Goal: Transaction & Acquisition: Purchase product/service

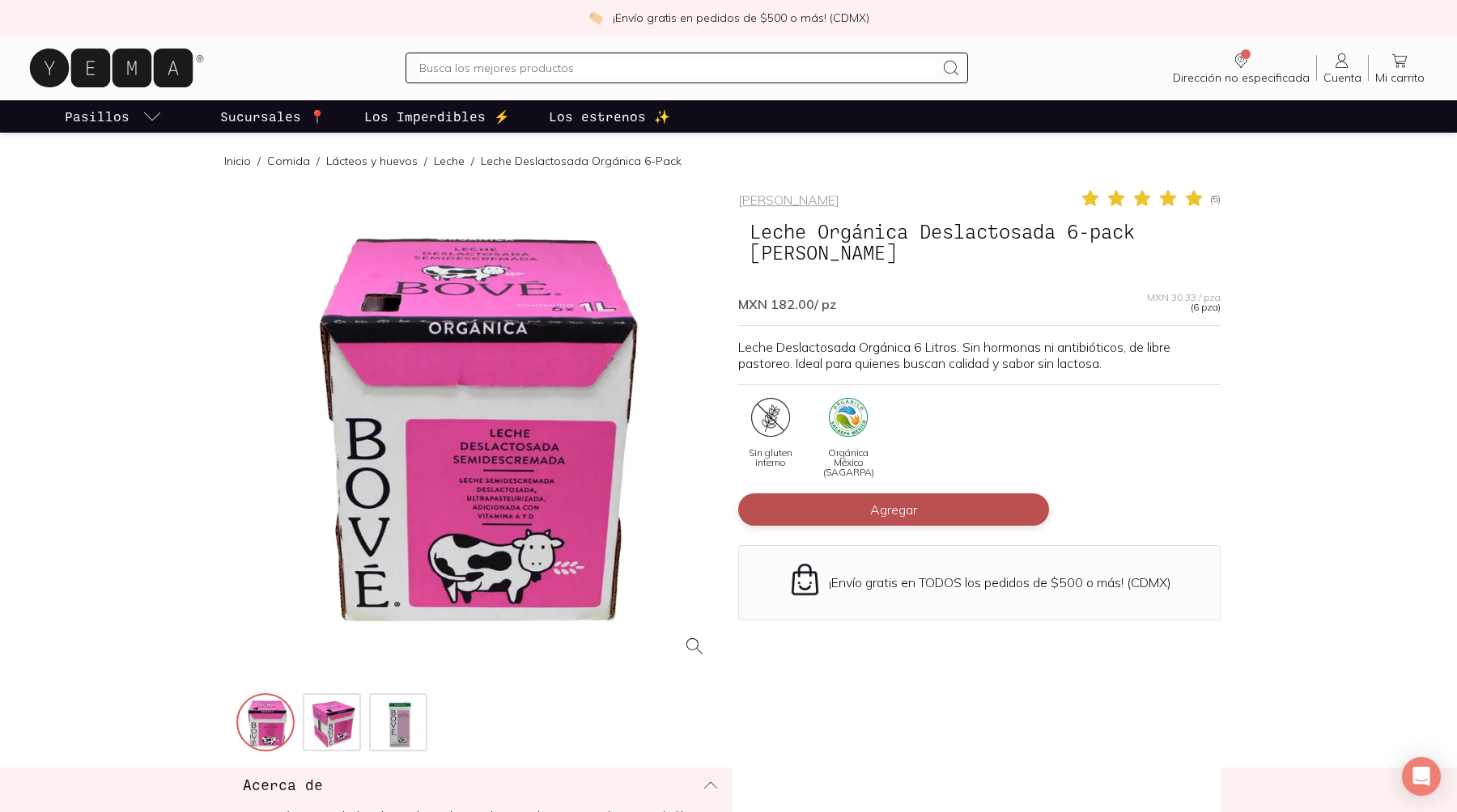
click at [870, 502] on span "Agregar" at bounding box center [893, 509] width 47 height 16
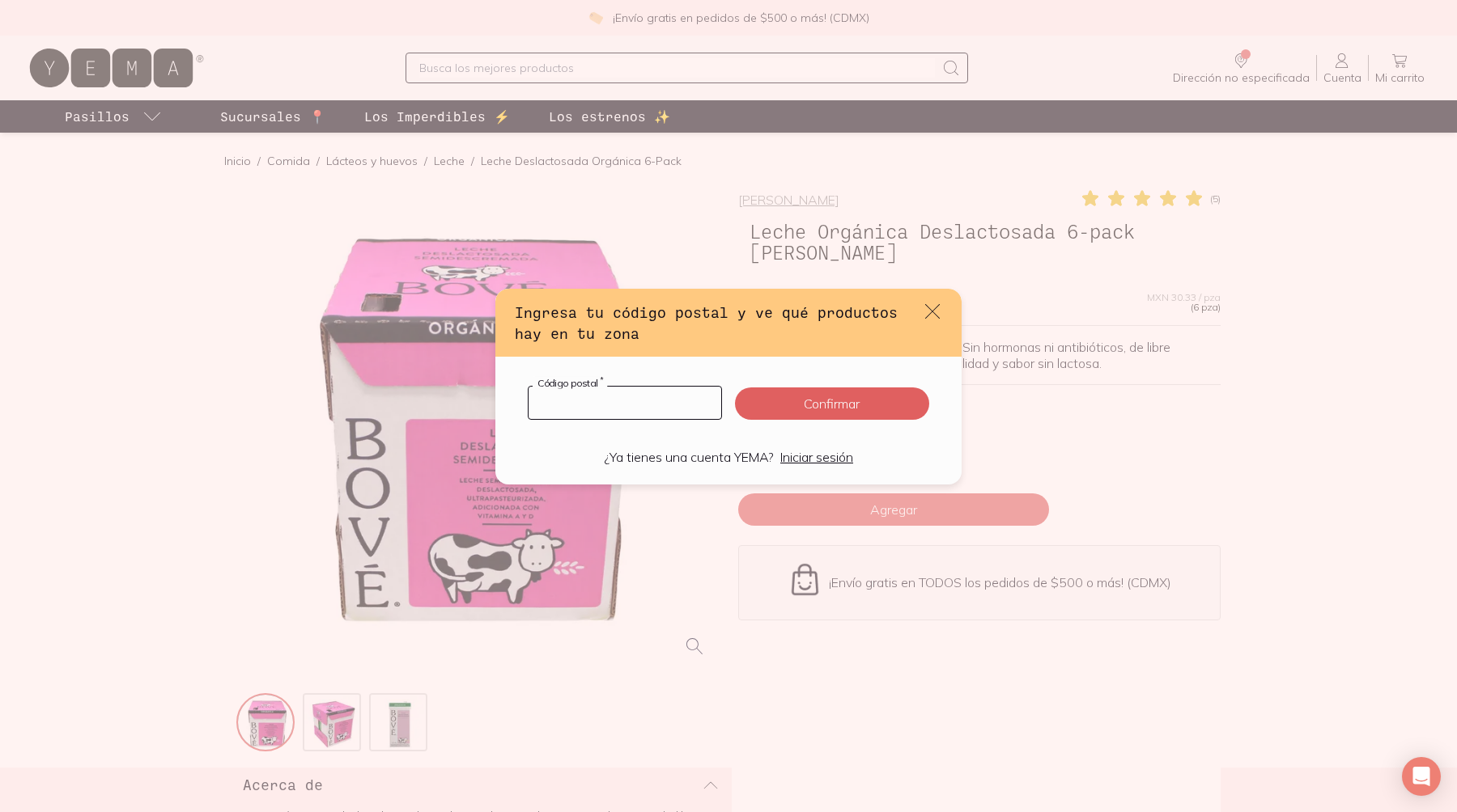
click at [604, 402] on input "default" at bounding box center [625, 403] width 192 height 32
type input "11330"
click button "Confirmar" at bounding box center [832, 404] width 194 height 32
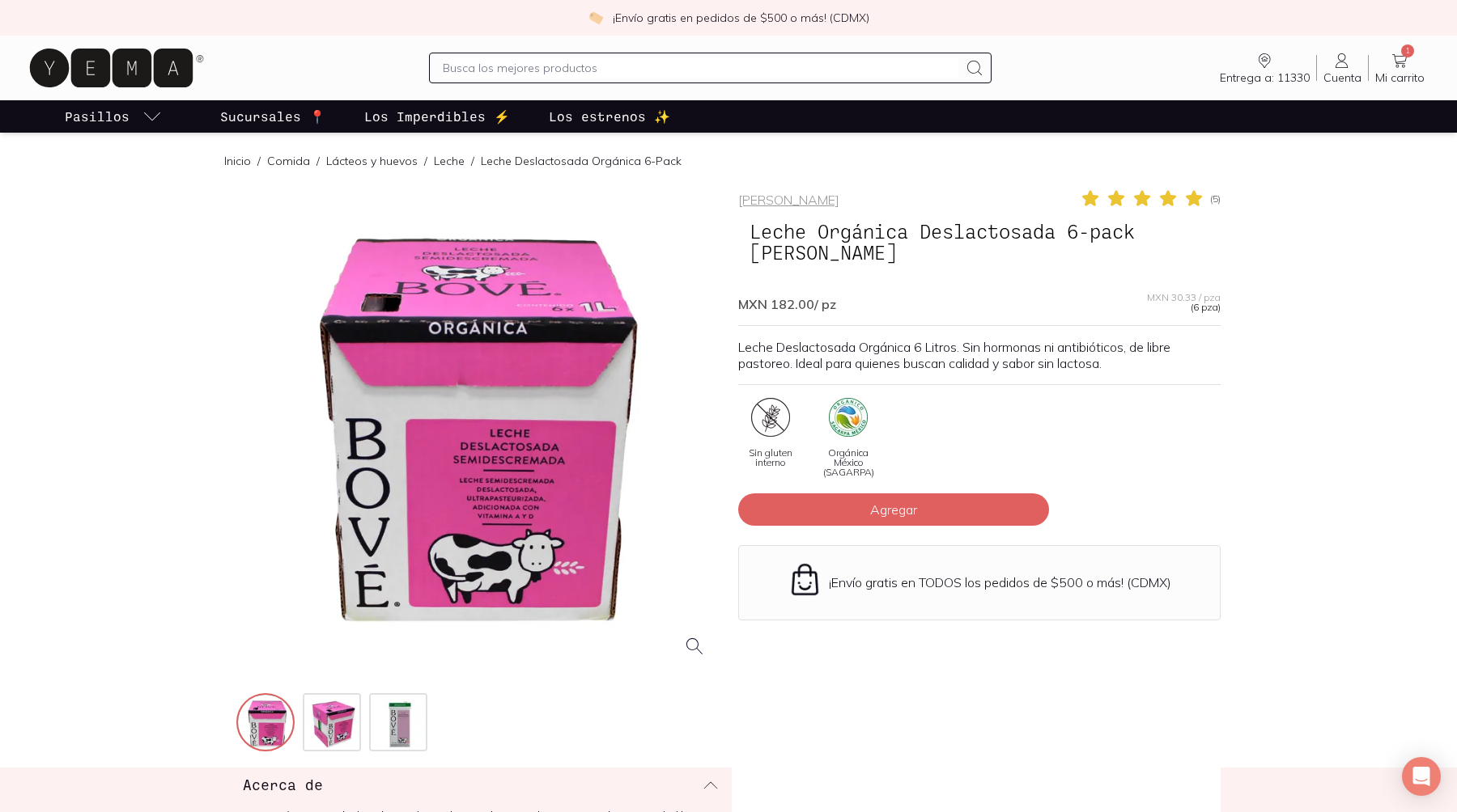
click at [327, 153] on link "Lácteos y huevos" at bounding box center [372, 160] width 91 height 14
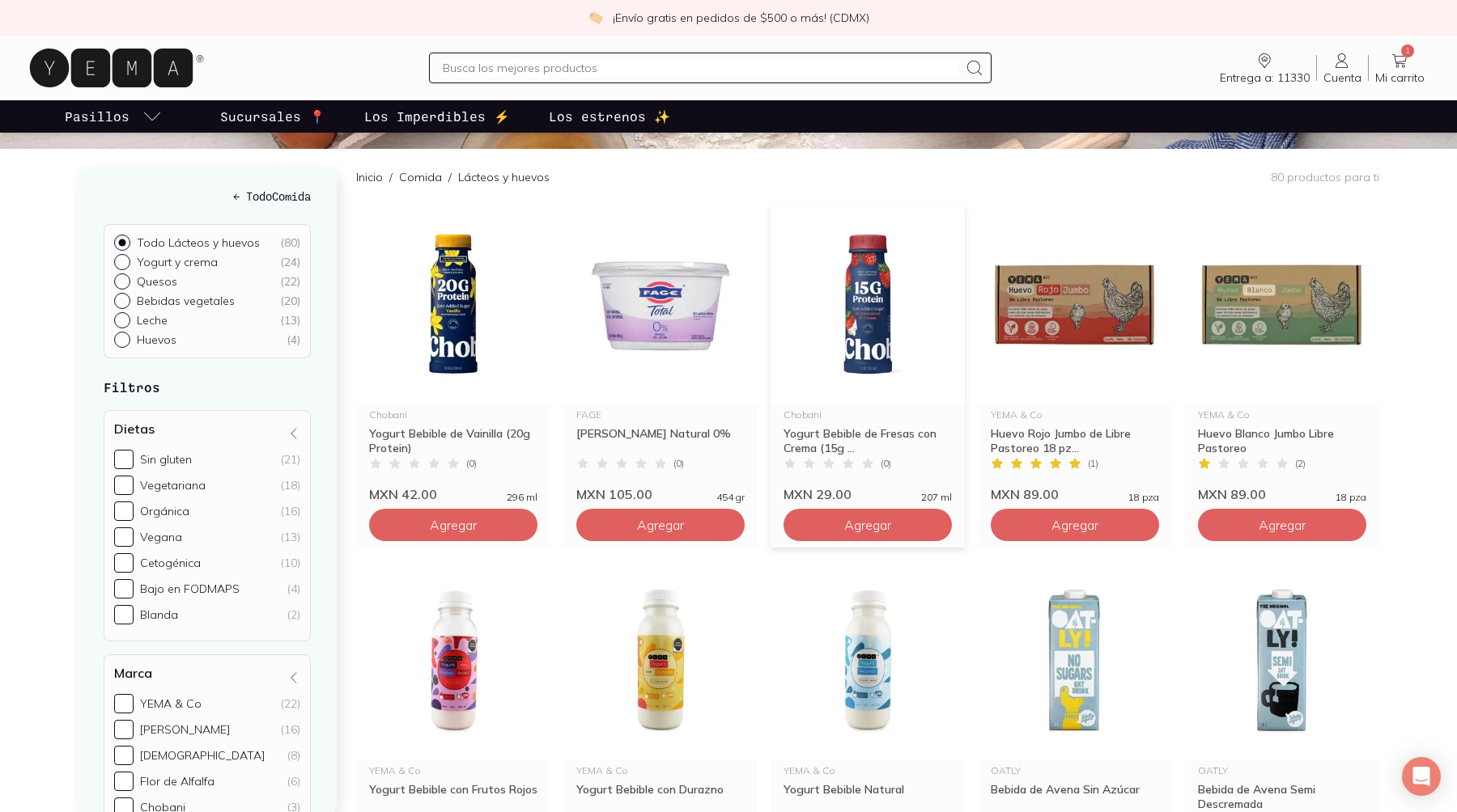
scroll to position [168, 0]
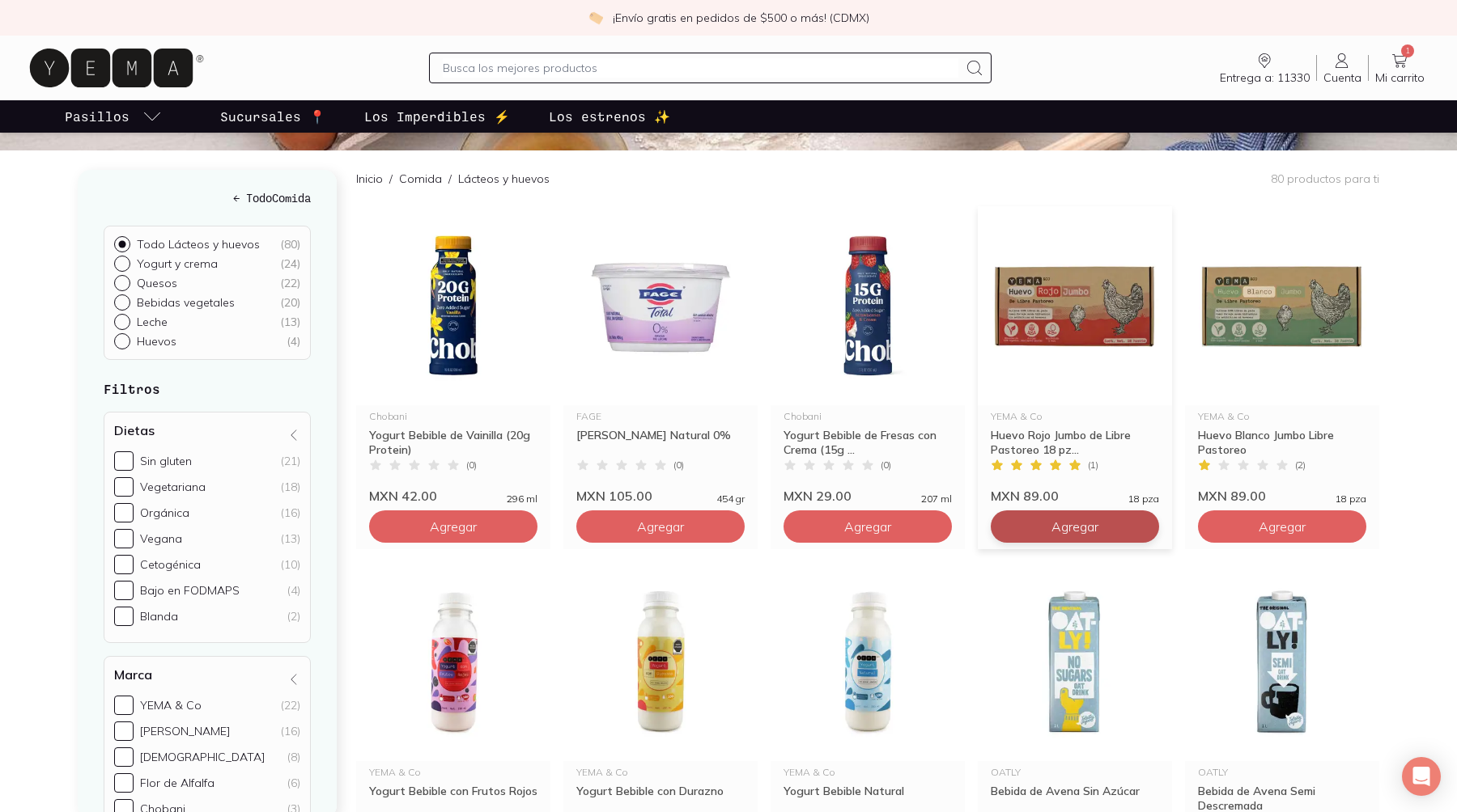
click at [477, 519] on span "Agregar" at bounding box center [452, 526] width 47 height 16
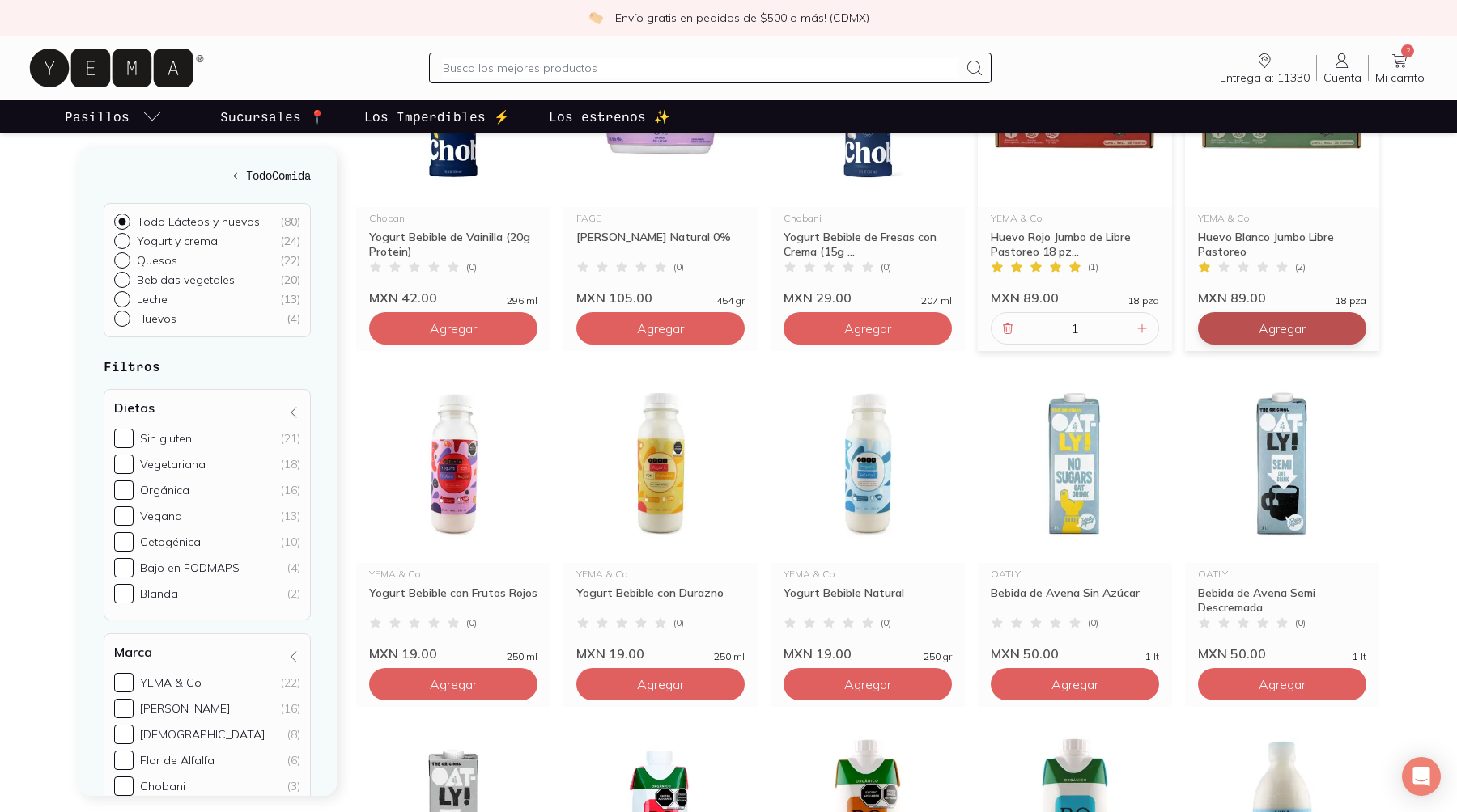
scroll to position [365, 0]
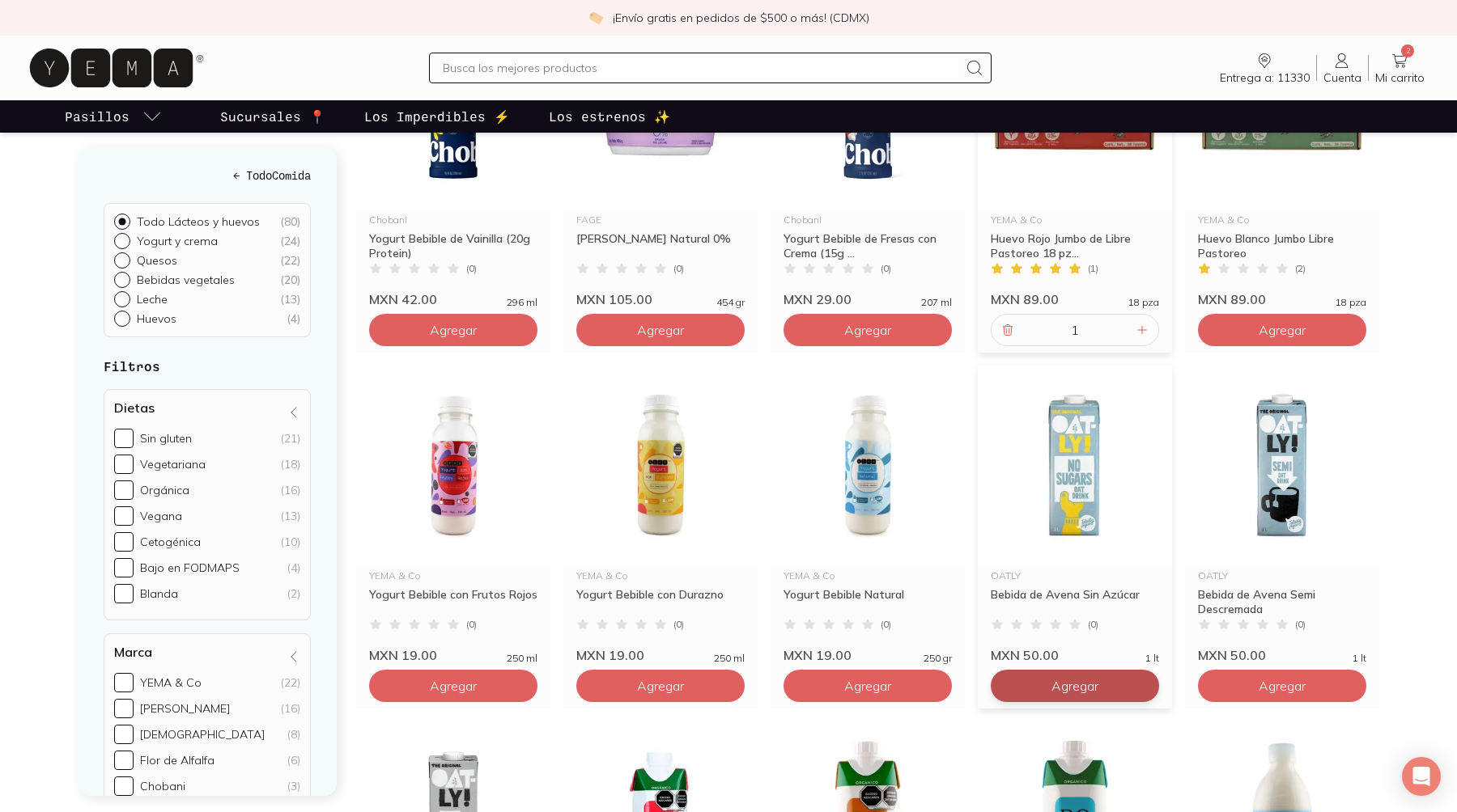
click at [477, 338] on span "Agregar" at bounding box center [452, 329] width 47 height 16
click at [998, 677] on div at bounding box center [1008, 686] width 19 height 19
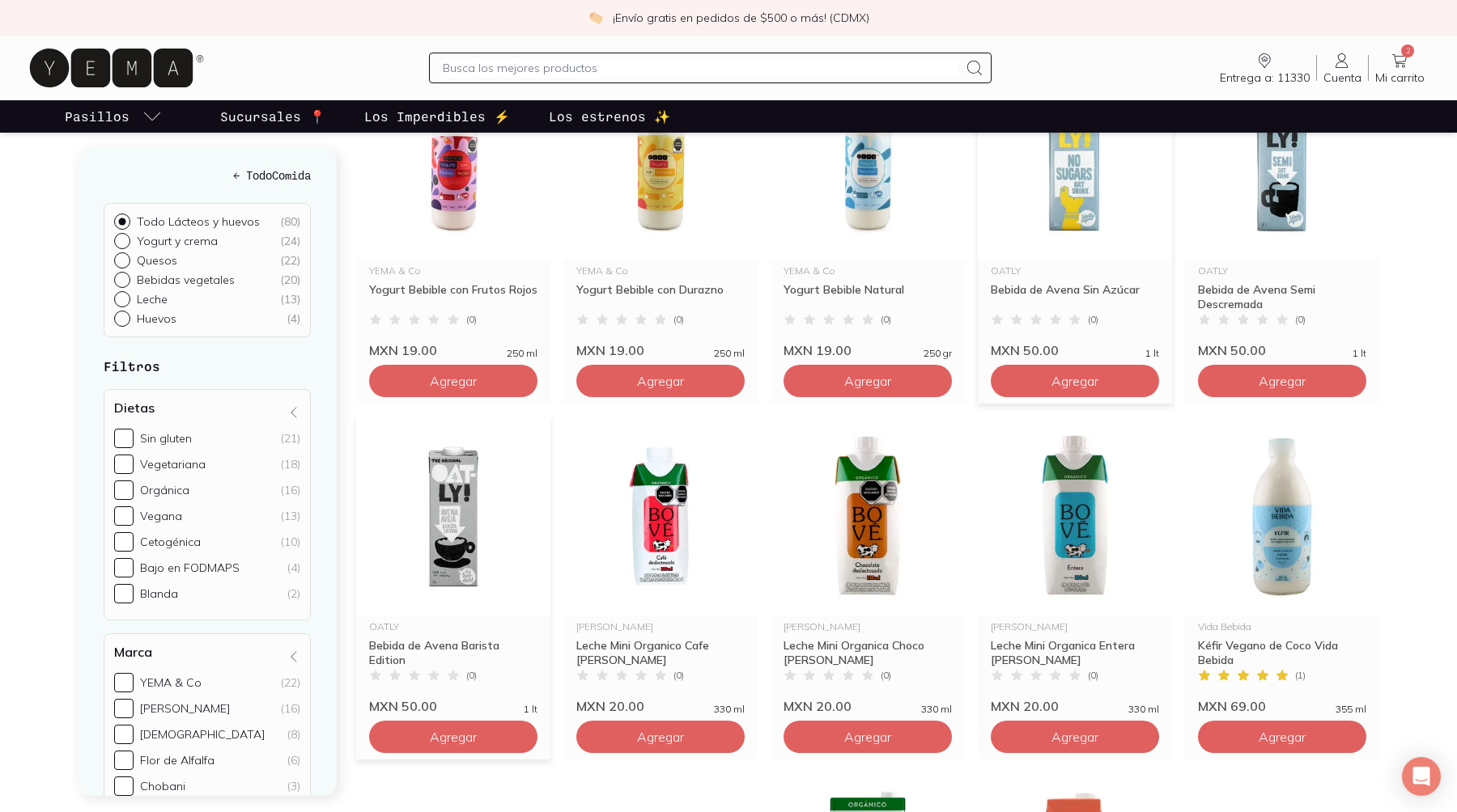
scroll to position [674, 0]
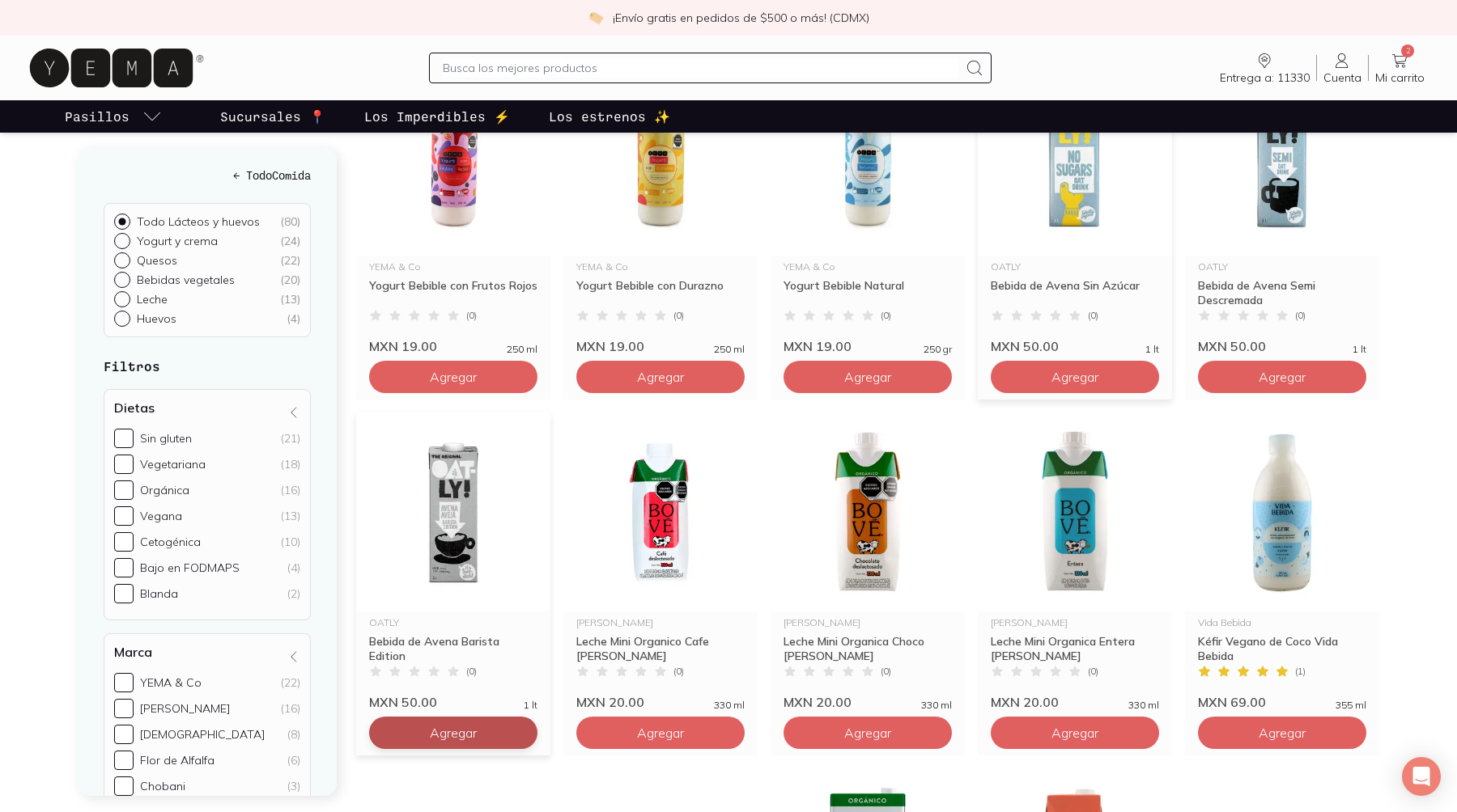
click at [406, 37] on button "Agregar" at bounding box center [453, 21] width 169 height 32
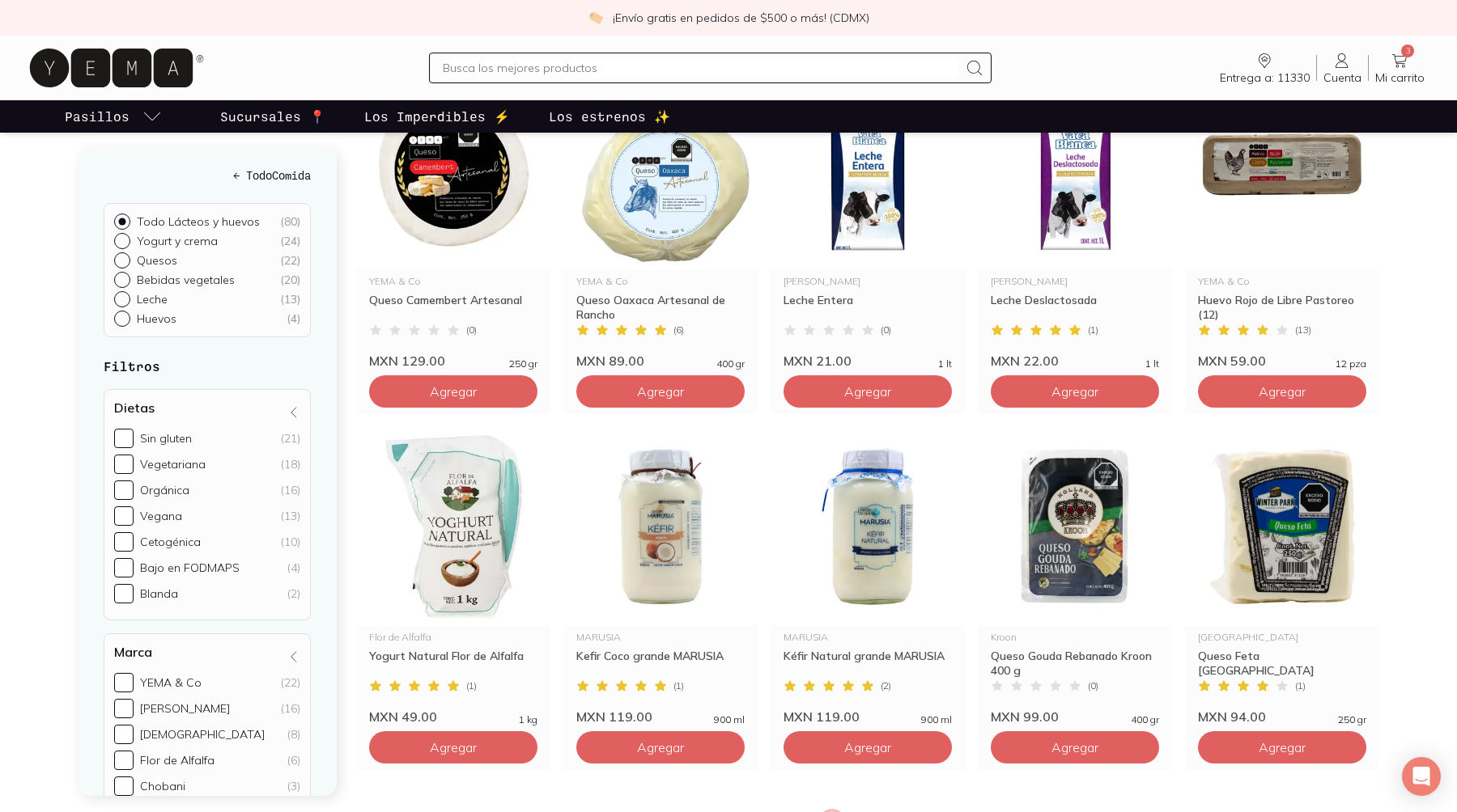
scroll to position [2602, 0]
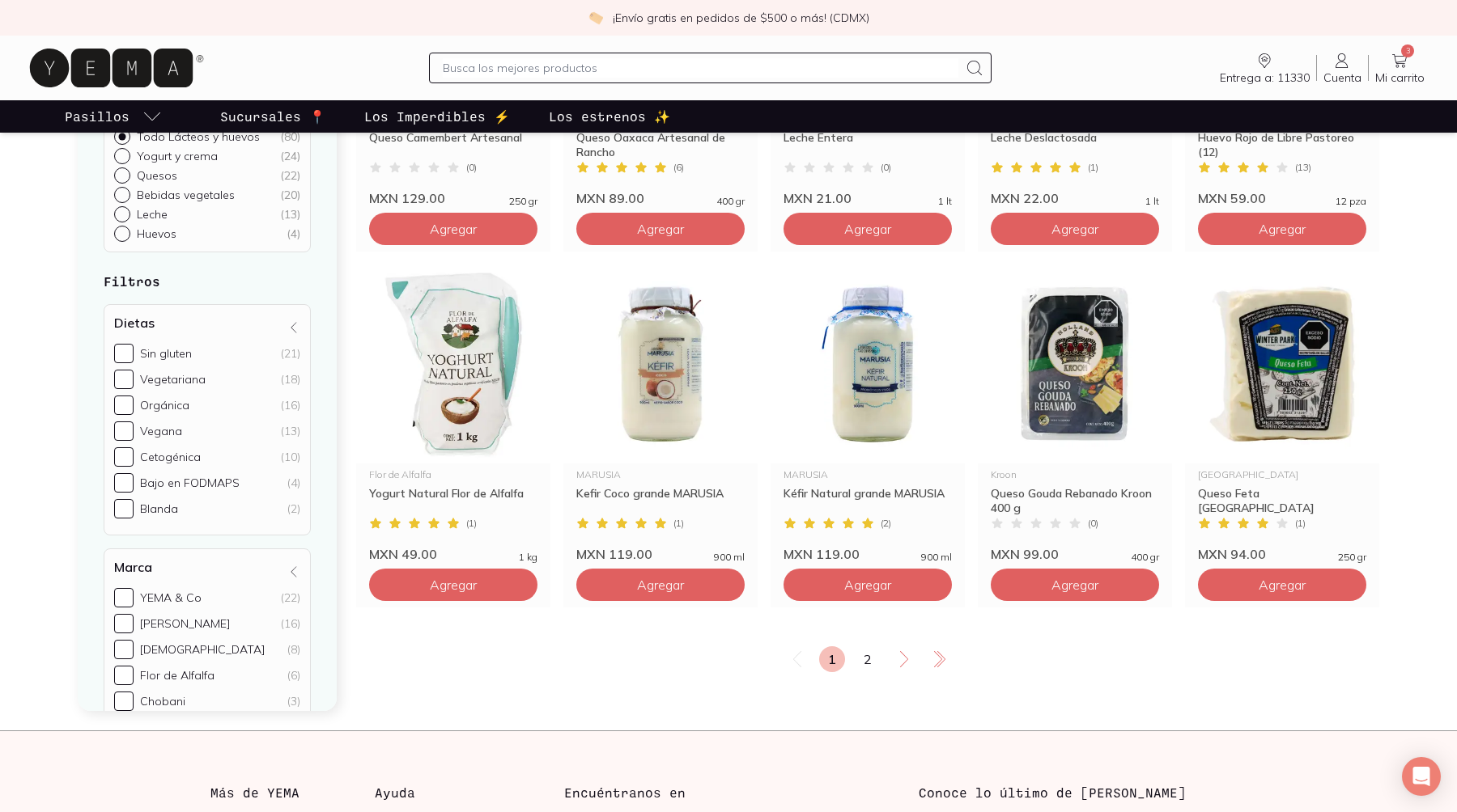
click at [529, 58] on input "text" at bounding box center [700, 68] width 515 height 19
type input "detergente"
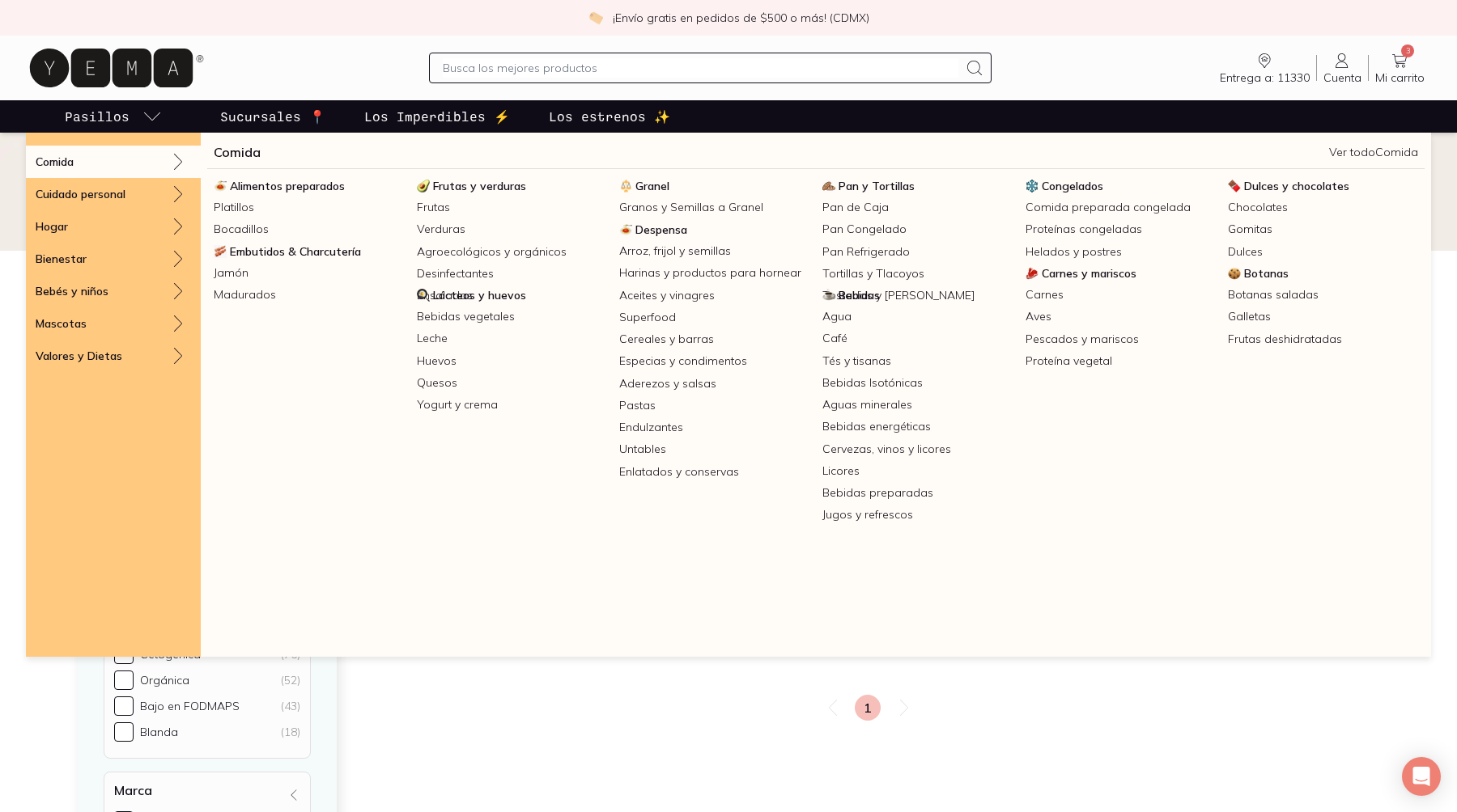
click at [117, 107] on p "Pasillos" at bounding box center [97, 116] width 65 height 19
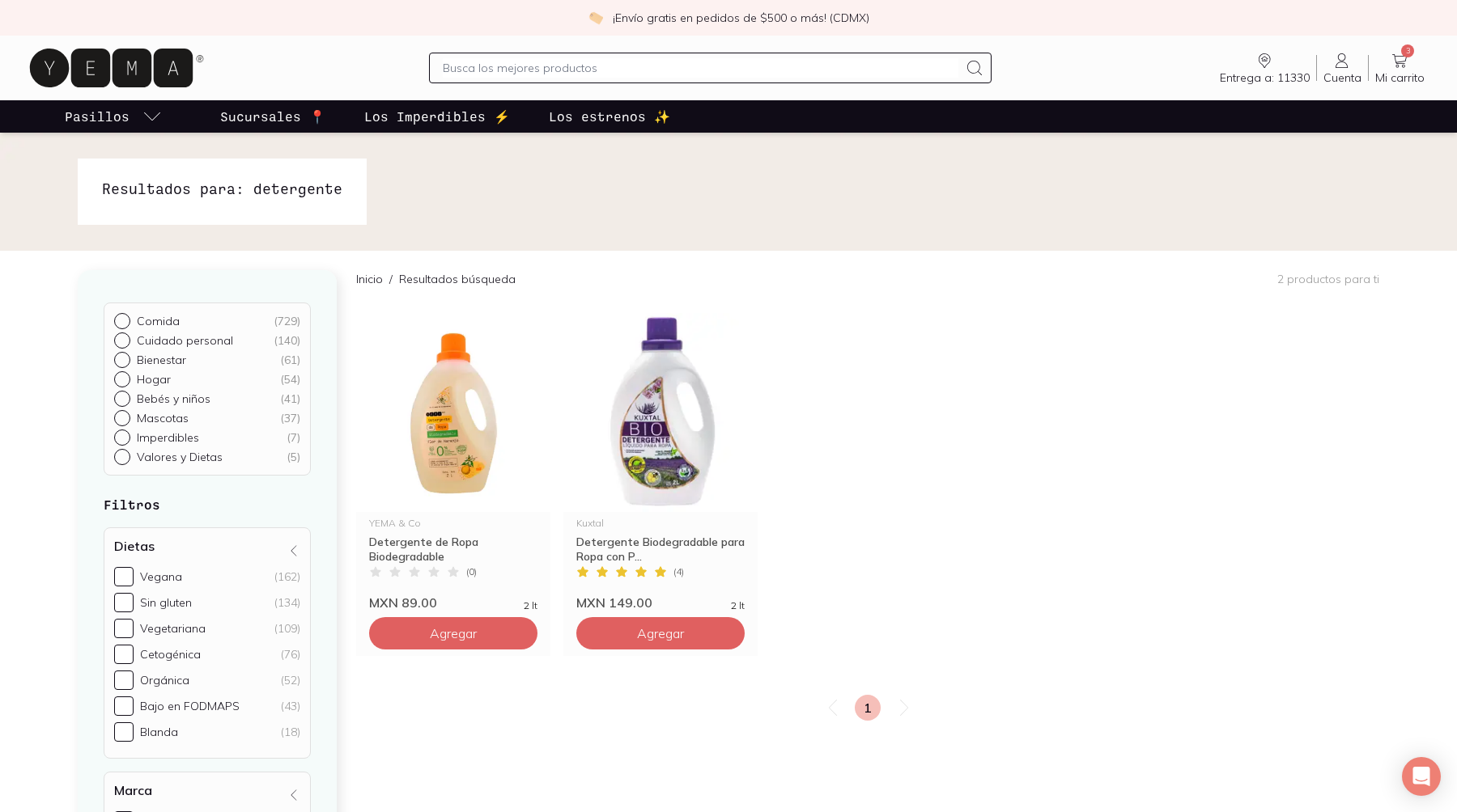
click at [143, 107] on icon "pasillo-todos-link" at bounding box center [152, 116] width 19 height 19
click at [589, 52] on div at bounding box center [709, 68] width 562 height 30
click at [590, 58] on input "text" at bounding box center [700, 68] width 515 height 19
type input "frutas"
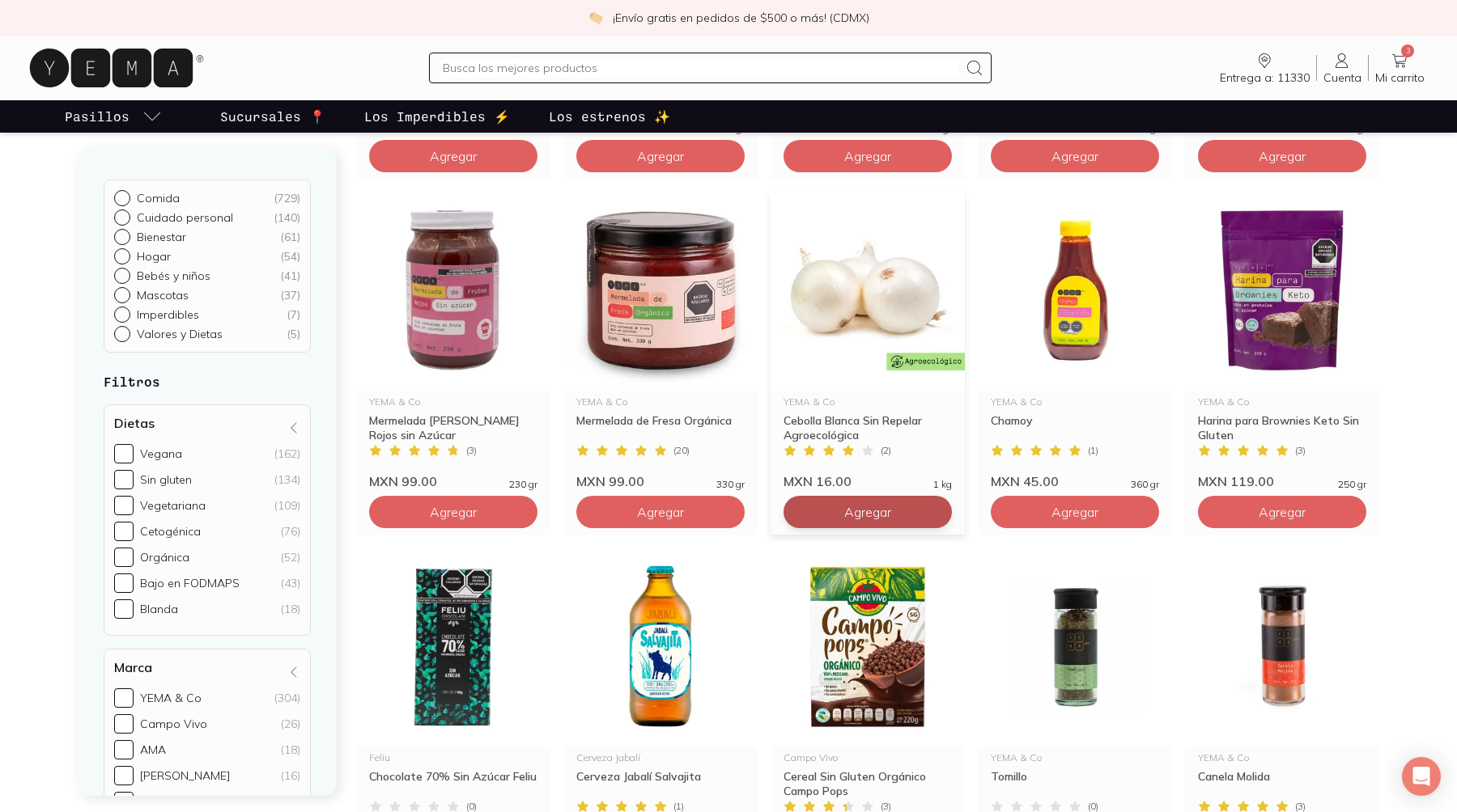
scroll to position [822, 0]
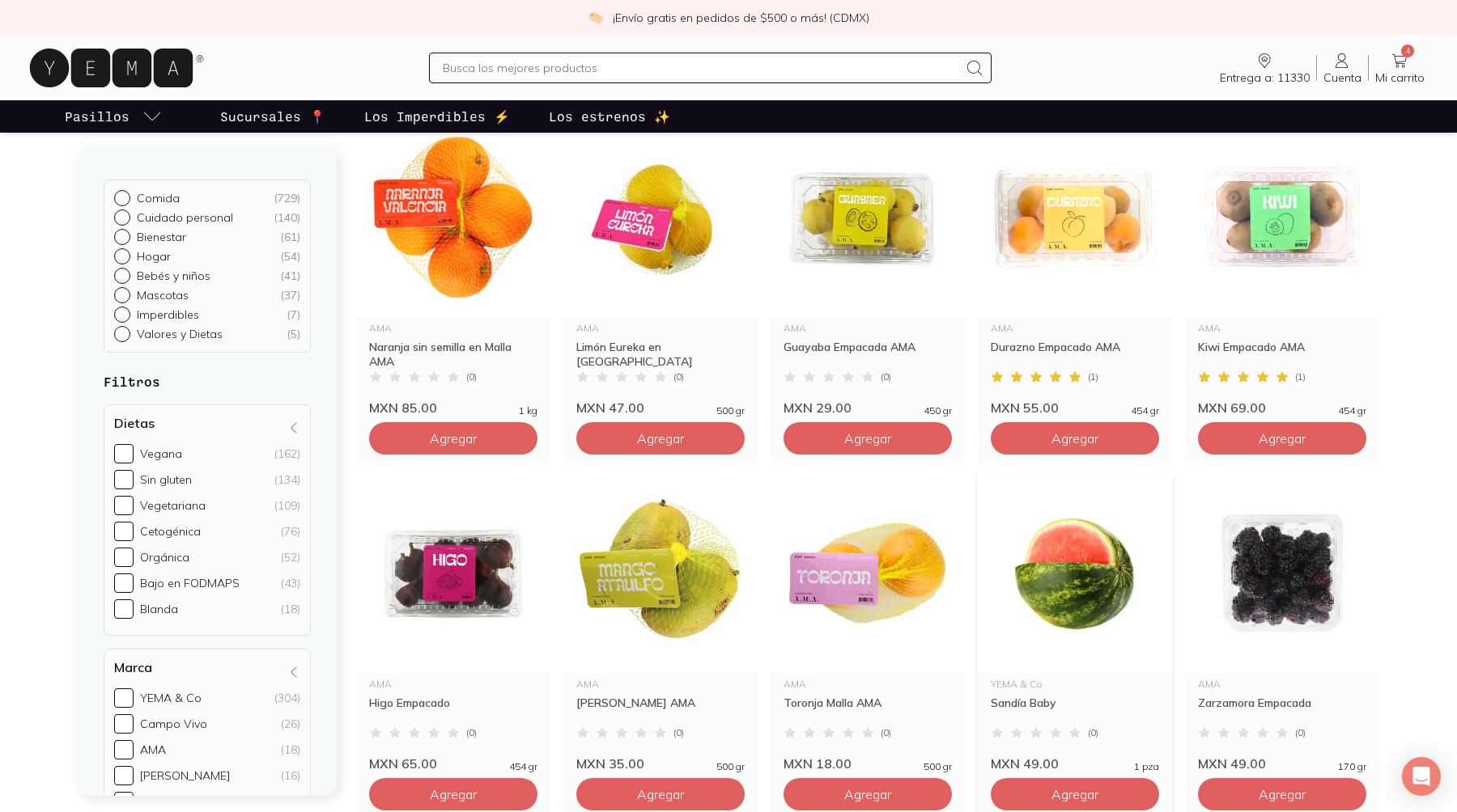
scroll to position [2324, 0]
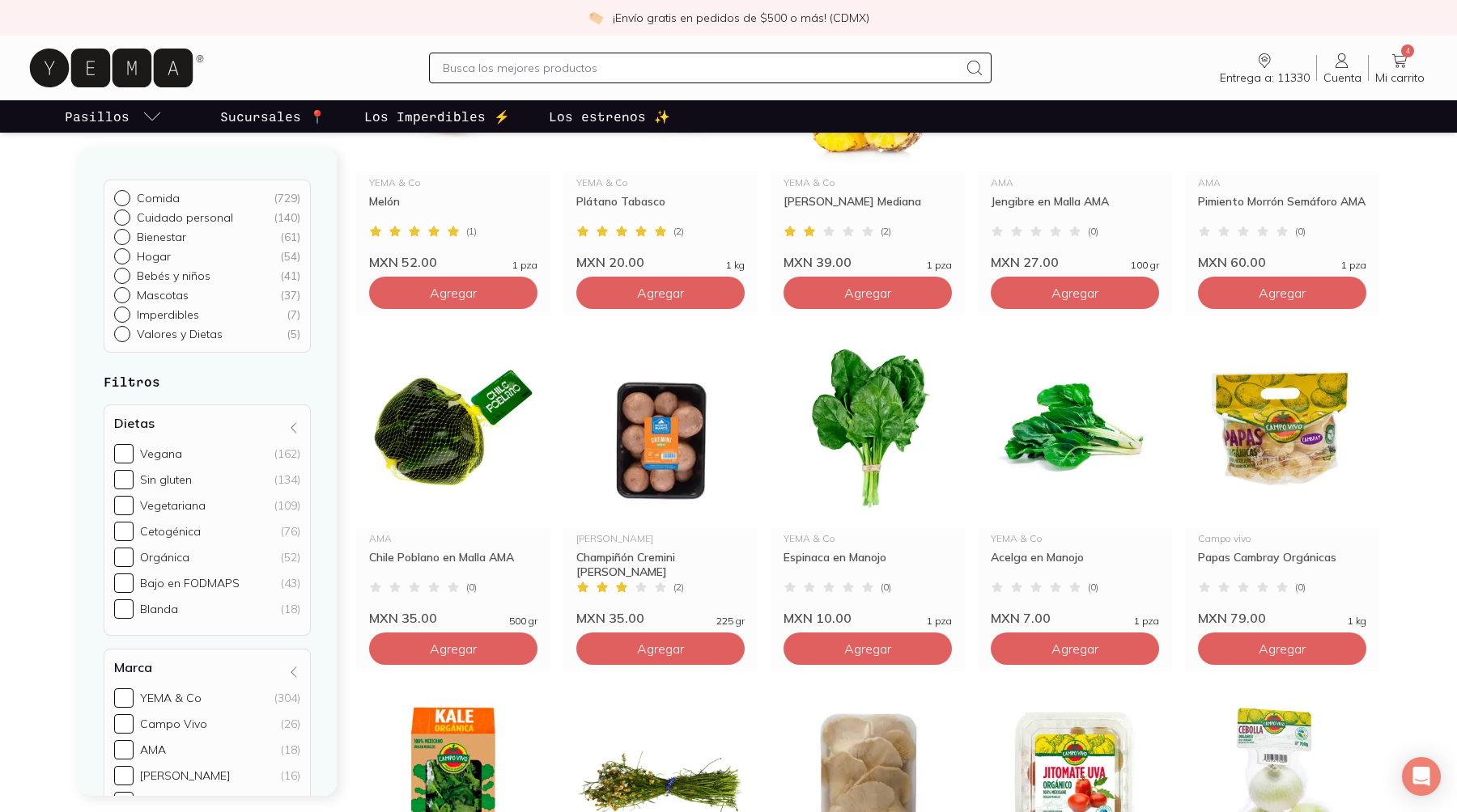
scroll to position [691, 0]
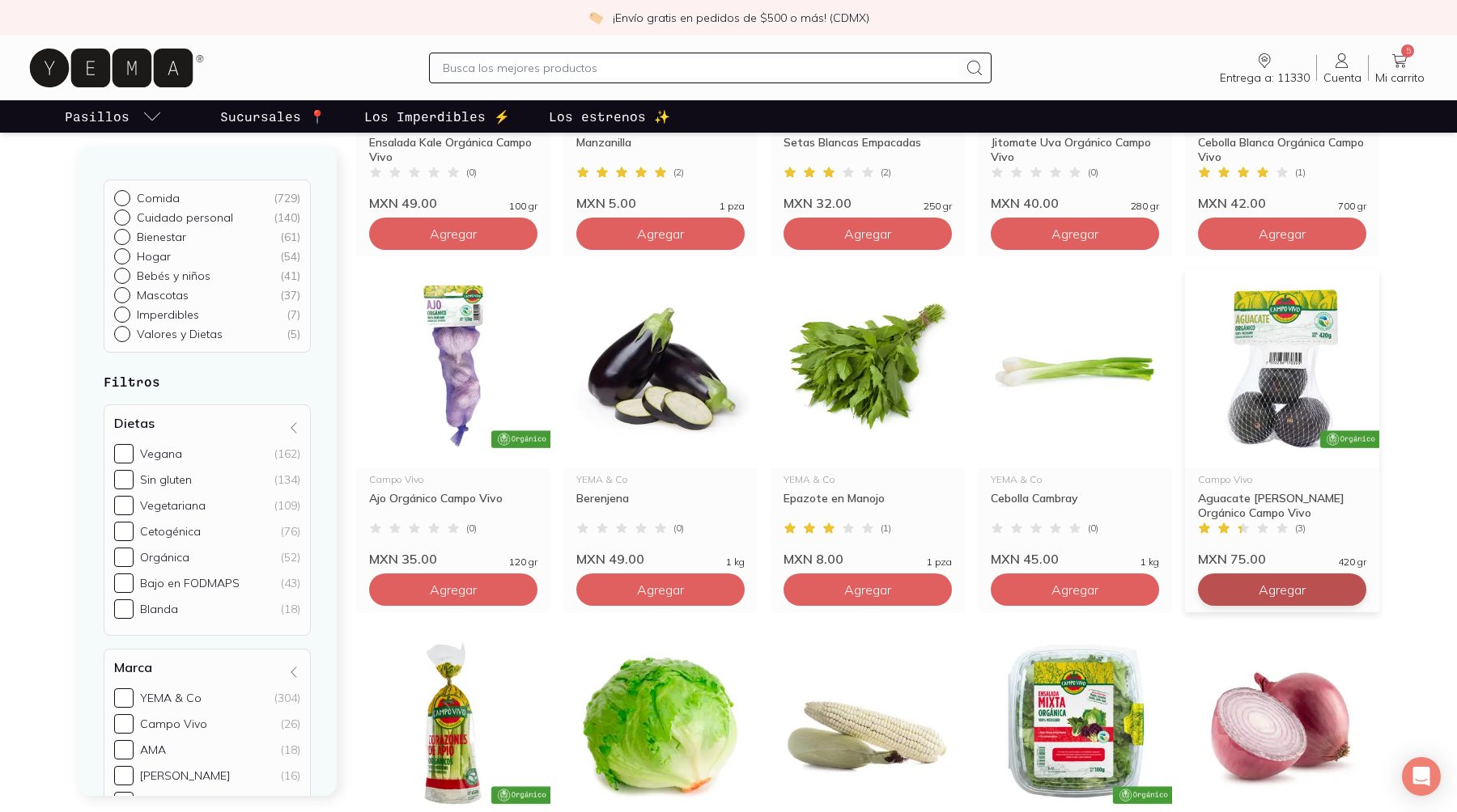
scroll to position [1480, 0]
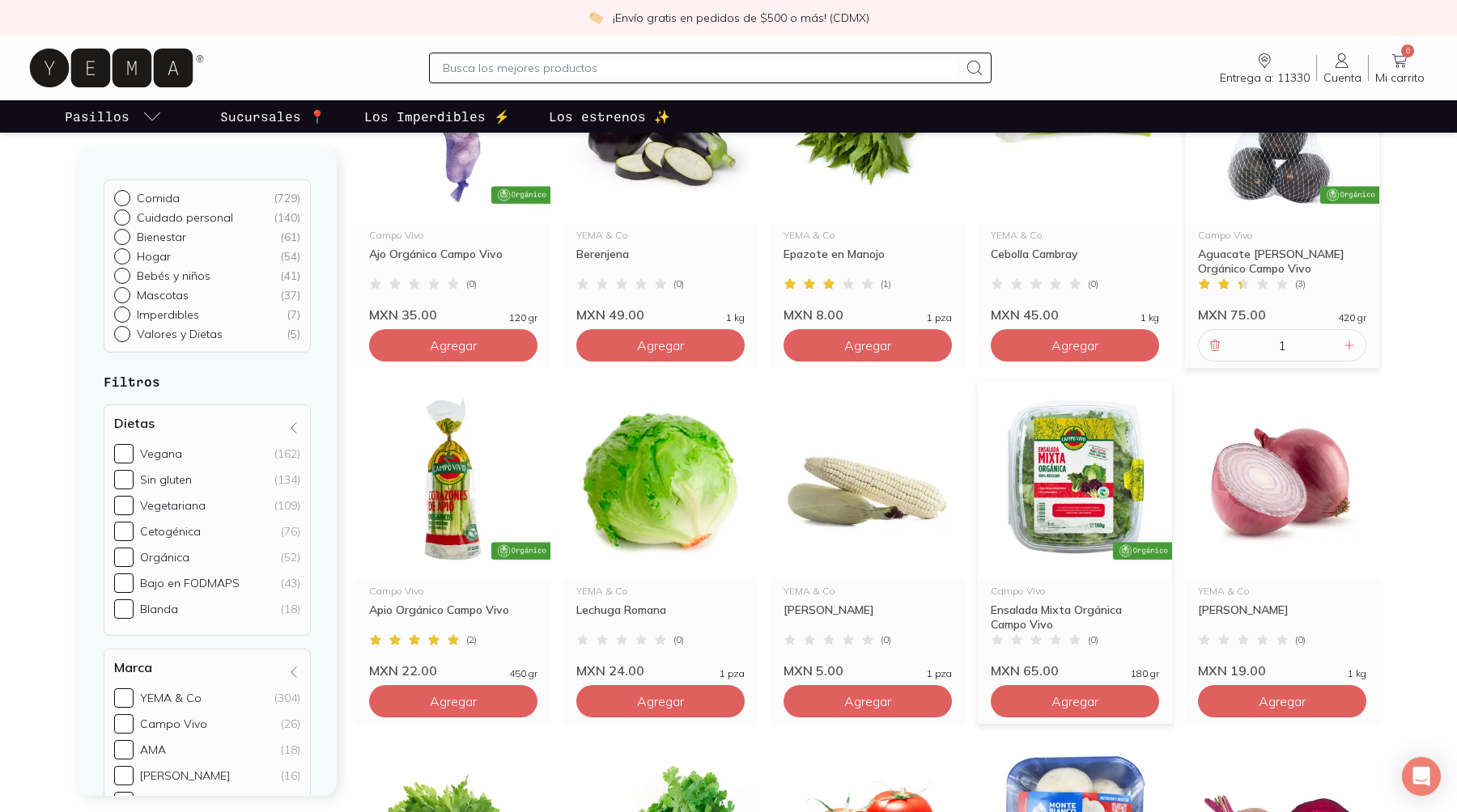
scroll to position [1696, 0]
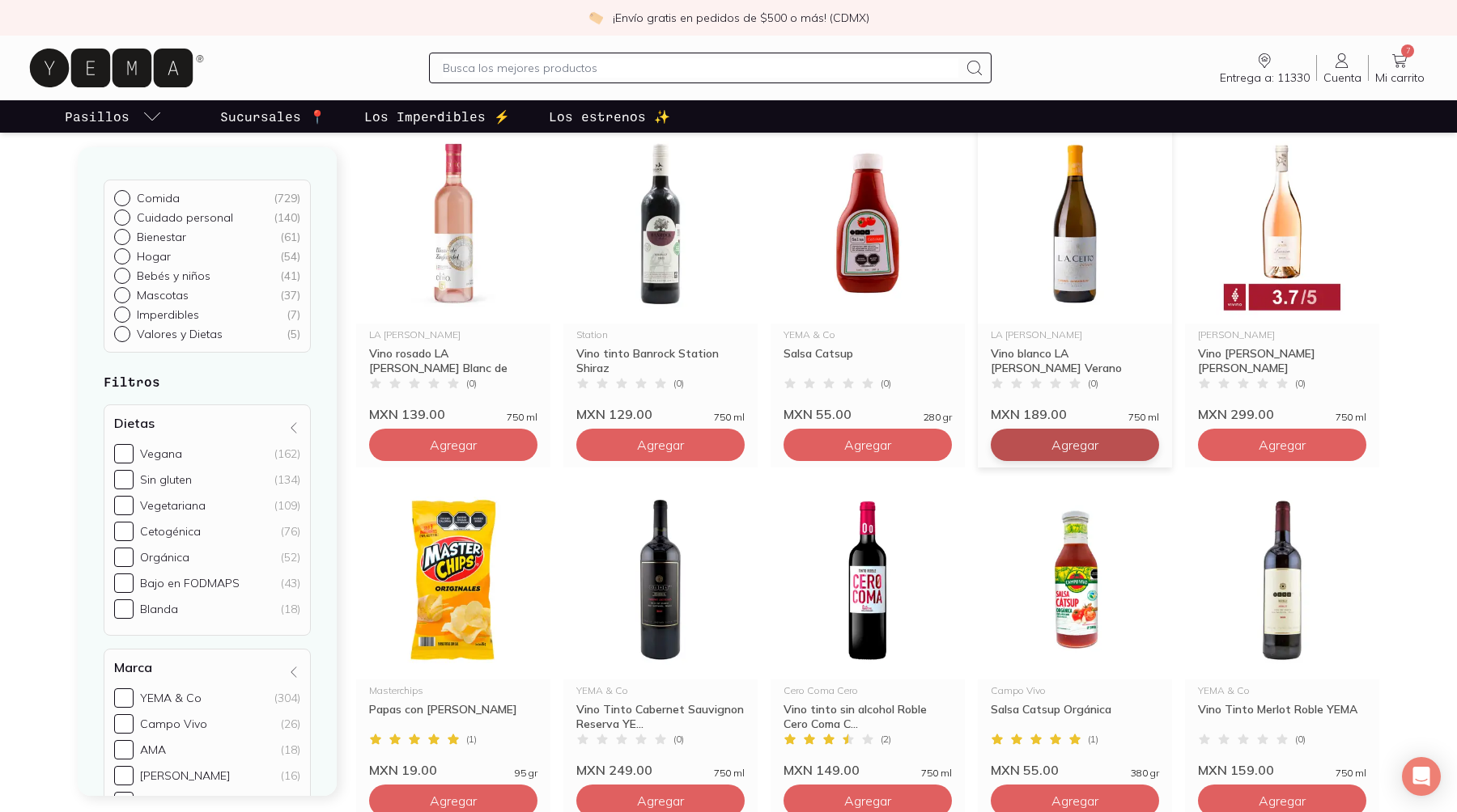
scroll to position [2323, 0]
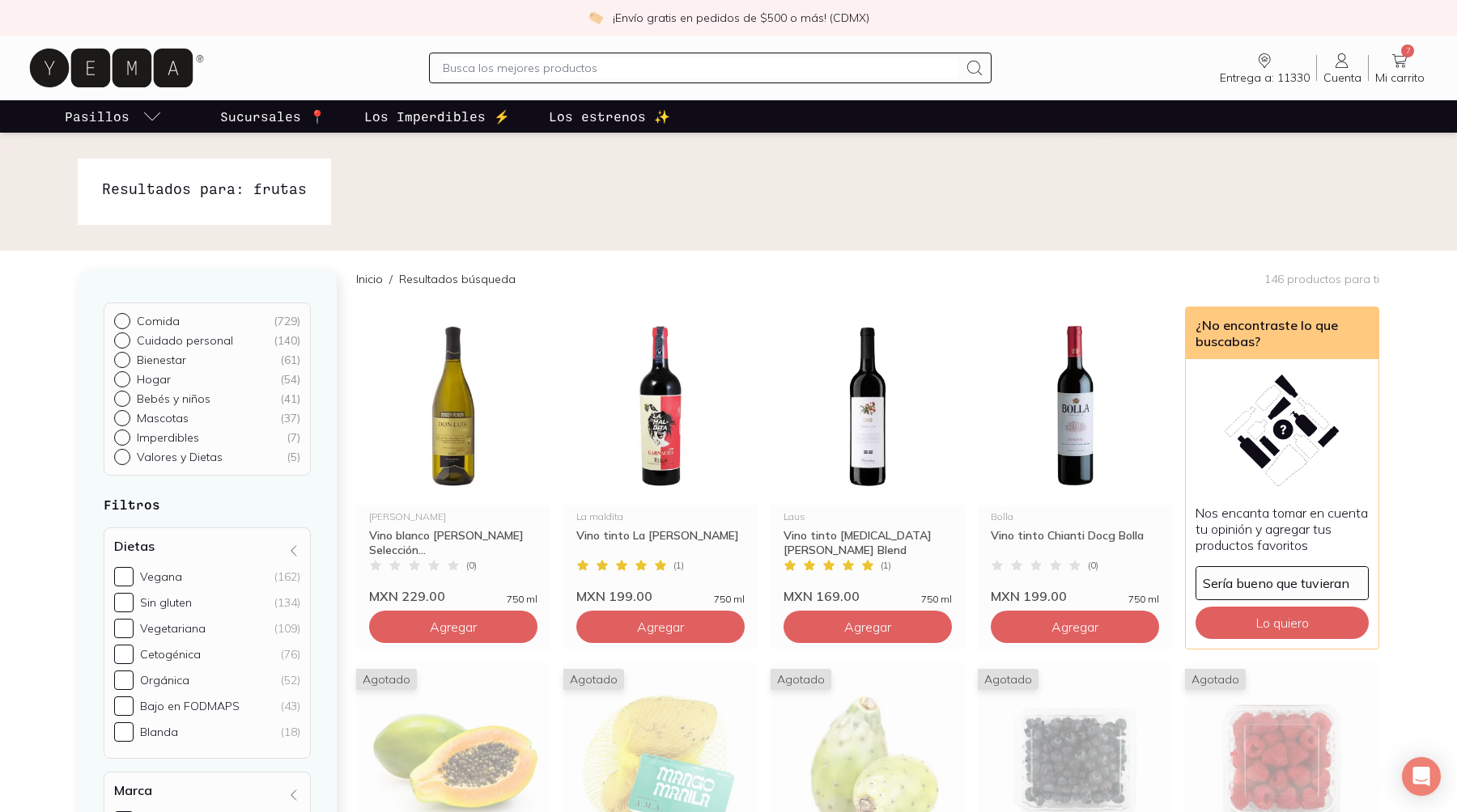
click at [375, 100] on link "Los Imperdibles ⚡️" at bounding box center [437, 116] width 152 height 32
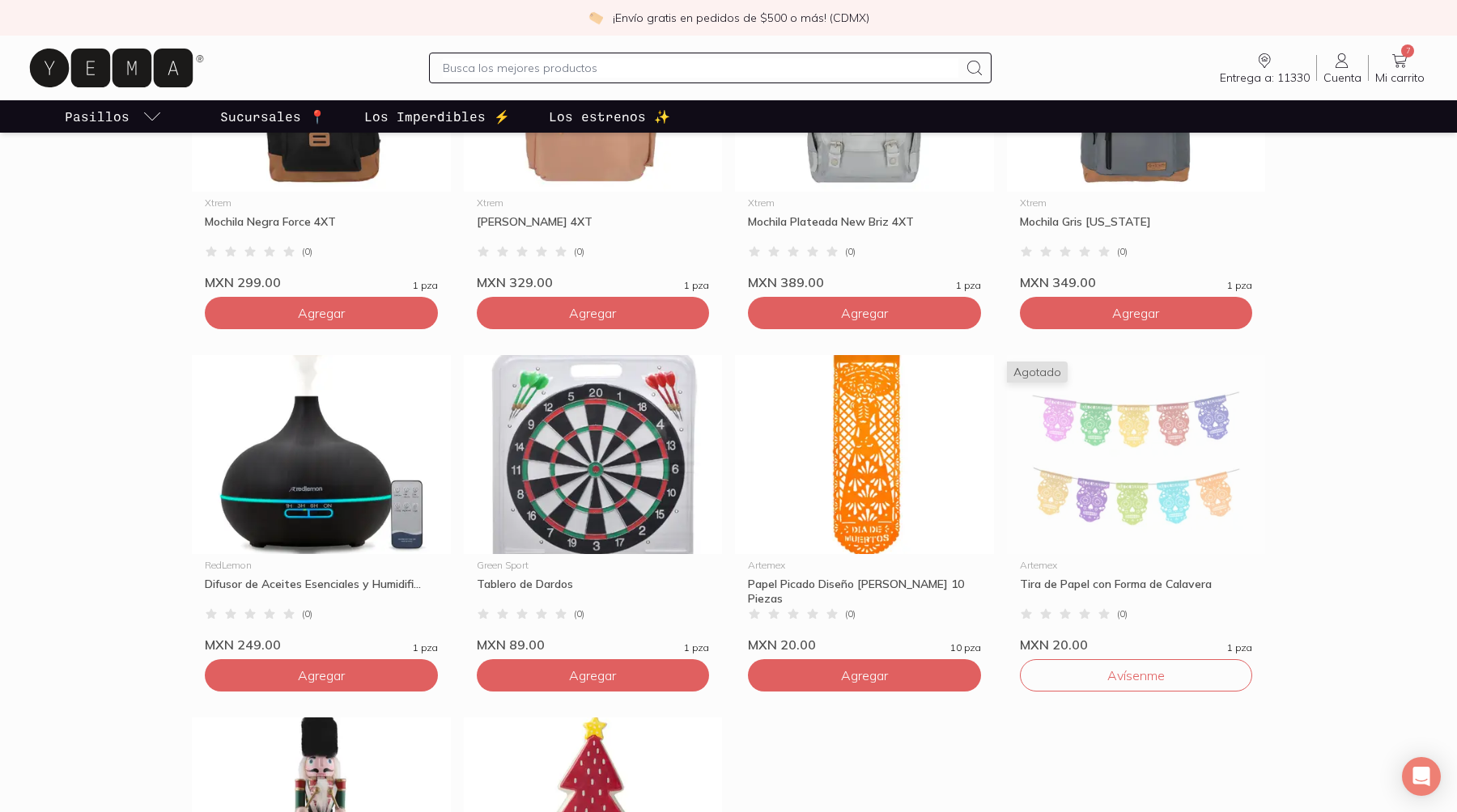
scroll to position [766, 0]
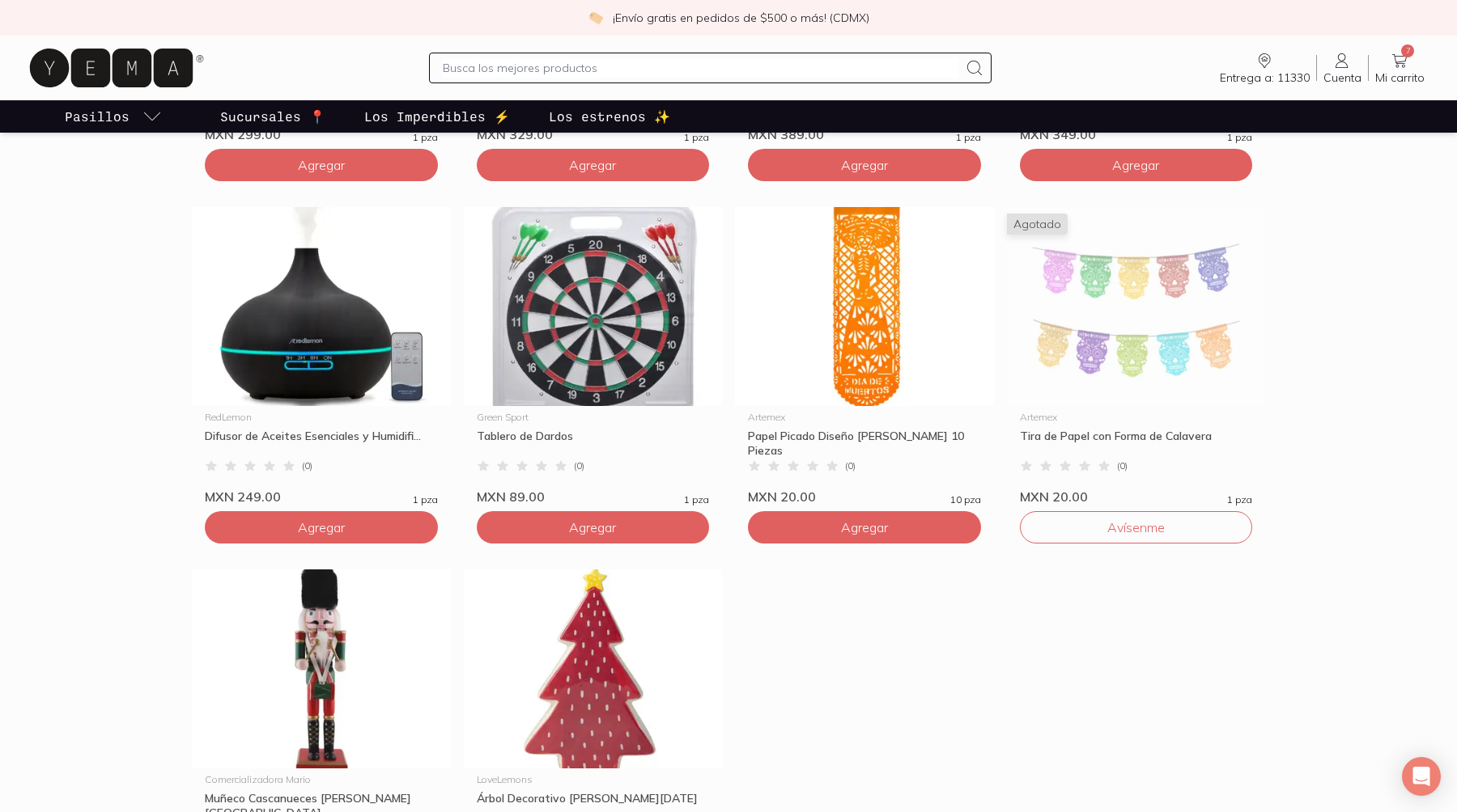
click at [549, 107] on p "Los estrenos ✨" at bounding box center [609, 116] width 121 height 19
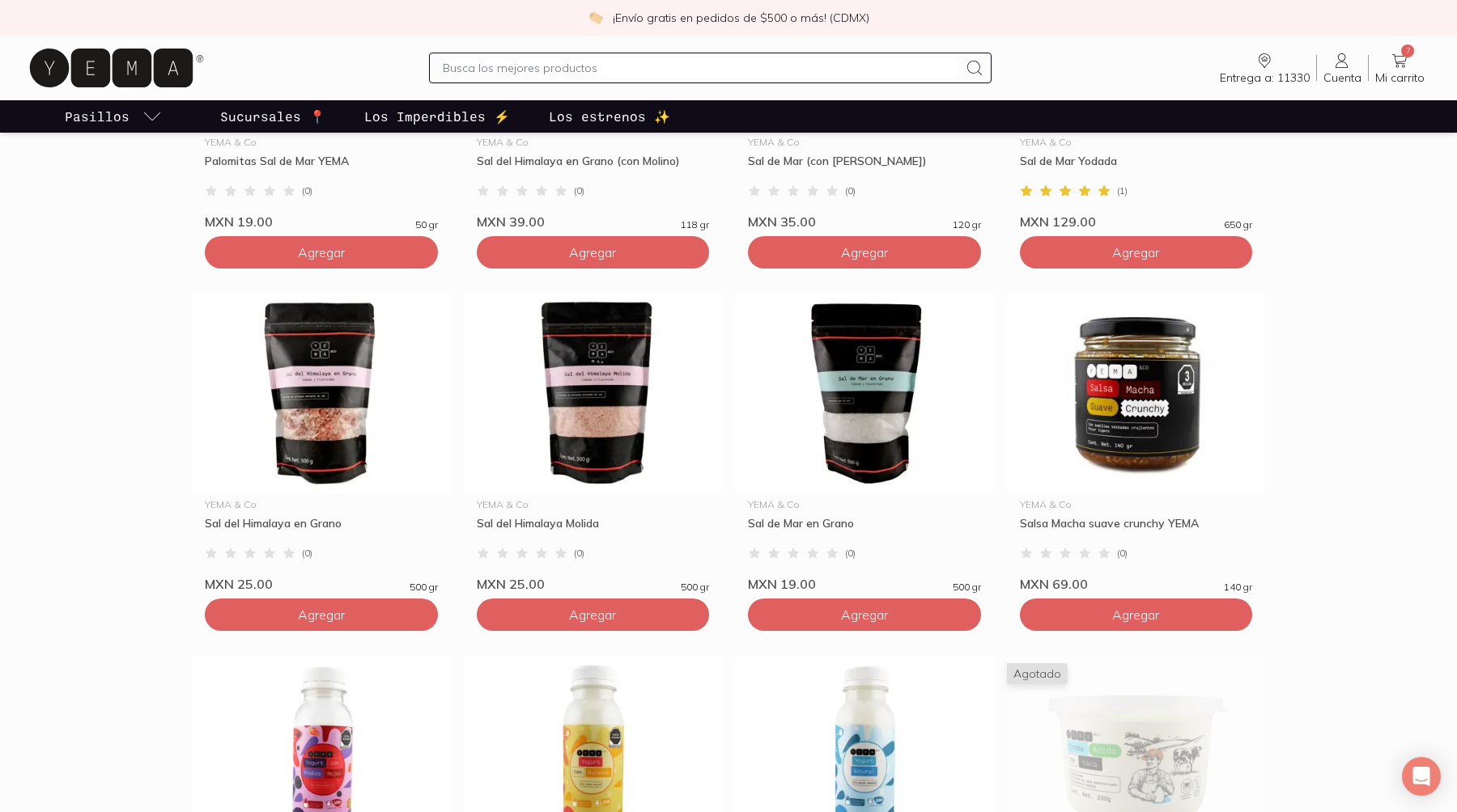
scroll to position [634, 0]
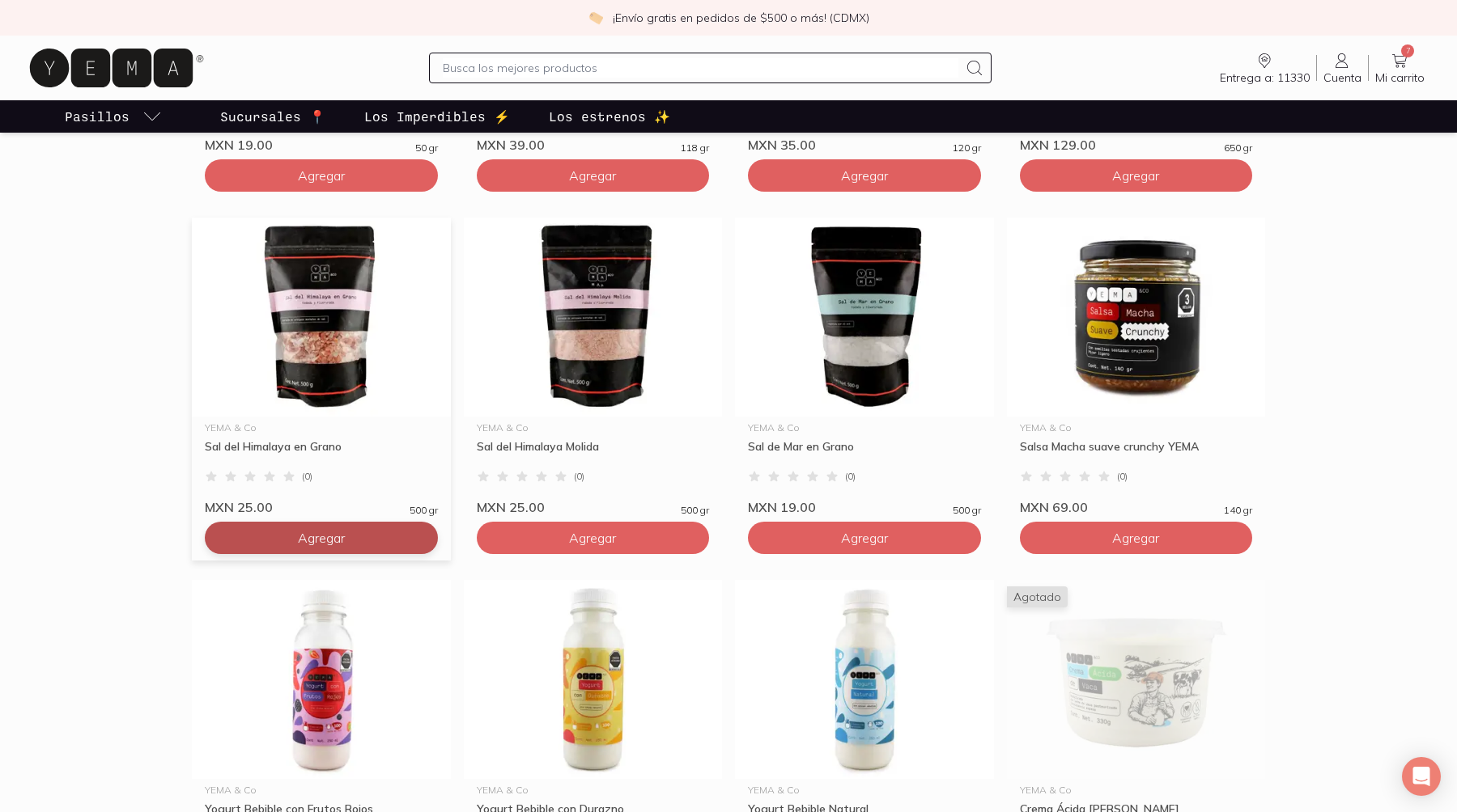
click at [349, 522] on button "Agregar" at bounding box center [321, 538] width 233 height 32
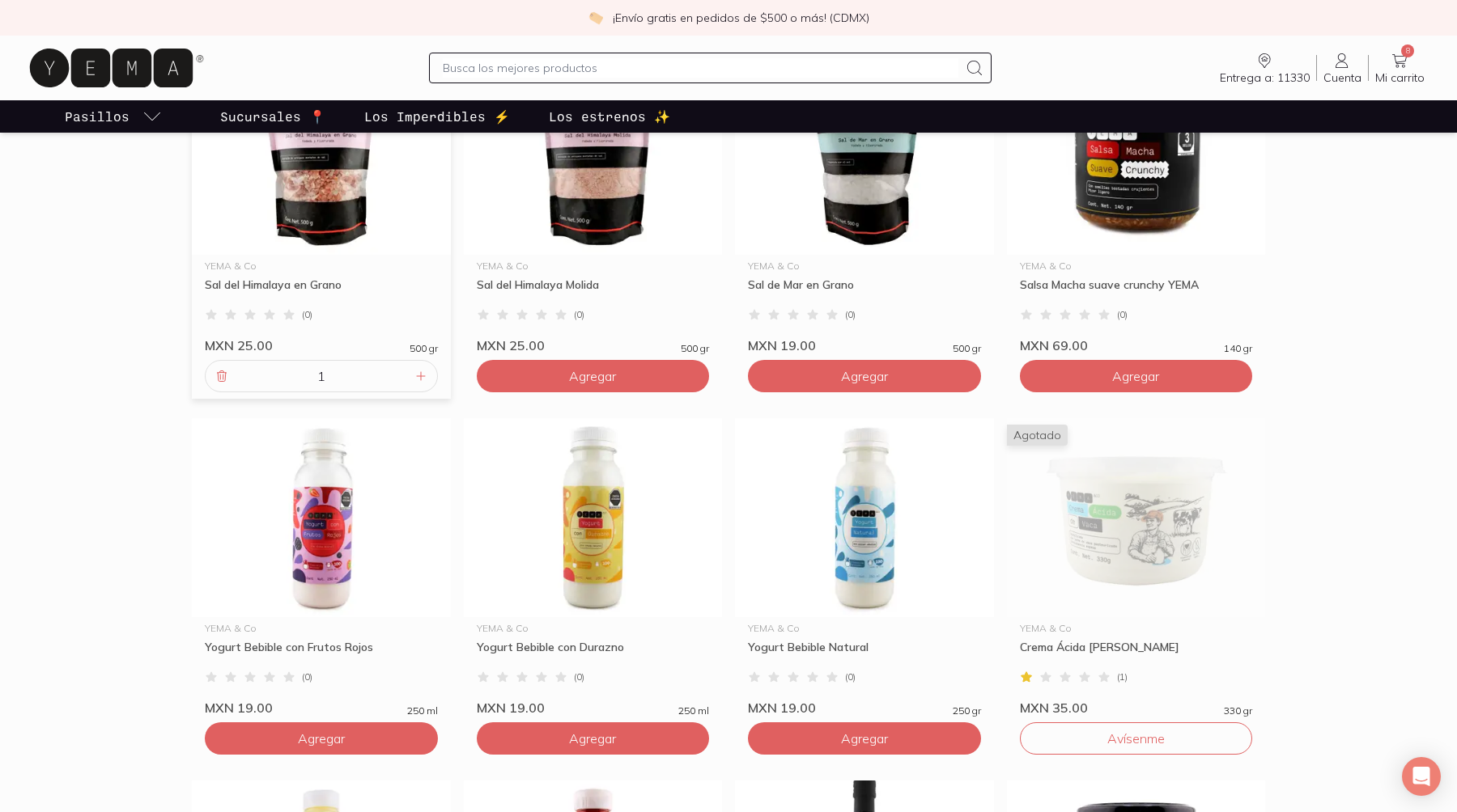
scroll to position [501, 0]
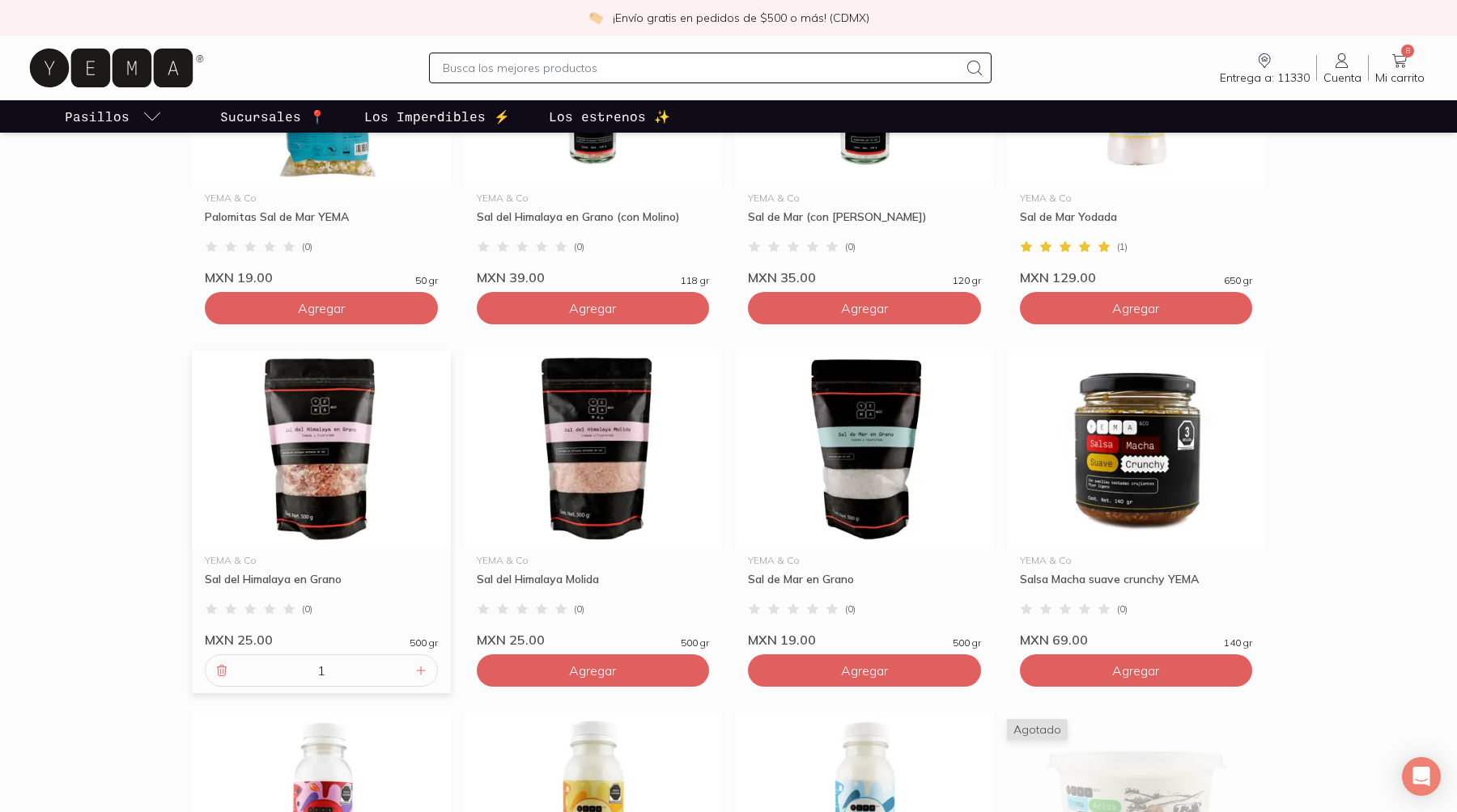
click at [1431, 51] on link "8 Mi carrito Carrito" at bounding box center [1399, 69] width 62 height 34
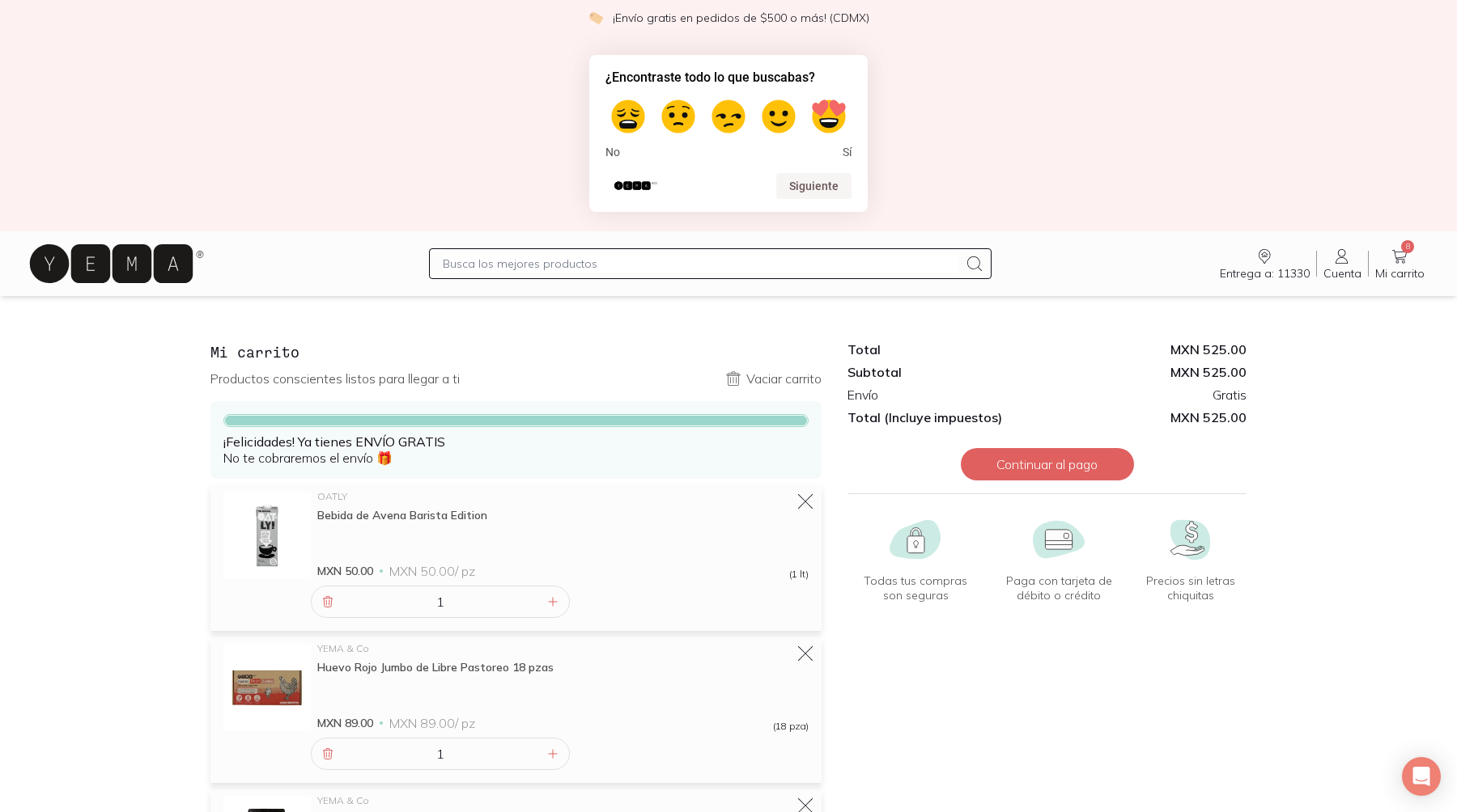
click at [676, 254] on input "text" at bounding box center [700, 264] width 515 height 19
type input "fibra"
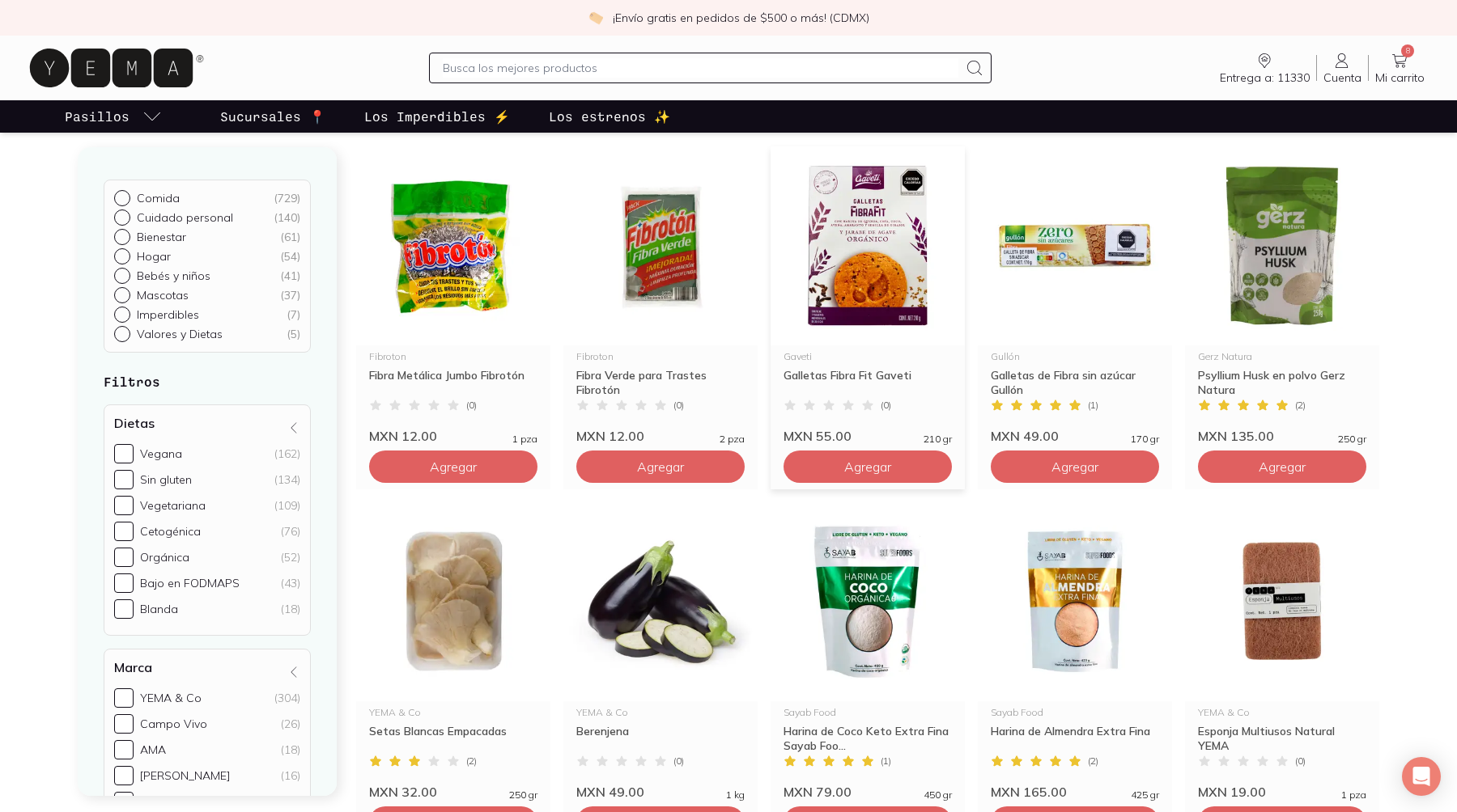
scroll to position [163, 0]
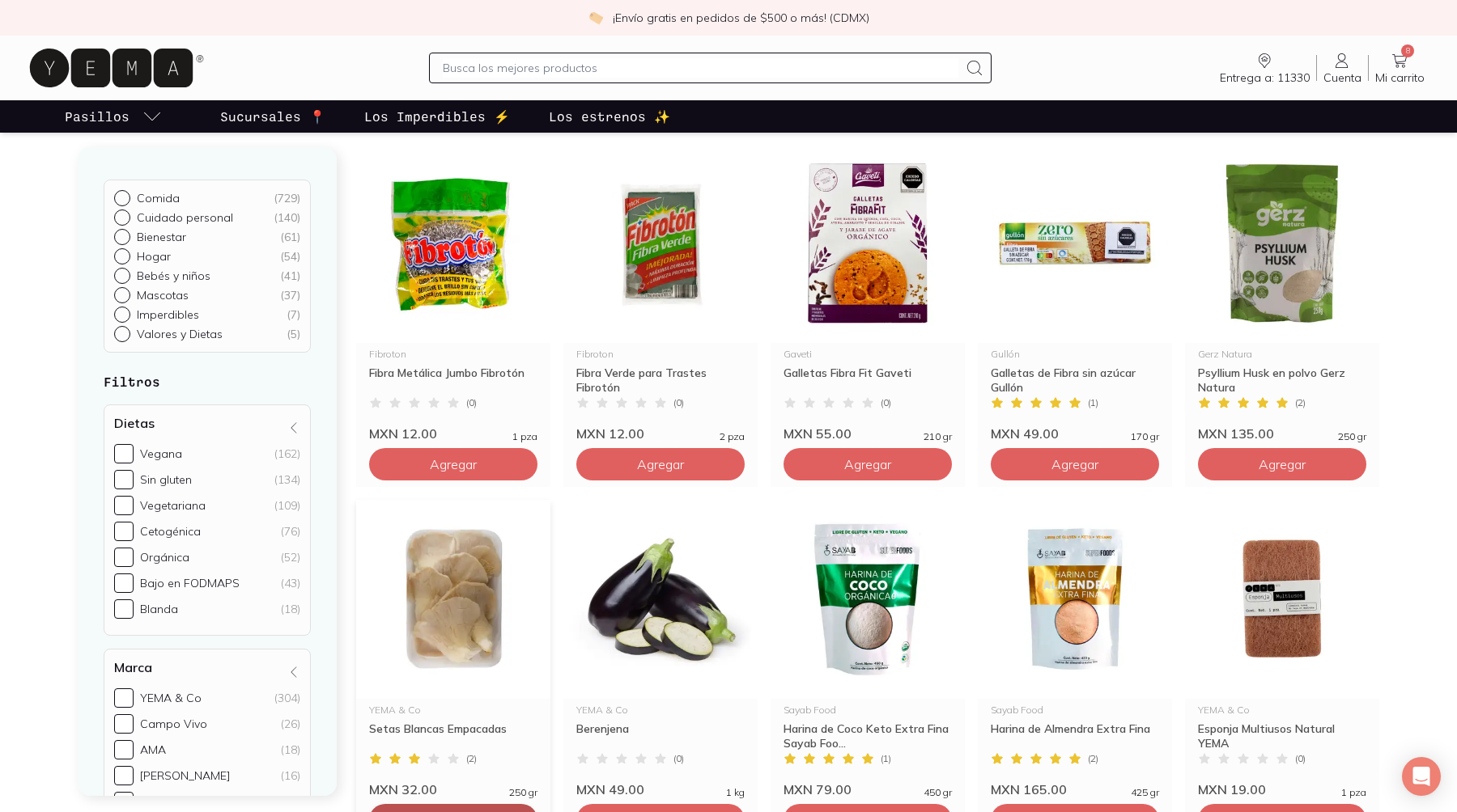
click at [412, 481] on button "Agregar" at bounding box center [453, 465] width 169 height 32
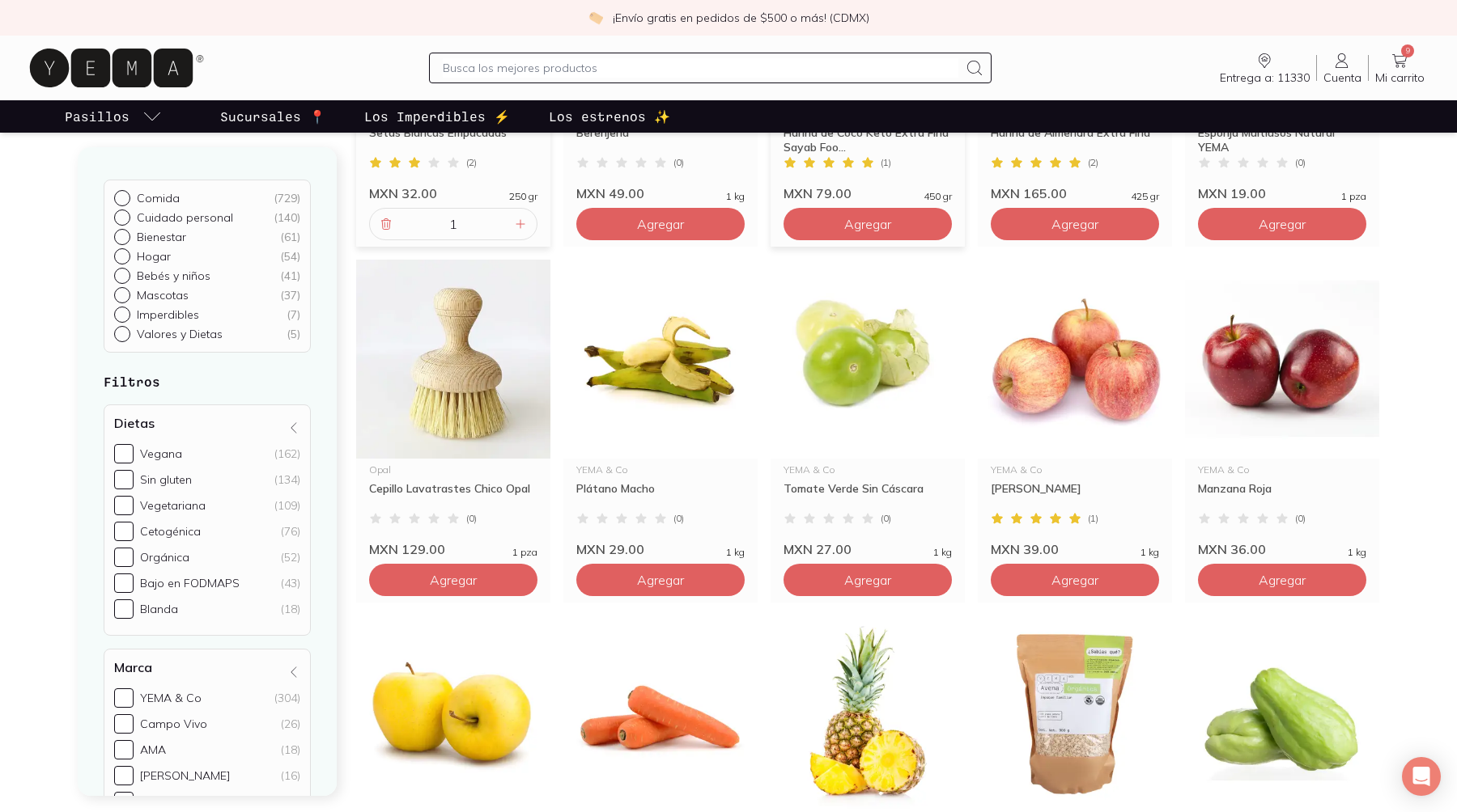
scroll to position [761, 0]
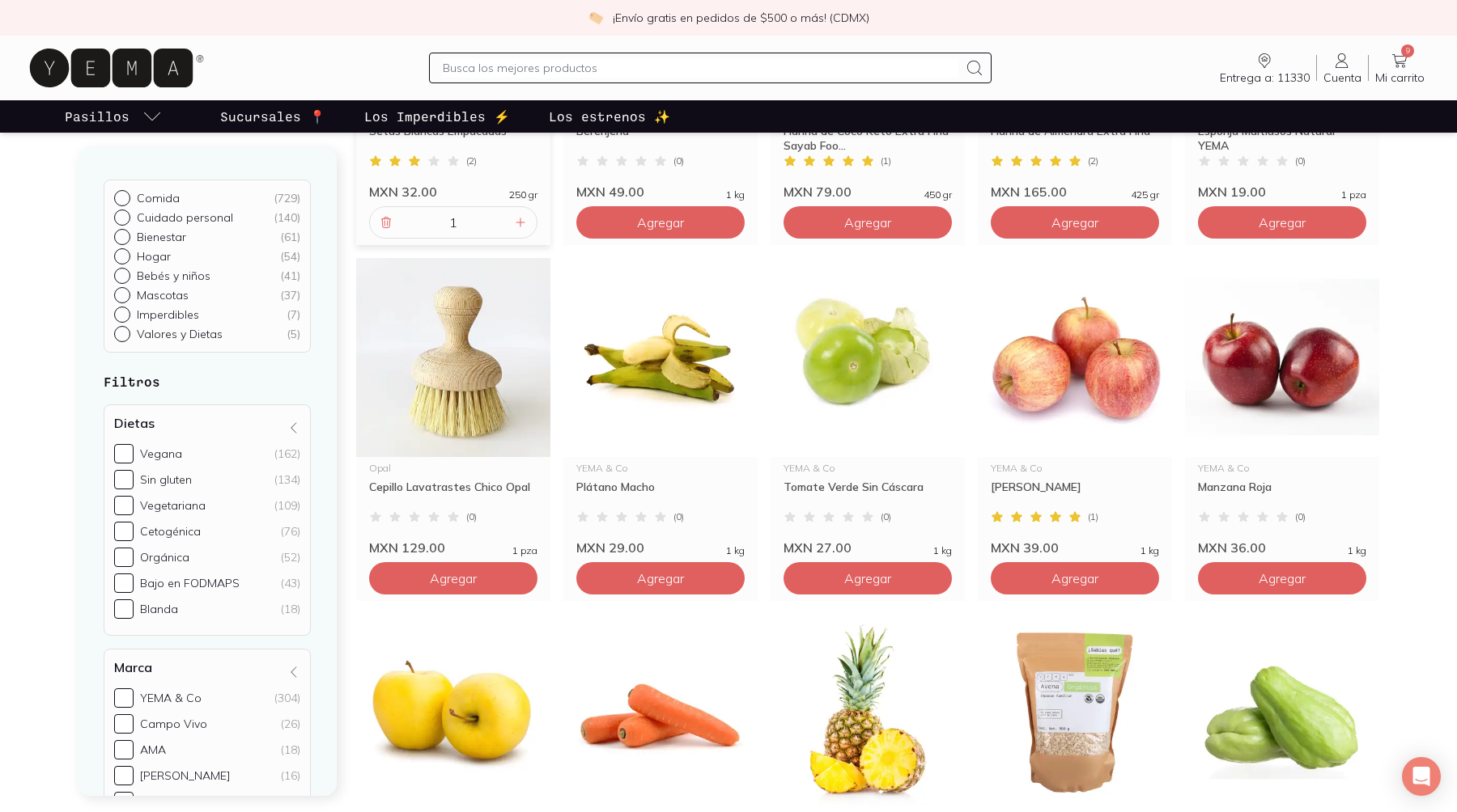
click at [756, 58] on input "text" at bounding box center [700, 68] width 515 height 19
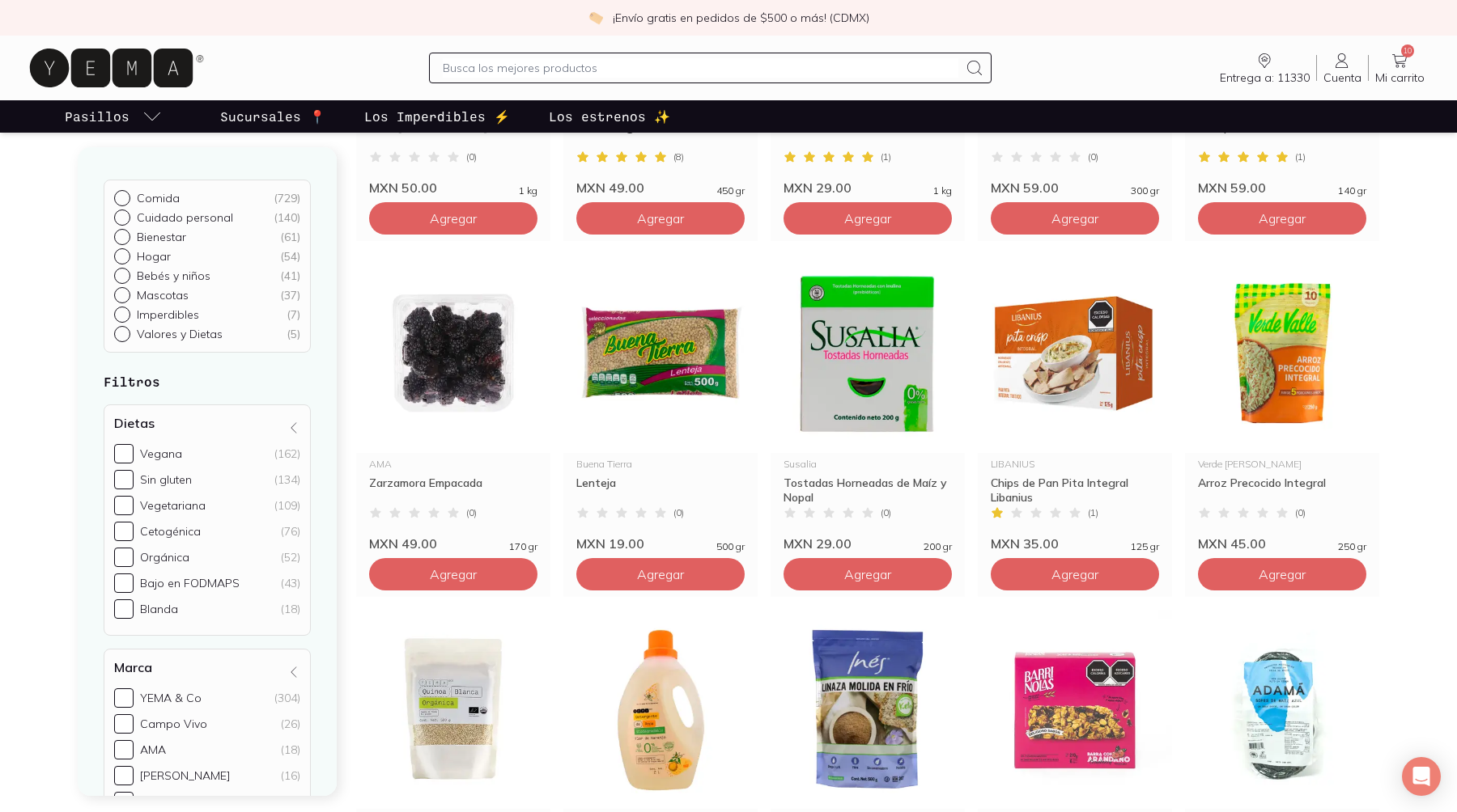
scroll to position [2349, 0]
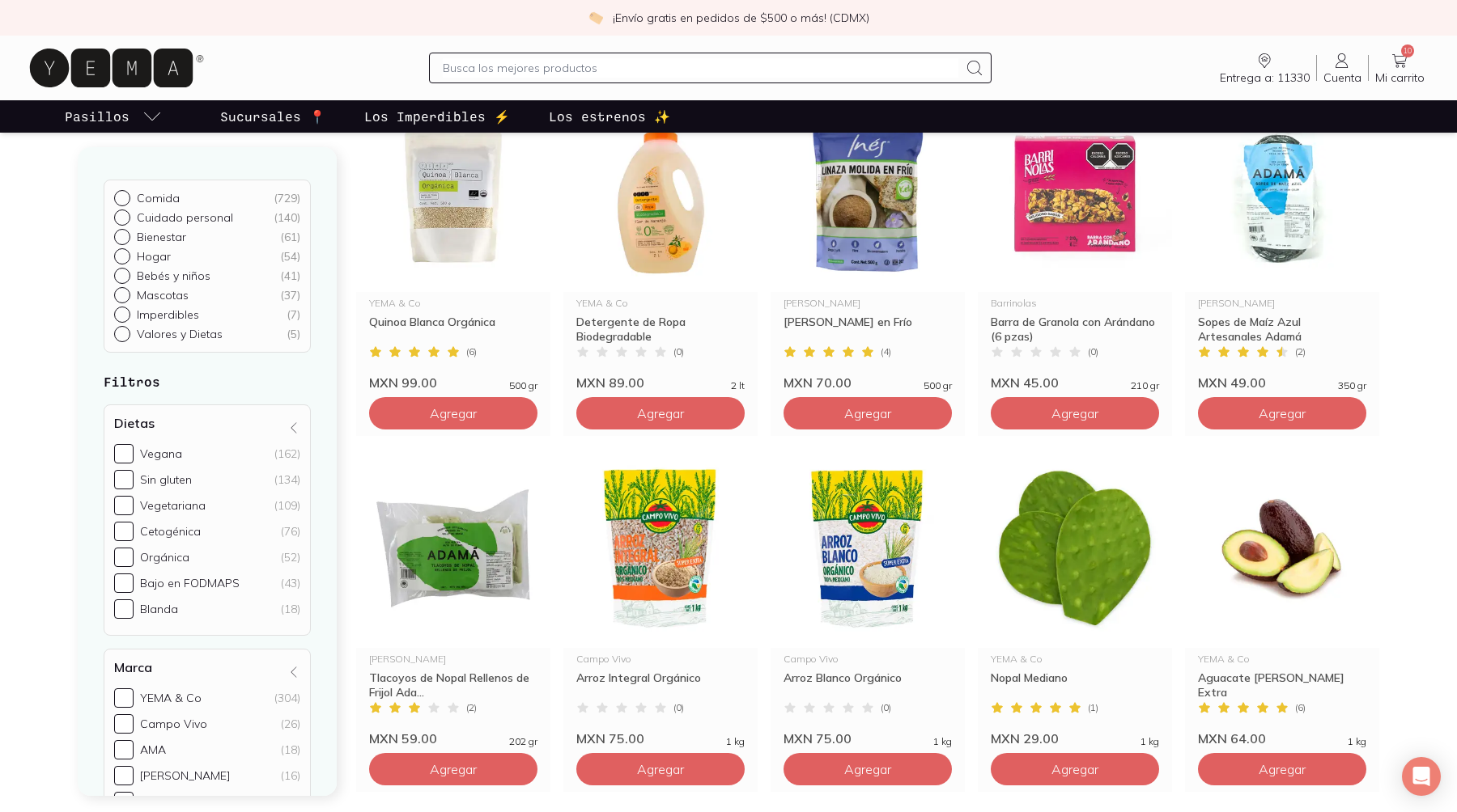
click at [855, 58] on input "text" at bounding box center [700, 68] width 515 height 19
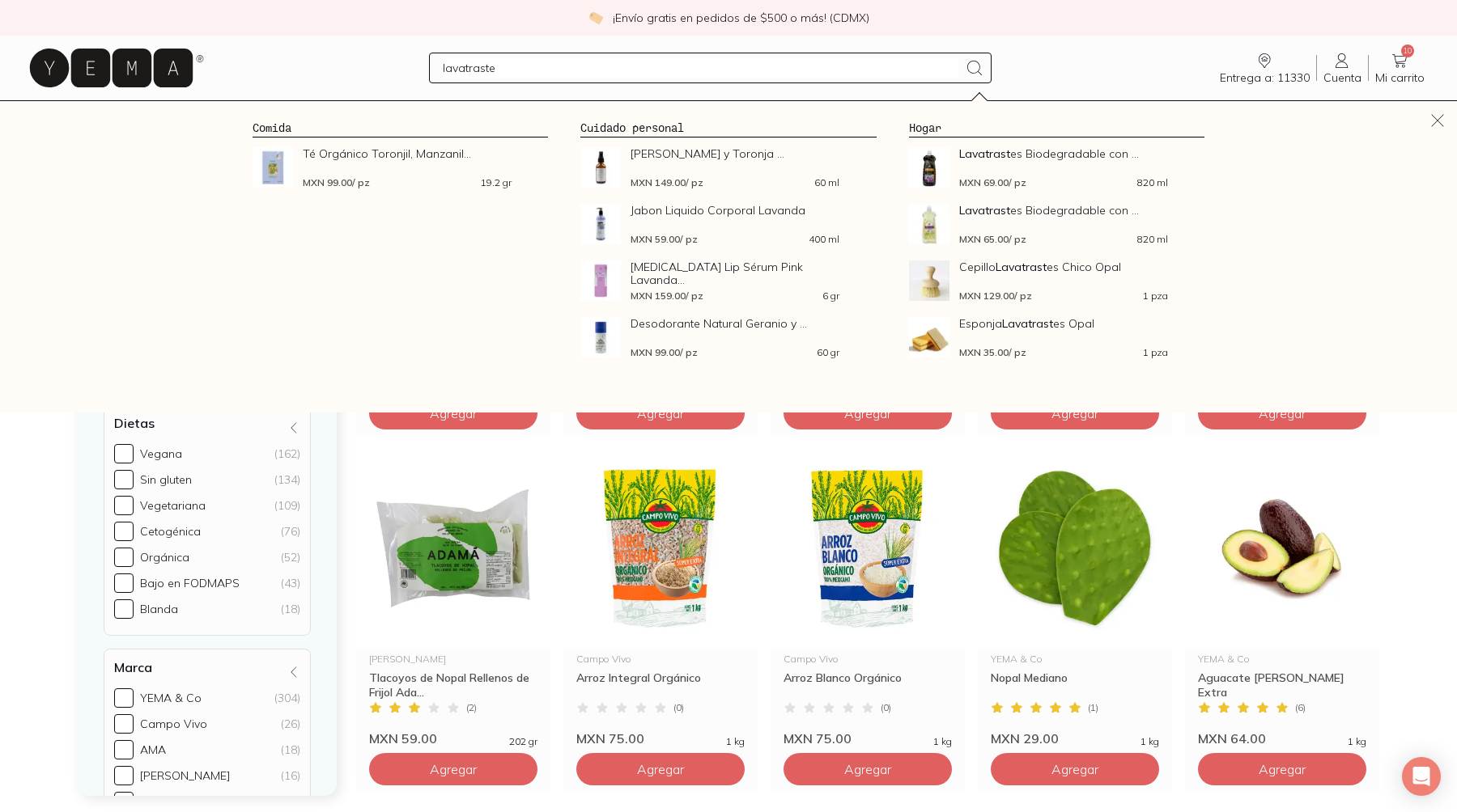
type input "lavatrastes"
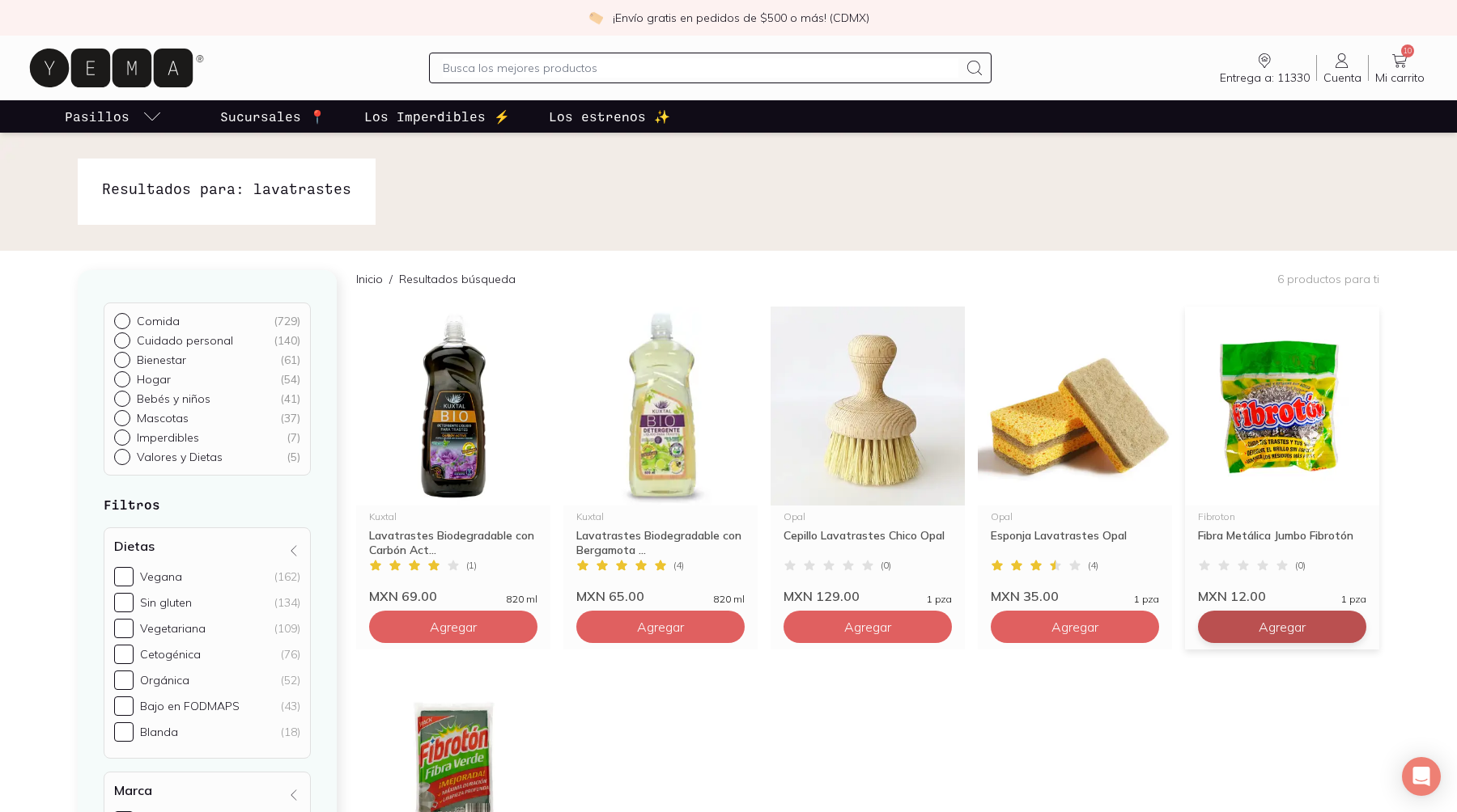
click at [477, 619] on span "Agregar" at bounding box center [452, 626] width 47 height 16
click at [1414, 46] on span "11" at bounding box center [1407, 51] width 13 height 13
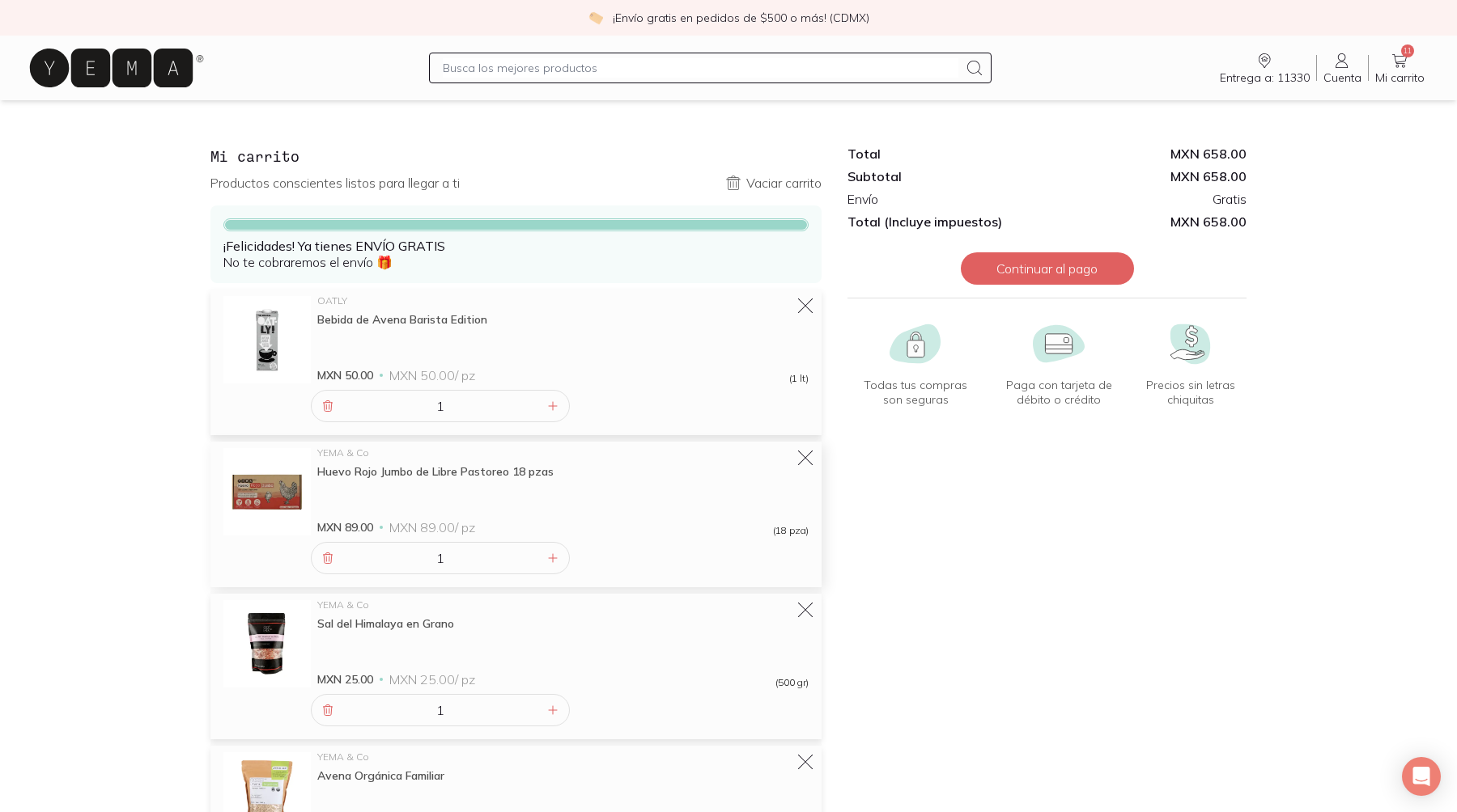
scroll to position [504, 0]
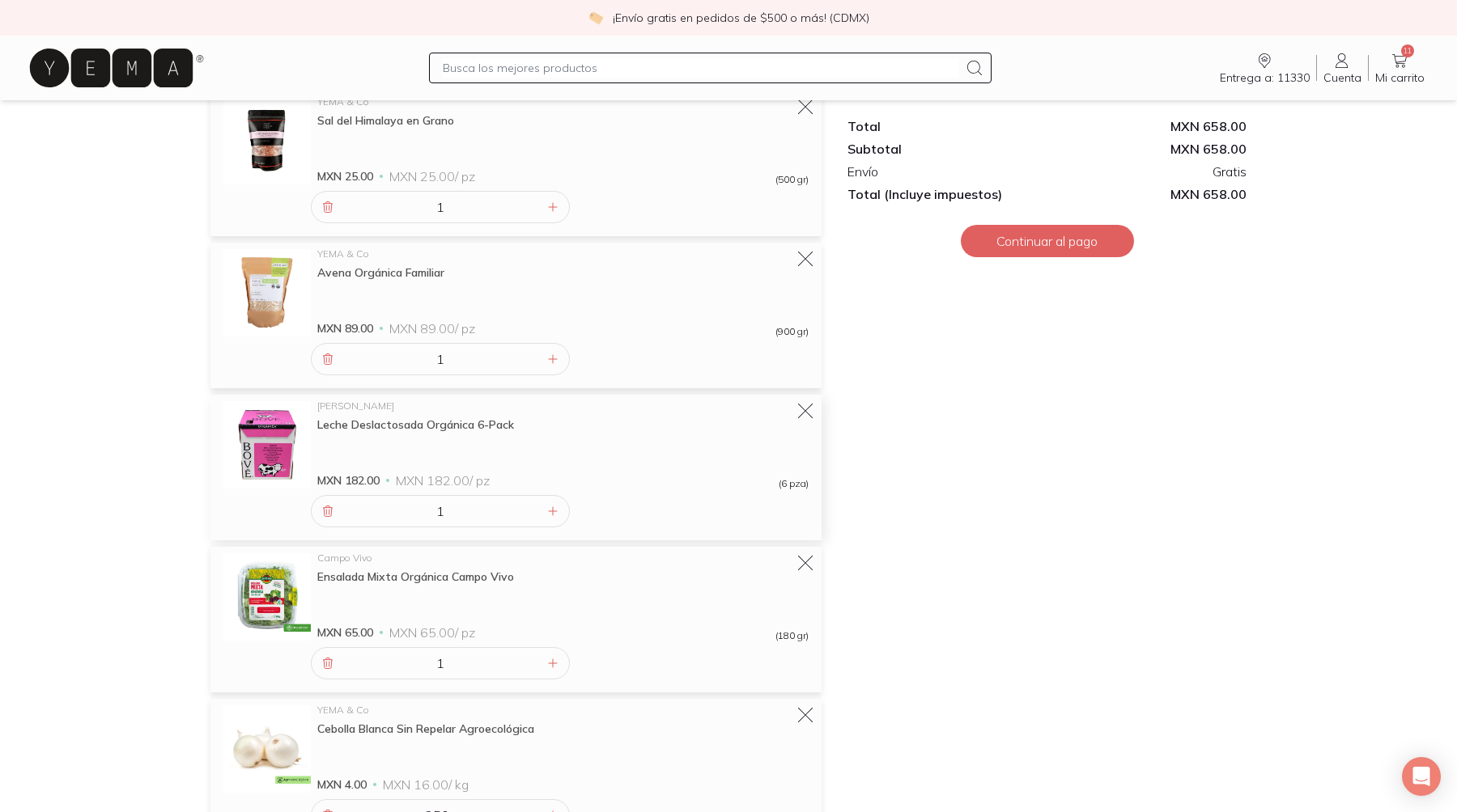
click at [245, 402] on img at bounding box center [268, 446] width 88 height 88
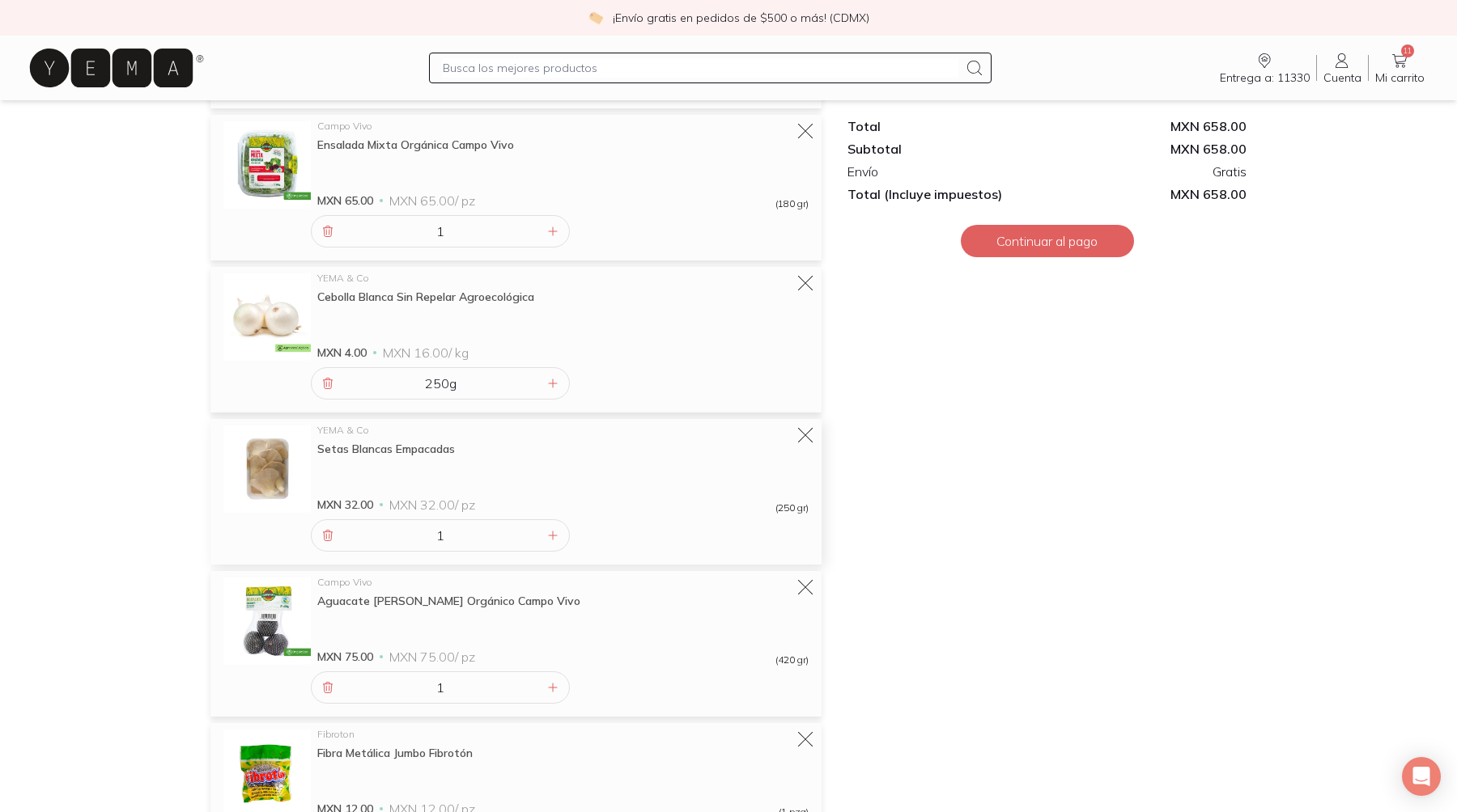
scroll to position [930, 0]
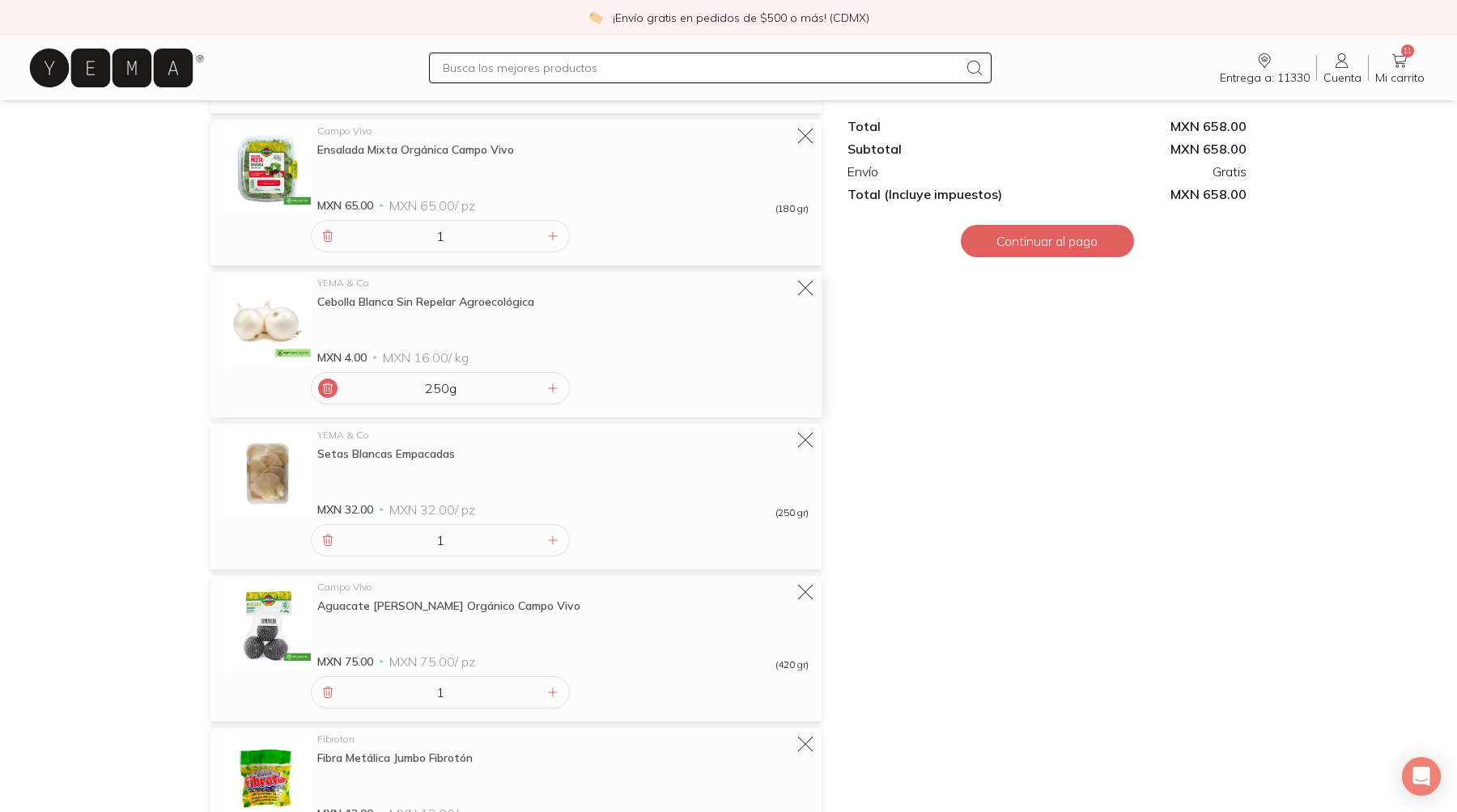
click at [321, 382] on icon at bounding box center [328, 388] width 13 height 13
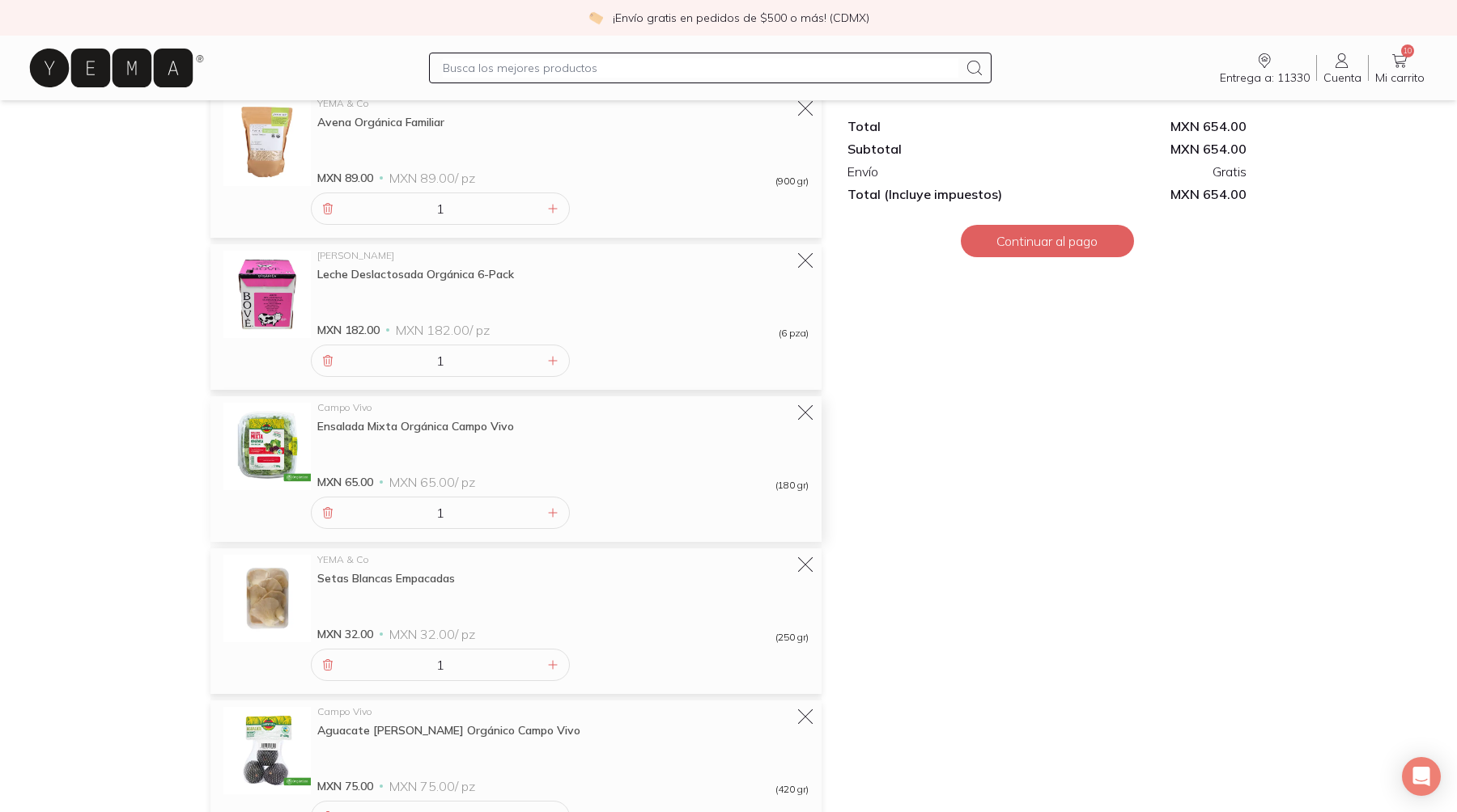
scroll to position [653, 0]
click at [547, 355] on icon at bounding box center [553, 362] width 13 height 13
type input "2"
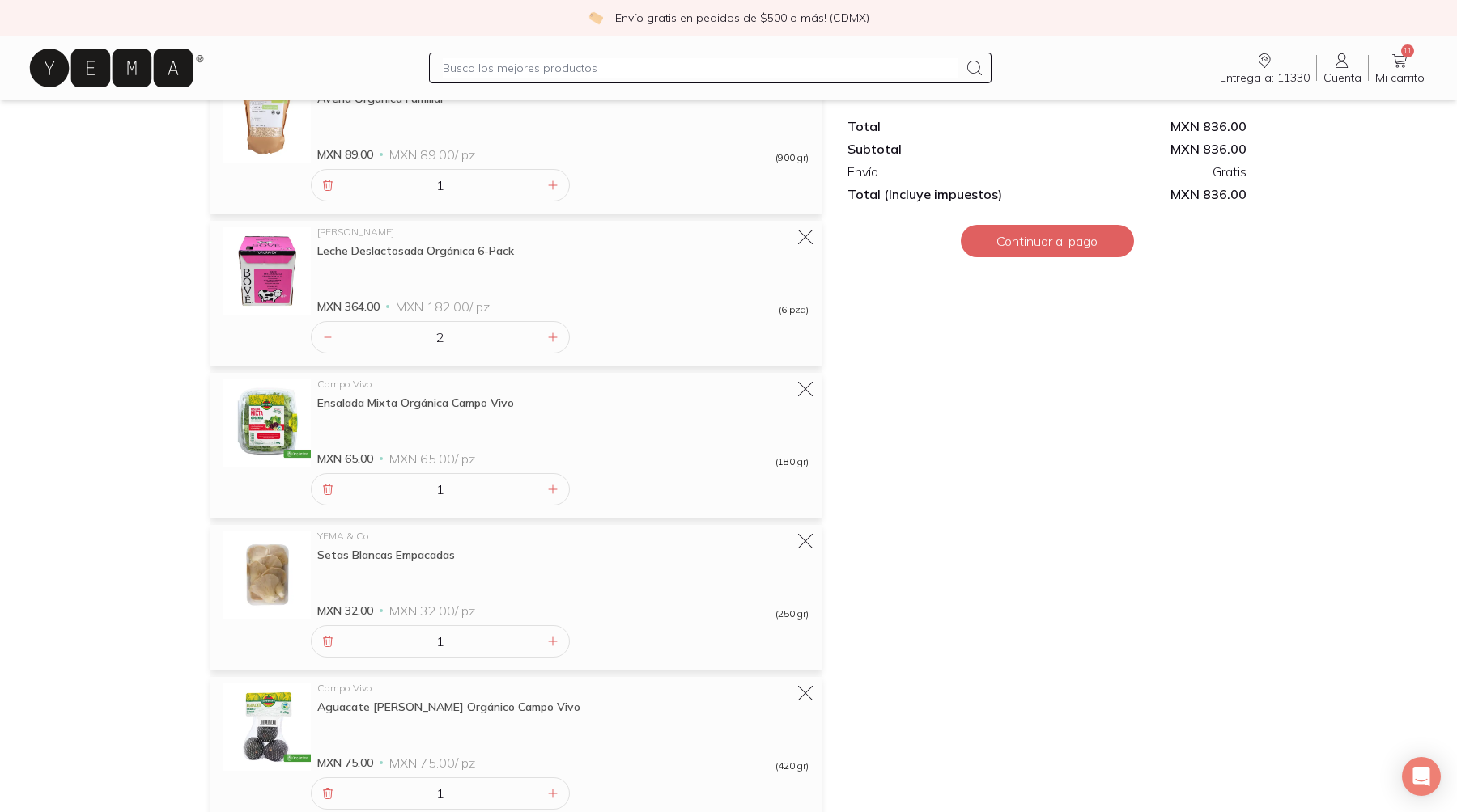
scroll to position [855, 0]
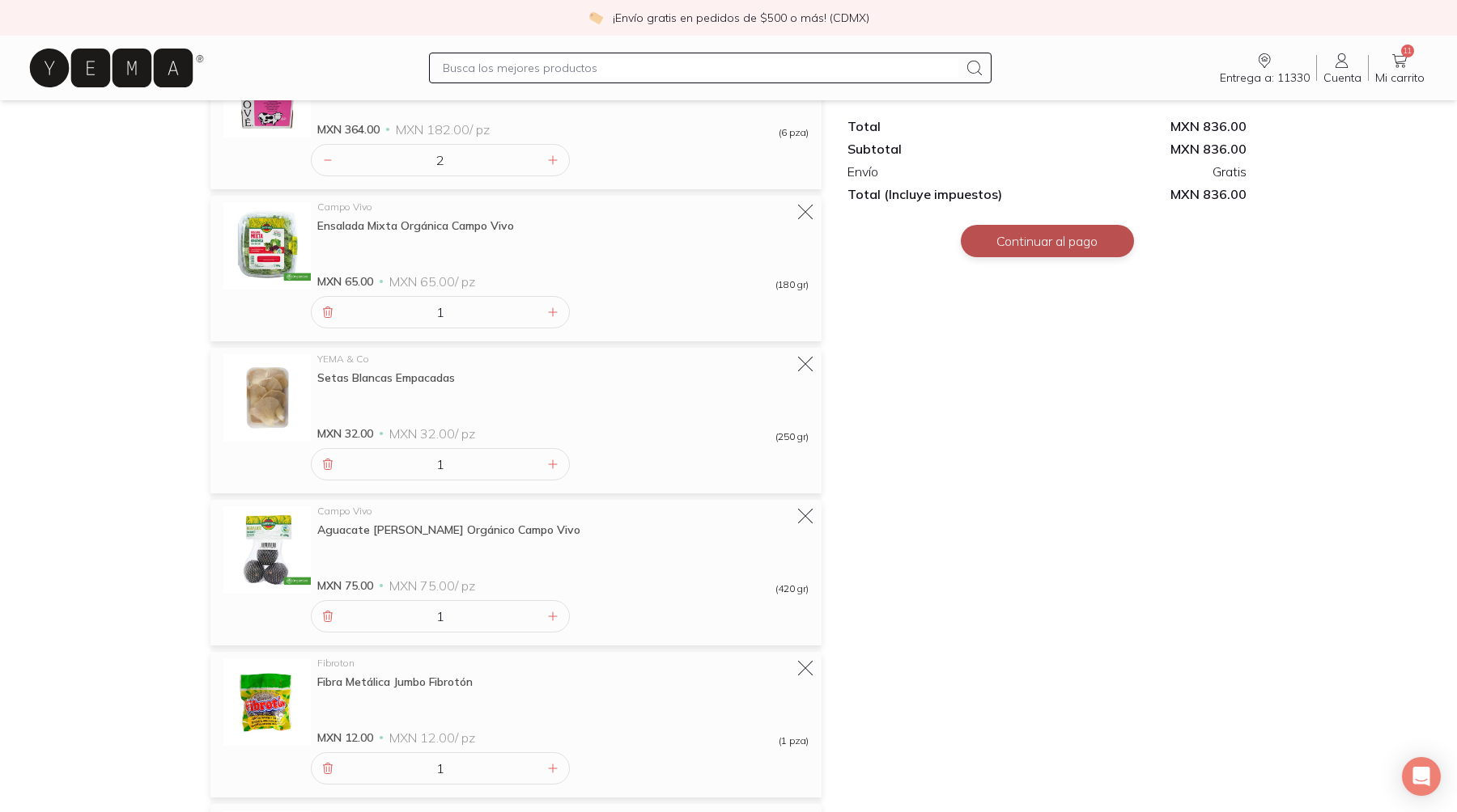
click at [1037, 225] on button "Continuar al pago" at bounding box center [1048, 241] width 173 height 32
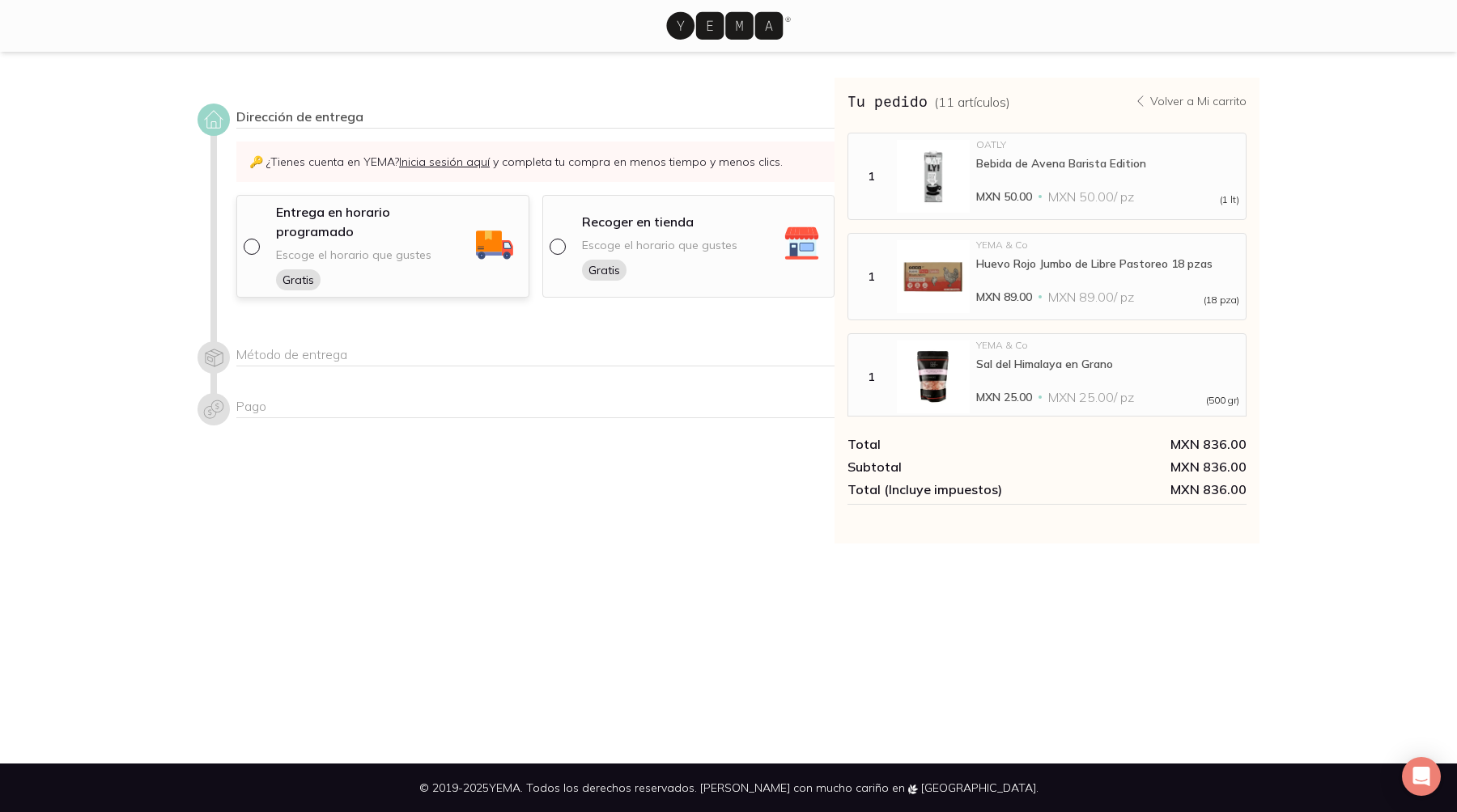
click at [364, 202] on div "Entrega en horario programado Escoge el horario que gustes Gratis" at bounding box center [373, 246] width 194 height 89
select select "204"
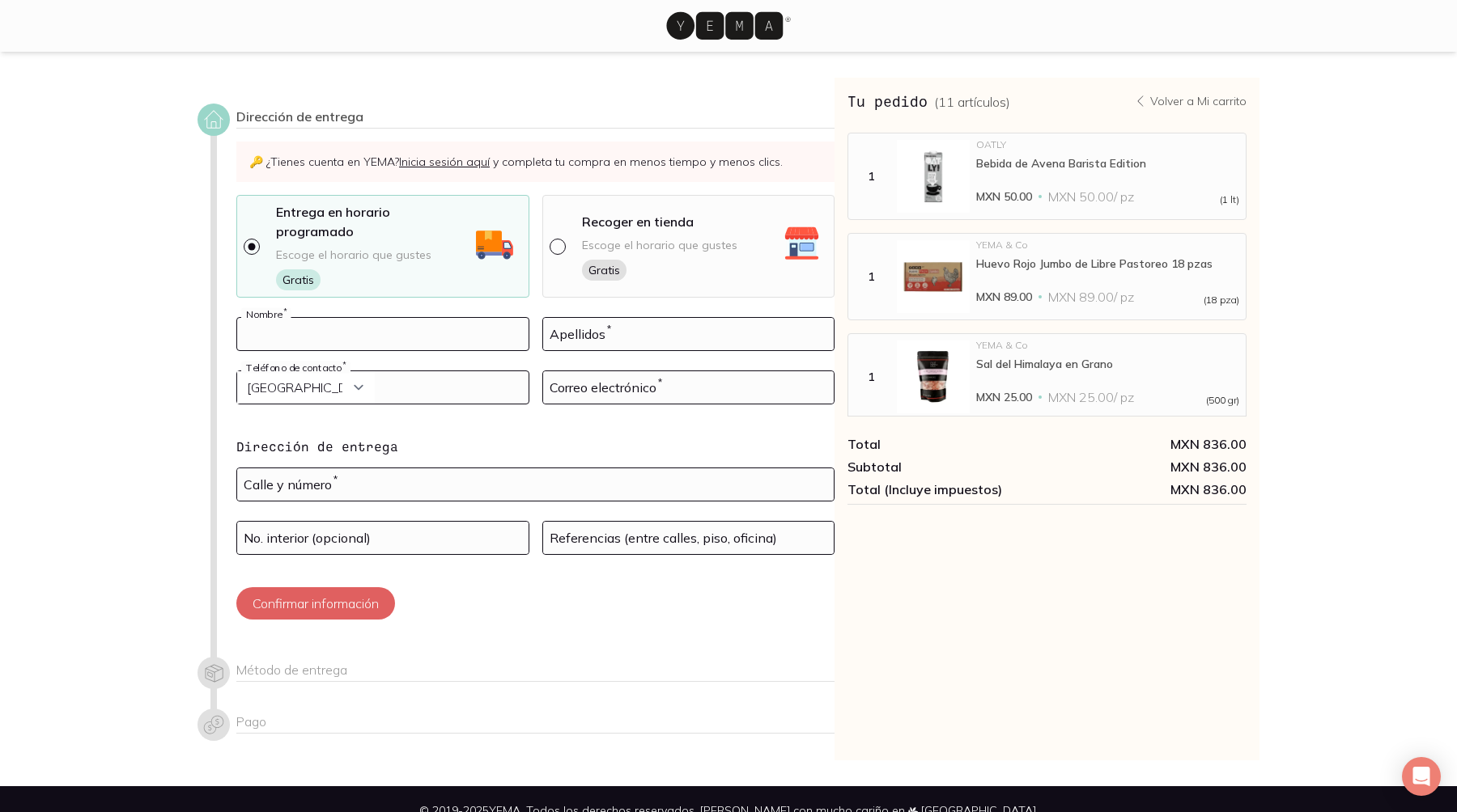
click at [355, 318] on input at bounding box center [383, 334] width 291 height 32
type input "[PERSON_NAME]"
type input "Cruz"
click at [415, 371] on input "tel" at bounding box center [383, 387] width 291 height 32
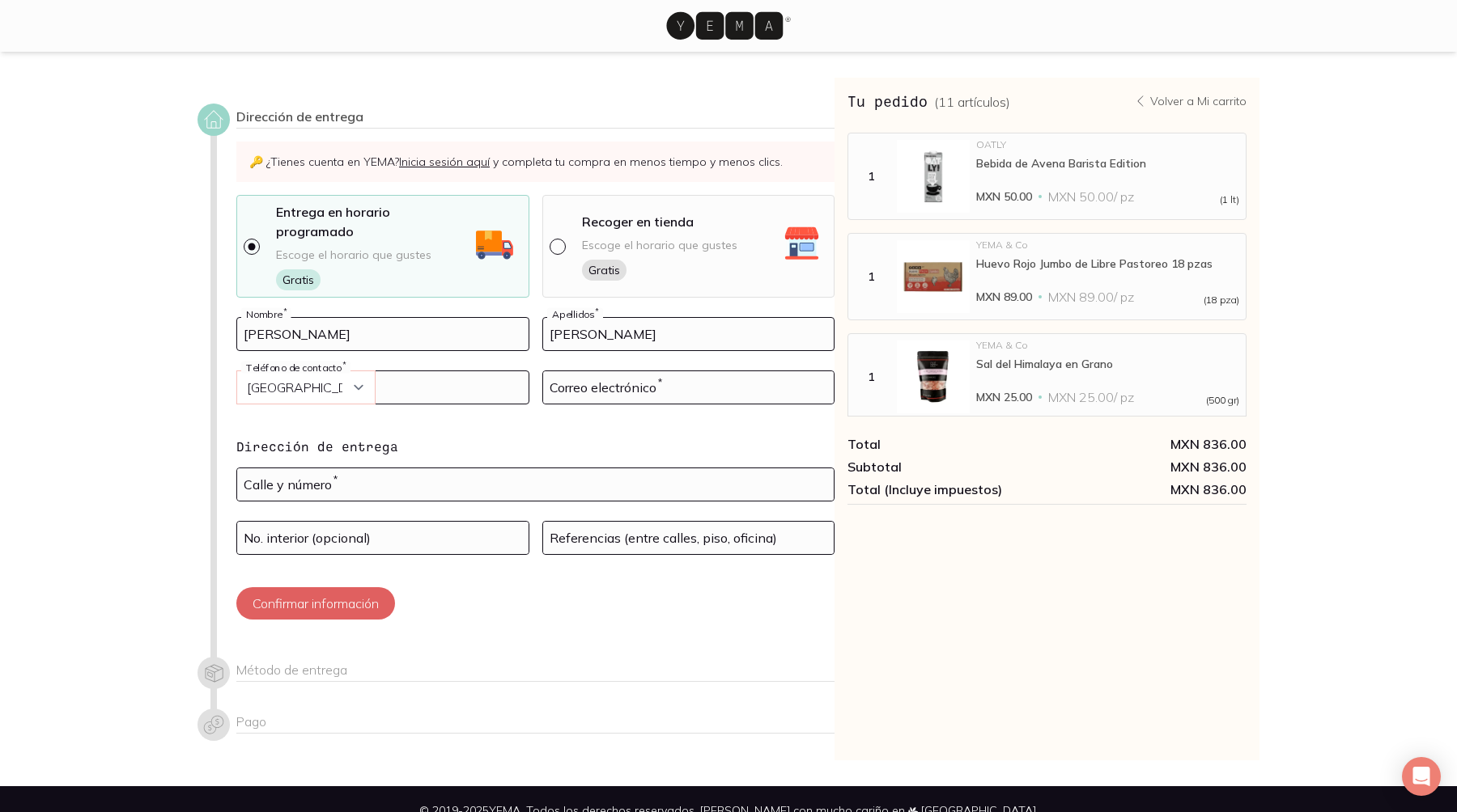
click at [337, 371] on select "Curazao (+5999) Jamaica (+1876) San Cristóbal y Nieves (+1869) Trinidad y Tobag…" at bounding box center [306, 387] width 137 height 32
click at [237, 371] on select "Curazao (+5999) Jamaica (+1876) San Cristóbal y Nieves (+1869) Trinidad y Tobag…" at bounding box center [306, 387] width 137 height 32
click at [446, 371] on input "tel" at bounding box center [383, 387] width 291 height 32
click at [602, 318] on input "Cruz" at bounding box center [689, 334] width 291 height 32
type input "33"
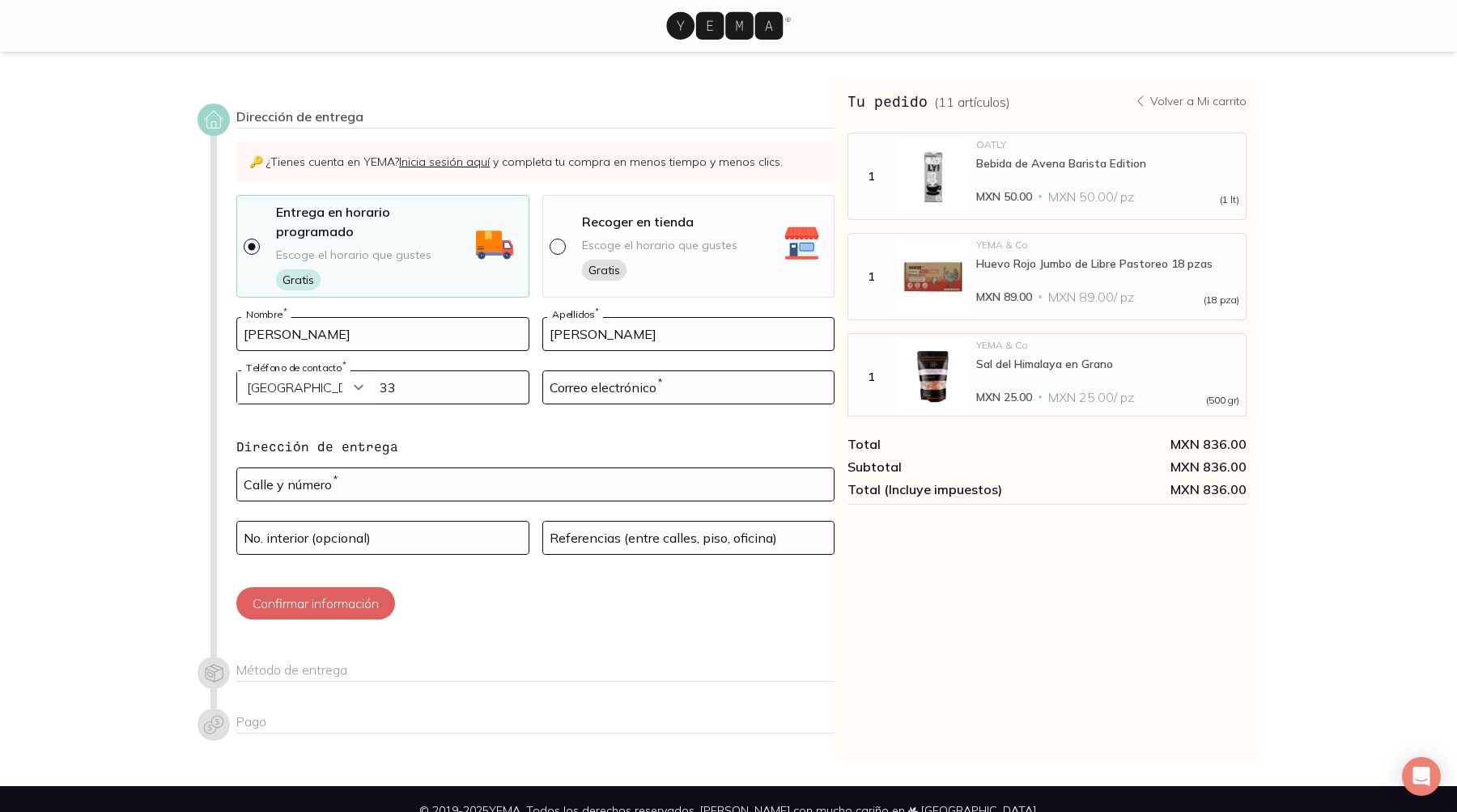
click at [493, 371] on input "33" at bounding box center [383, 387] width 291 height 32
click at [618, 371] on input at bounding box center [689, 387] width 291 height 32
click at [344, 371] on select "Curazao (+5999) Jamaica (+1876) San Cristóbal y Nieves (+1869) Trinidad y Tobag…" at bounding box center [306, 387] width 137 height 32
click at [237, 371] on select "Curazao (+5999) Jamaica (+1876) San Cristóbal y Nieves (+1869) Trinidad y Tobag…" at bounding box center [306, 387] width 137 height 32
click at [614, 371] on input at bounding box center [689, 387] width 291 height 32
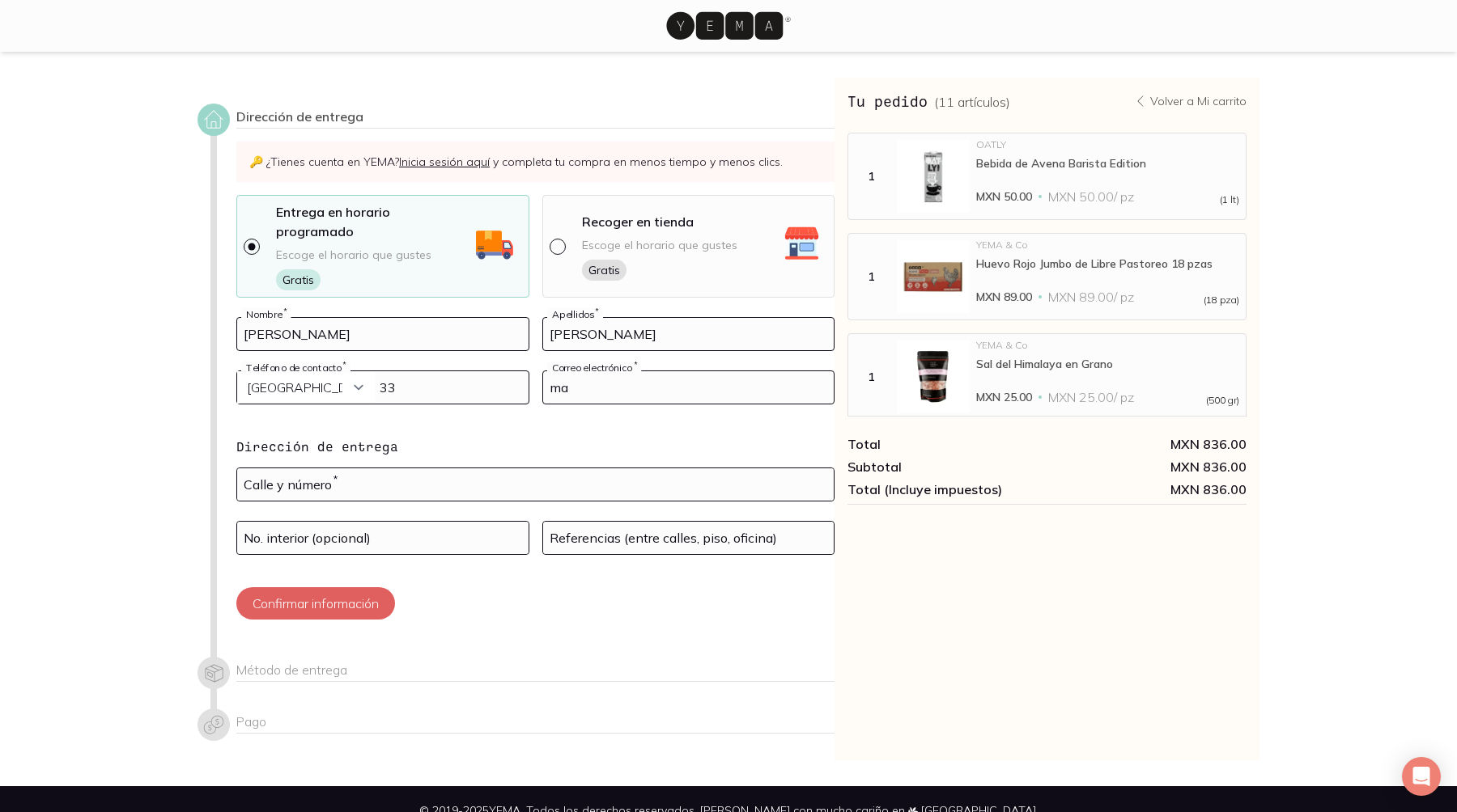
type input "m"
type input "[EMAIL_ADDRESS][DOMAIN_NAME]"
click at [463, 468] on input "text" at bounding box center [535, 485] width 596 height 32
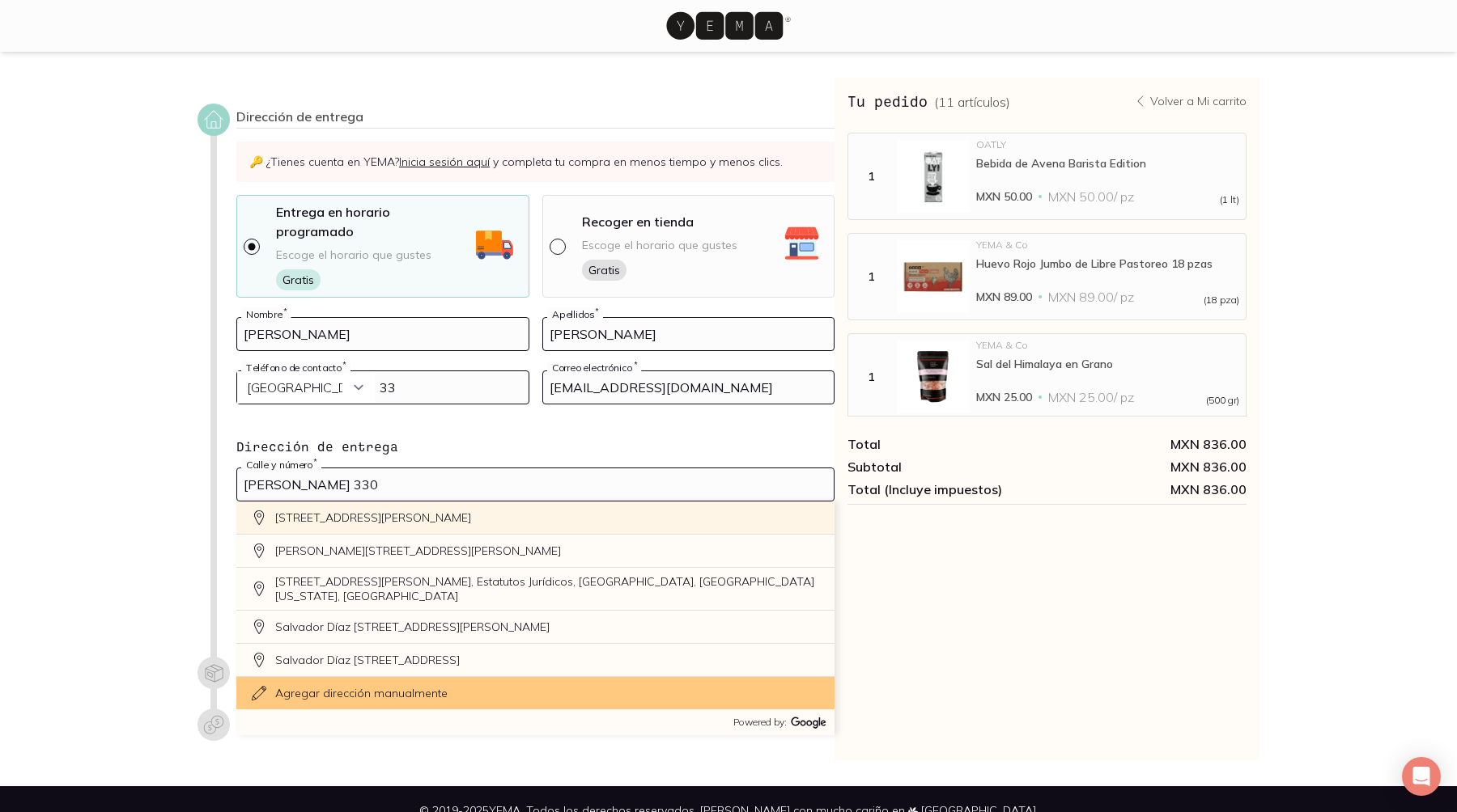
click at [489, 502] on div "Calle Salvador Díaz Mirón 330, Un Hogar Para Nosotros, Mexico City, CDMX, Mexico" at bounding box center [535, 518] width 598 height 33
type input "Calle Salvador Díaz Mirón 330, Un Hogar Para Nosotros, Miguel Hidalgo, 11330 Ci…"
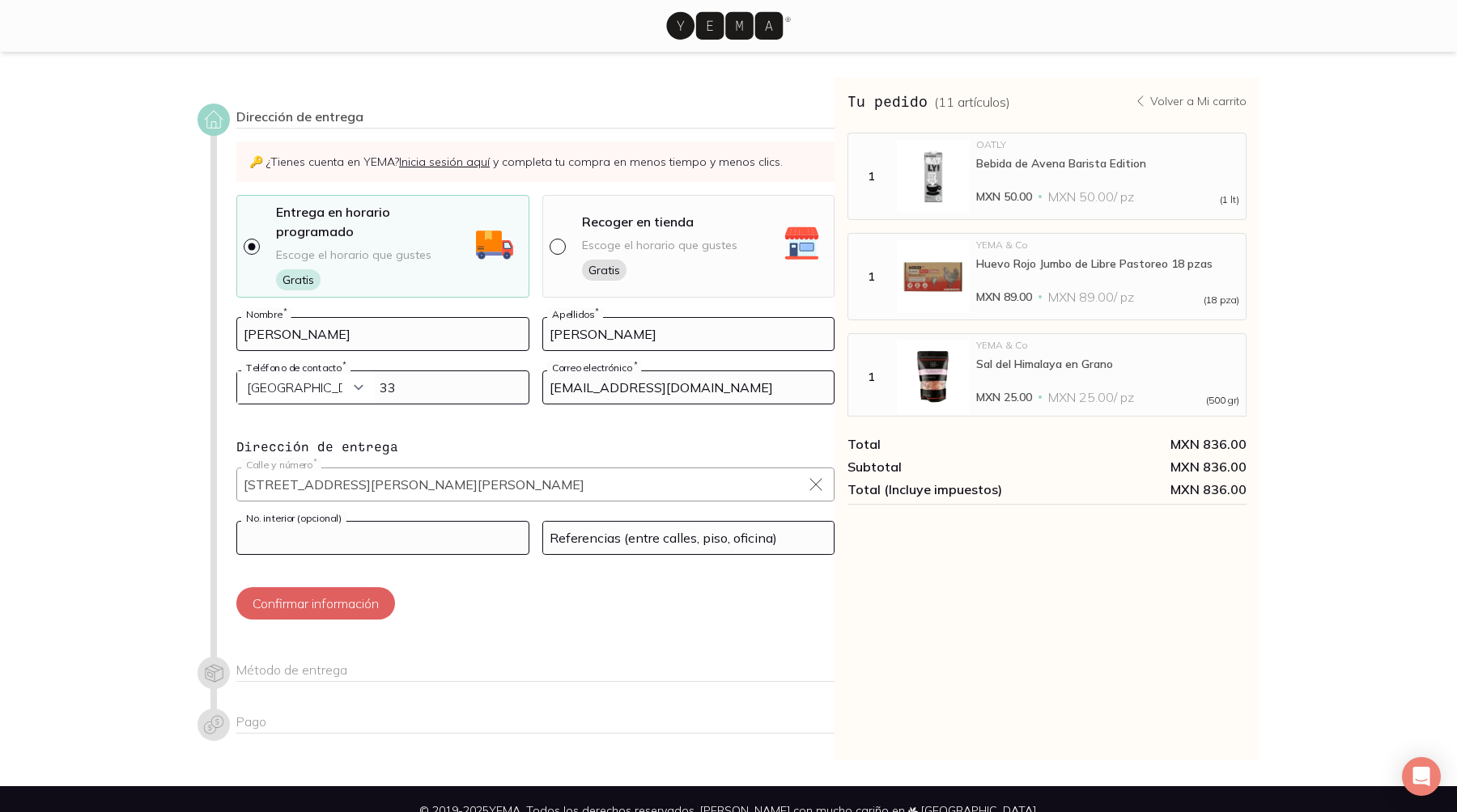
click at [412, 522] on input at bounding box center [383, 538] width 291 height 32
type input "Interior 2"
click at [617, 522] on input at bounding box center [689, 538] width 291 height 32
type input "La entrada es sobre plan de san luis, porton de madera timbrar en casa 2"
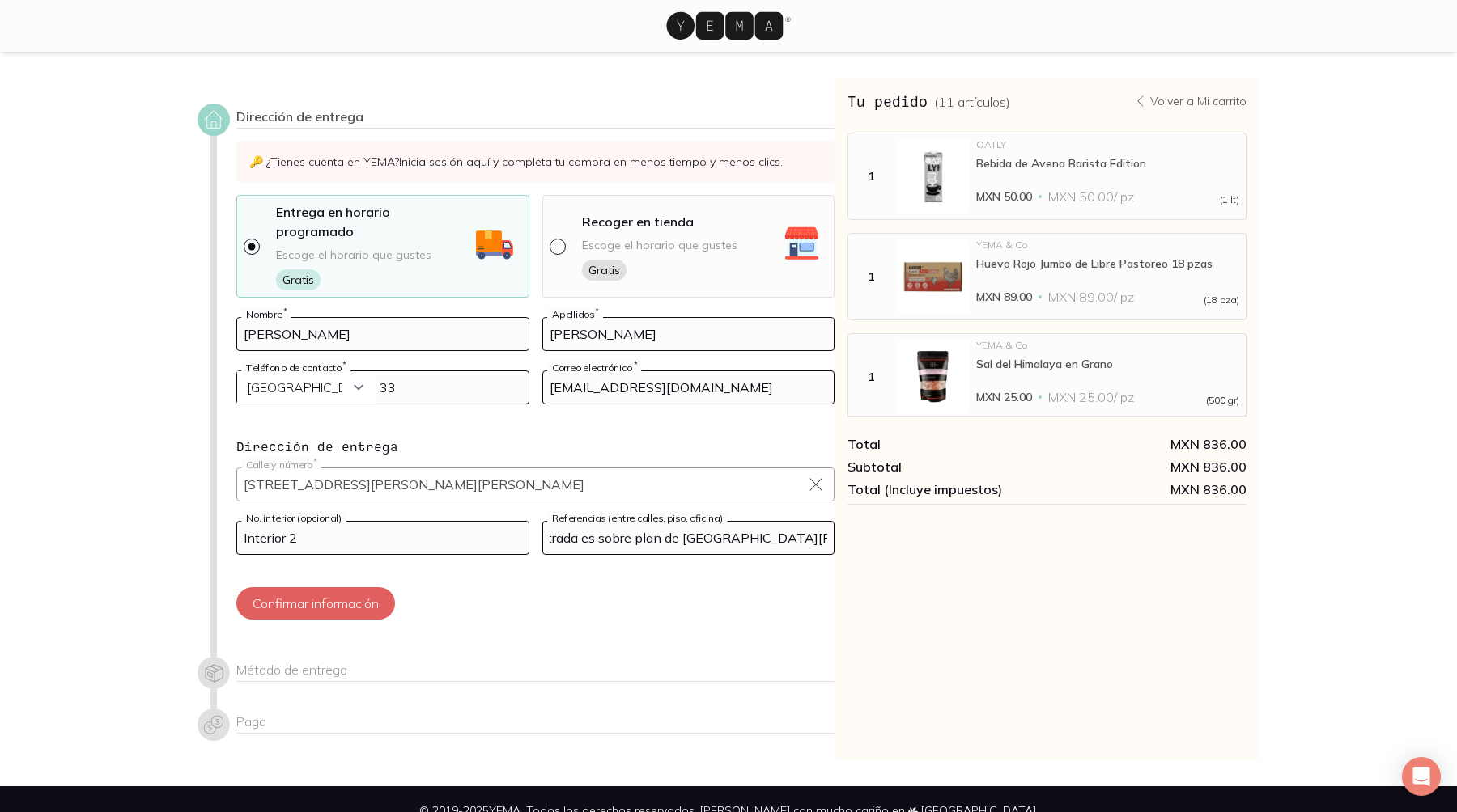
scroll to position [0, 0]
click at [559, 472] on div "Dirección de entrega 🔑 ¿Tienes cuenta en YEMA? Inicia sesión aquí y completa tu…" at bounding box center [535, 370] width 598 height 534
click at [362, 587] on button "Confirmar información" at bounding box center [315, 604] width 159 height 32
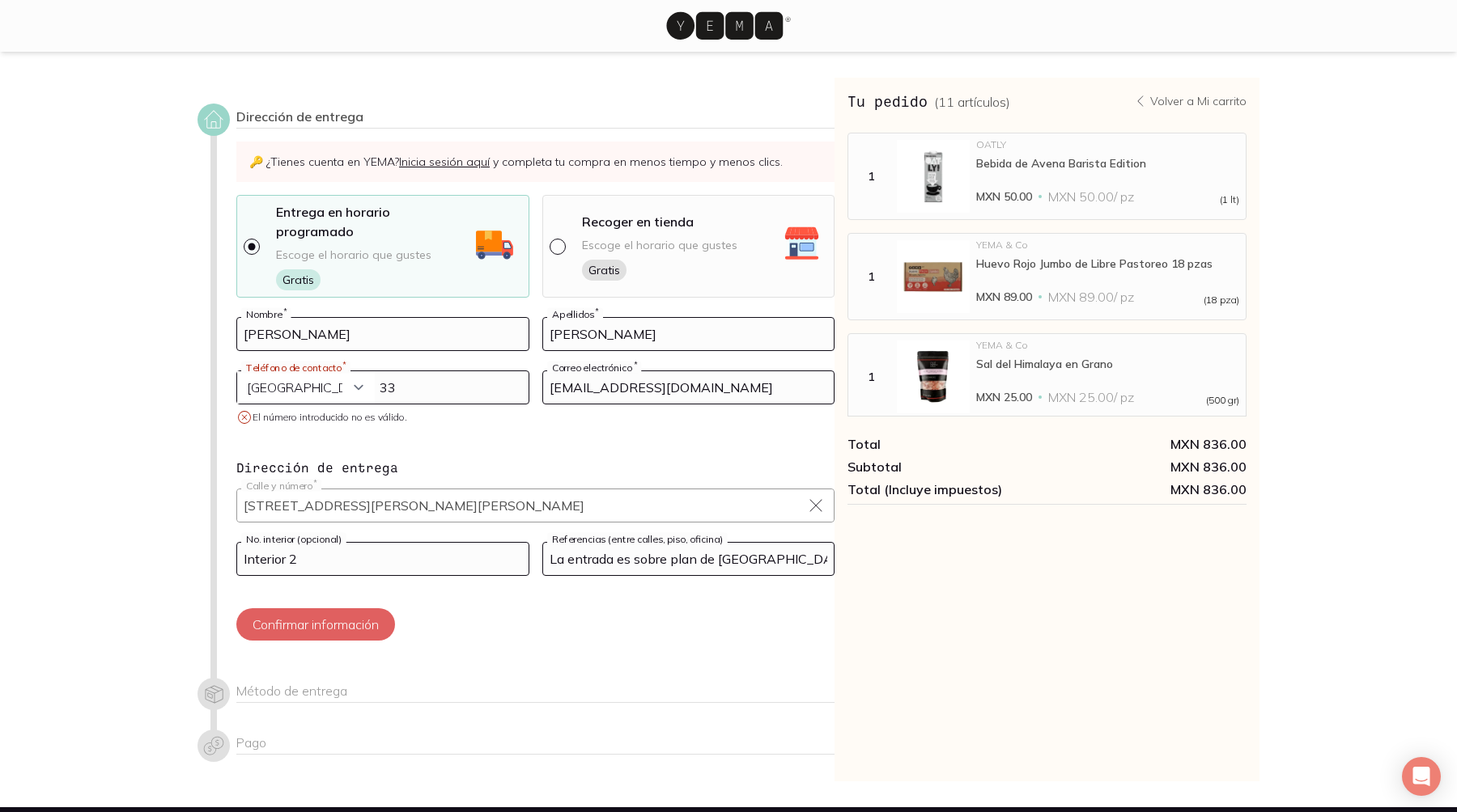
click at [416, 371] on input "33" at bounding box center [383, 387] width 291 height 32
click at [331, 371] on select "Curazao (+5999) Jamaica (+1876) San Cristóbal y Nieves (+1869) Trinidad y Tobag…" at bounding box center [306, 387] width 137 height 32
click at [237, 371] on select "Curazao (+5999) Jamaica (+1876) San Cristóbal y Nieves (+1869) Trinidad y Tobag…" at bounding box center [306, 387] width 137 height 32
click at [421, 371] on input "33" at bounding box center [383, 387] width 291 height 32
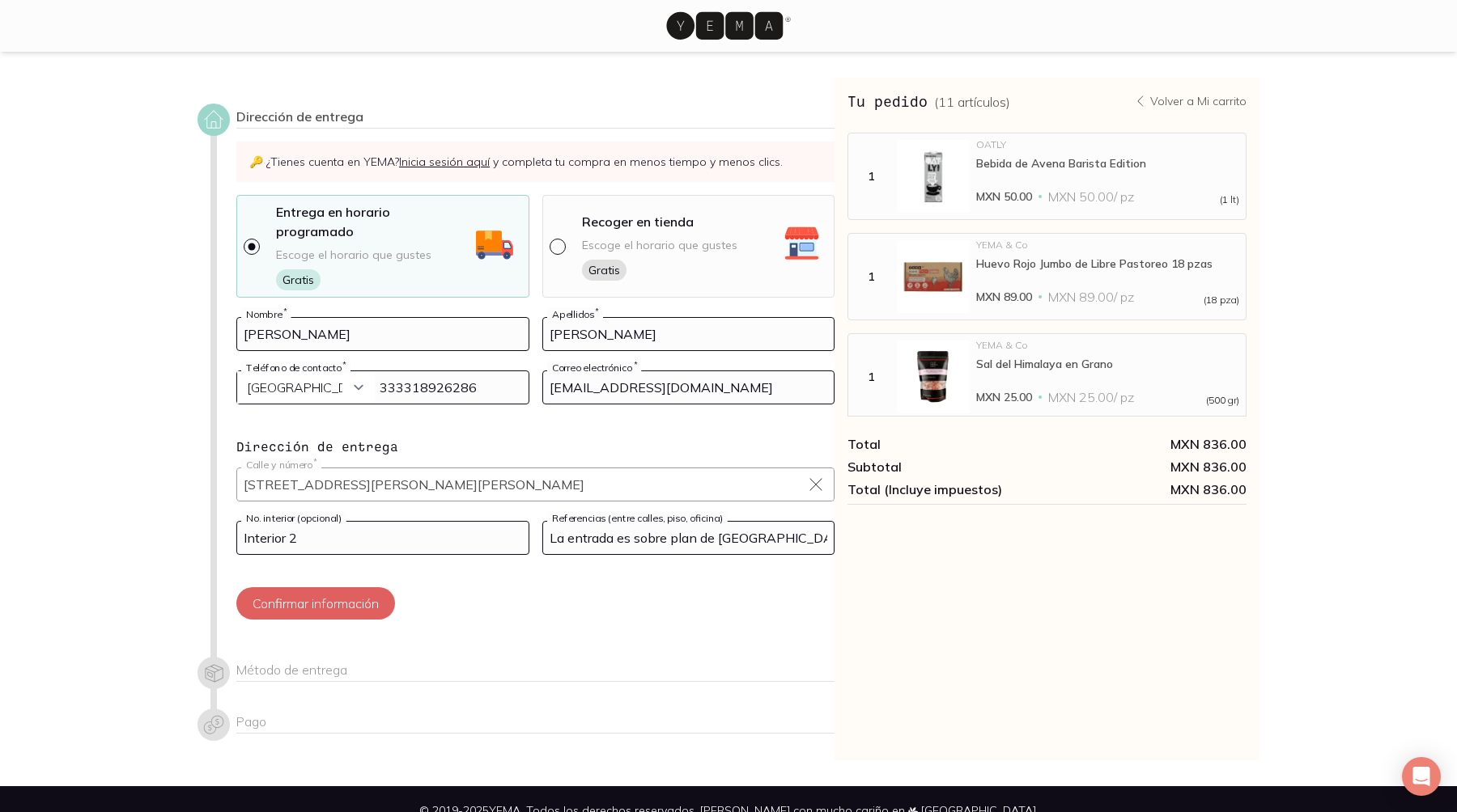
drag, startPoint x: 454, startPoint y: 282, endPoint x: 286, endPoint y: 279, distance: 168.0
click at [286, 370] on div "Curazao (+5999) Jamaica (+1876) San Cristóbal y Nieves (+1869) Trinidad y Tobag…" at bounding box center [383, 387] width 293 height 34
click at [434, 371] on input "333318926286" at bounding box center [383, 387] width 291 height 32
type input "333318926286"
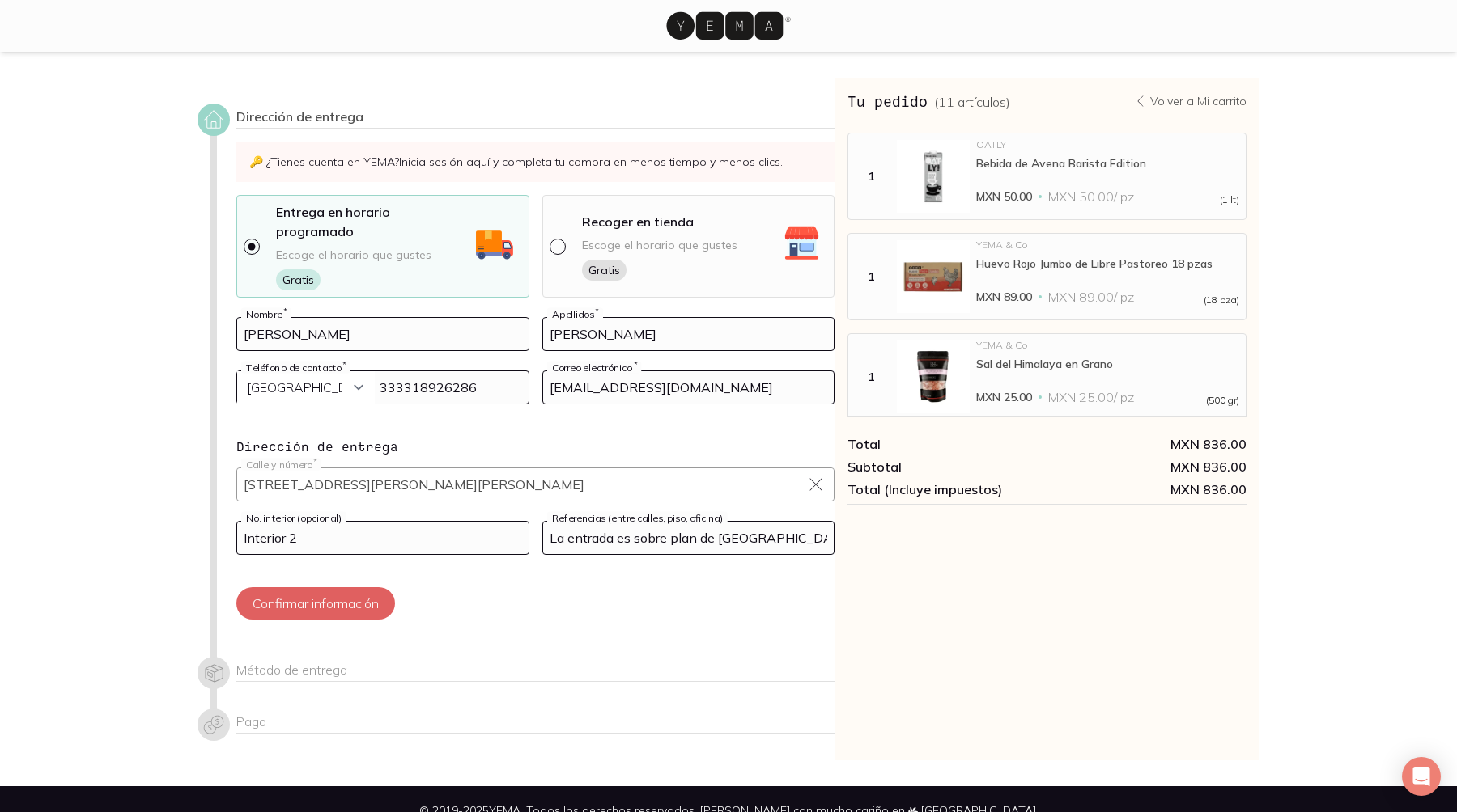
click at [602, 318] on input "Cruz" at bounding box center [689, 334] width 291 height 32
paste input "333318926286"
click at [571, 318] on input "Cruz 333318926286" at bounding box center [689, 334] width 291 height 32
type input "Cruz 3318926286"
drag, startPoint x: 424, startPoint y: 279, endPoint x: 62, endPoint y: 282, distance: 362.0
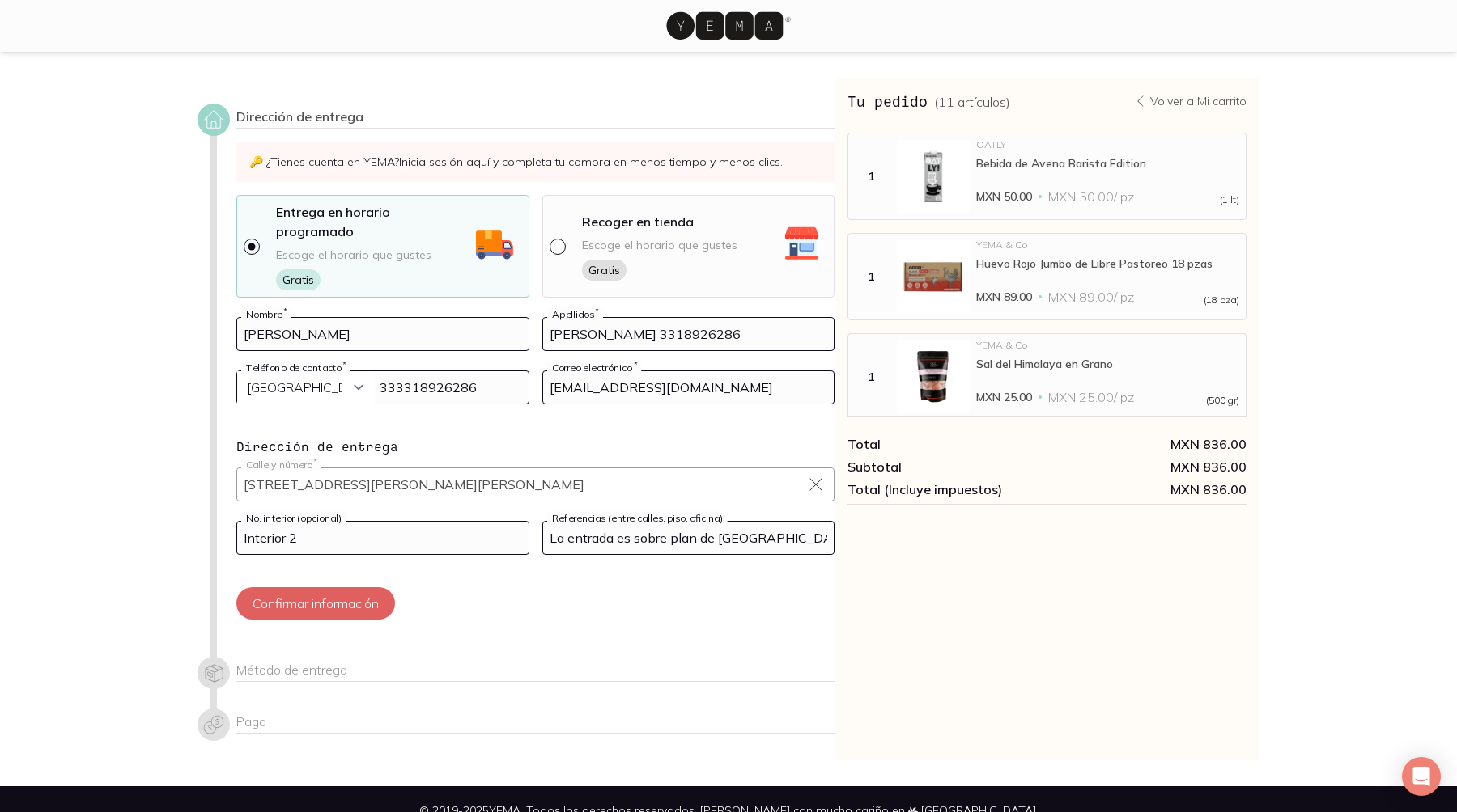
click at [62, 282] on section "Dirección de entrega 🔑 ¿Tienes cuenta en YEMA? Inicia sesión aquí y completa tu…" at bounding box center [728, 419] width 1457 height 735
drag, startPoint x: 561, startPoint y: 235, endPoint x: 664, endPoint y: 239, distance: 103.1
click at [664, 318] on input "Cruz 3318926286" at bounding box center [689, 334] width 291 height 32
type input "Cruz"
click at [470, 371] on input "tel" at bounding box center [383, 387] width 291 height 32
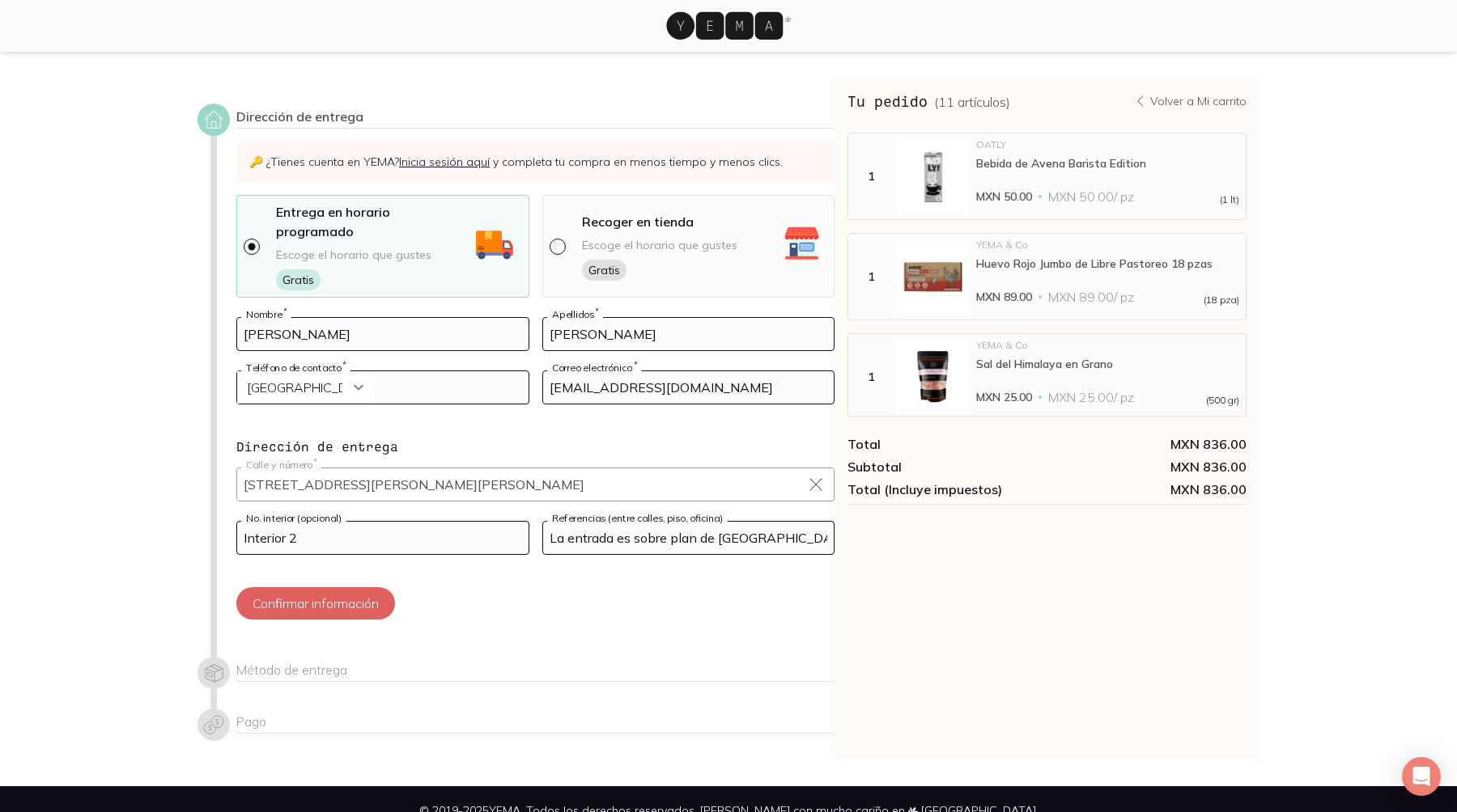
click at [470, 371] on input "tel" at bounding box center [383, 387] width 291 height 32
click at [483, 371] on input "tel" at bounding box center [383, 387] width 291 height 32
paste input "3318926286"
drag, startPoint x: 483, startPoint y: 274, endPoint x: 0, endPoint y: 267, distance: 483.1
click at [0, 267] on section "Dirección de entrega 🔑 ¿Tienes cuenta en YEMA? Inicia sesión aquí y completa tu…" at bounding box center [728, 419] width 1457 height 735
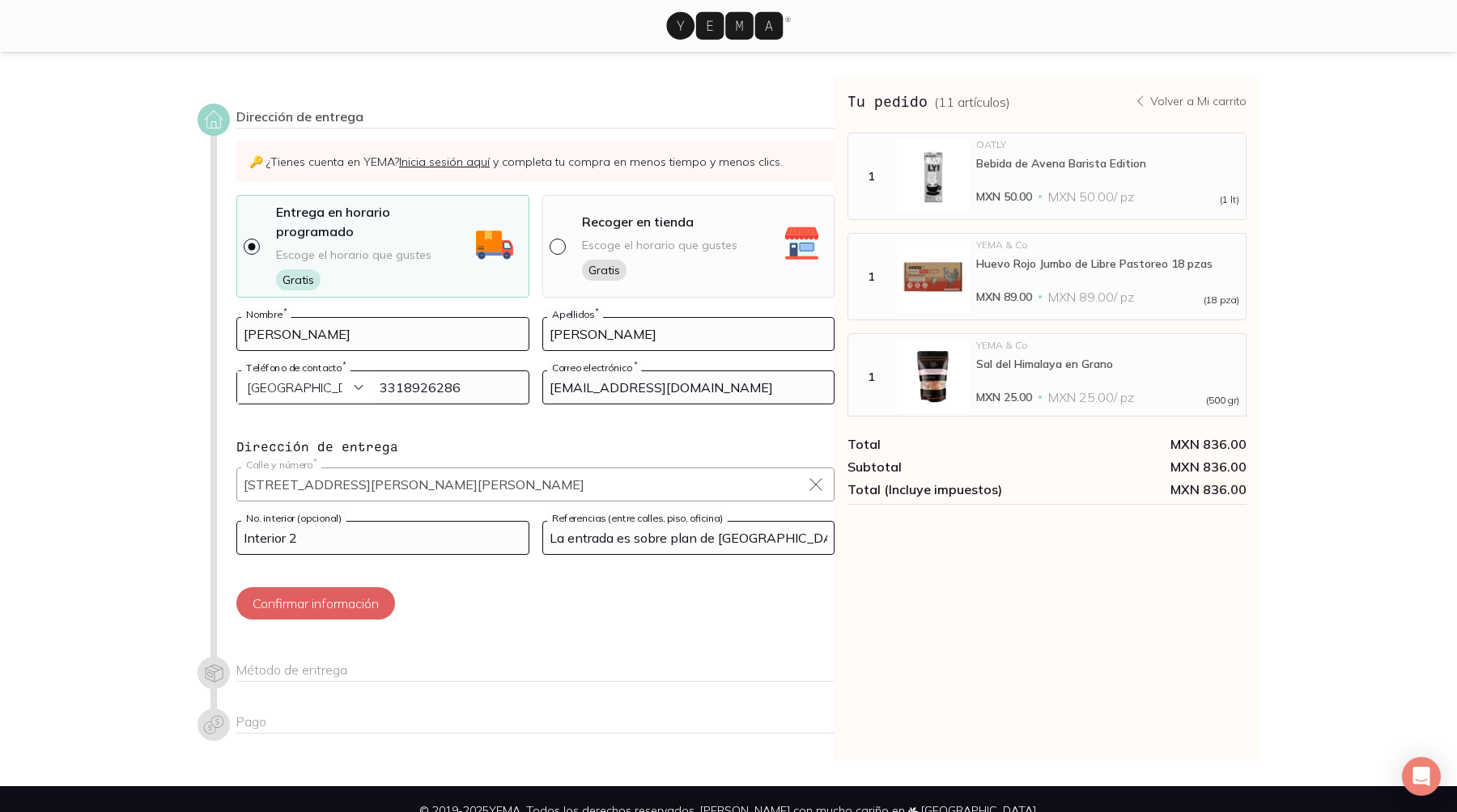
type input "3318926286"
click at [634, 318] on input "Cruz" at bounding box center [689, 334] width 291 height 32
paste input "3318926286"
drag, startPoint x: 634, startPoint y: 242, endPoint x: 564, endPoint y: 242, distance: 70.0
click at [564, 318] on input "Cruz 3318926286" at bounding box center [689, 334] width 291 height 32
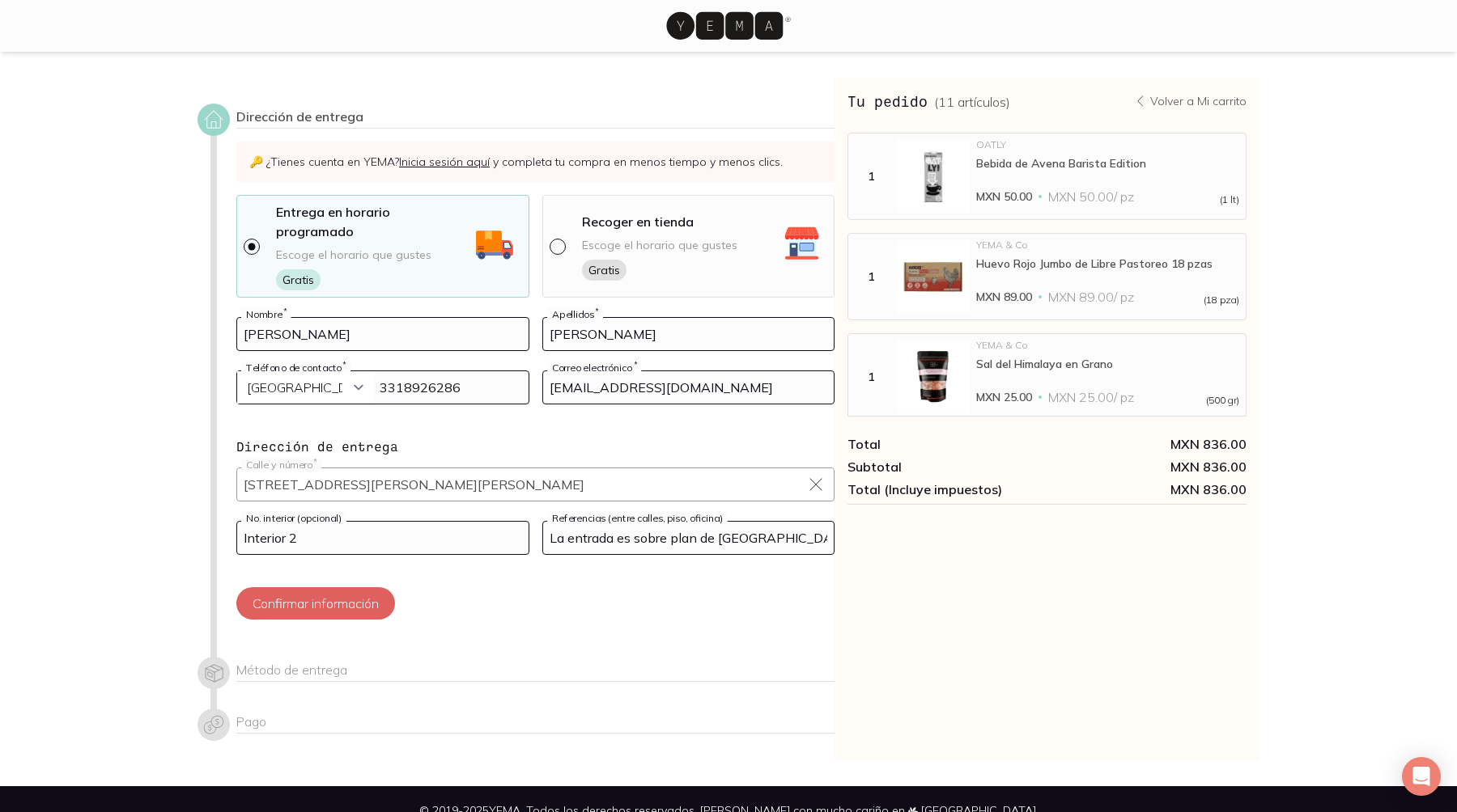
type input "Cruz"
click at [548, 478] on div "Dirección de entrega 🔑 ¿Tienes cuenta en YEMA? Inicia sesión aquí y completa tu…" at bounding box center [515, 380] width 637 height 553
click at [294, 587] on button "Confirmar información" at bounding box center [315, 604] width 159 height 32
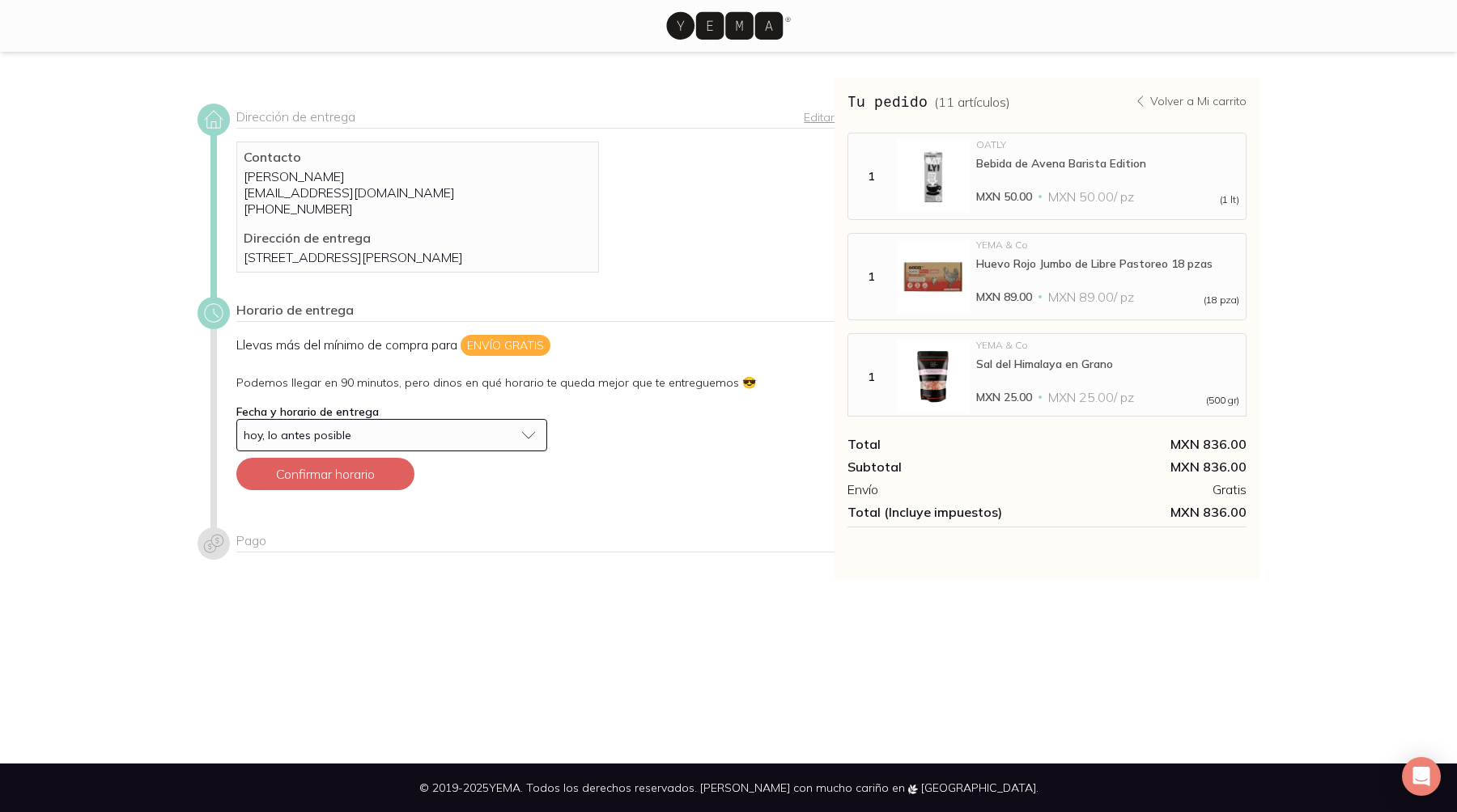
click at [389, 428] on div "hoy, lo antes posible" at bounding box center [379, 435] width 270 height 14
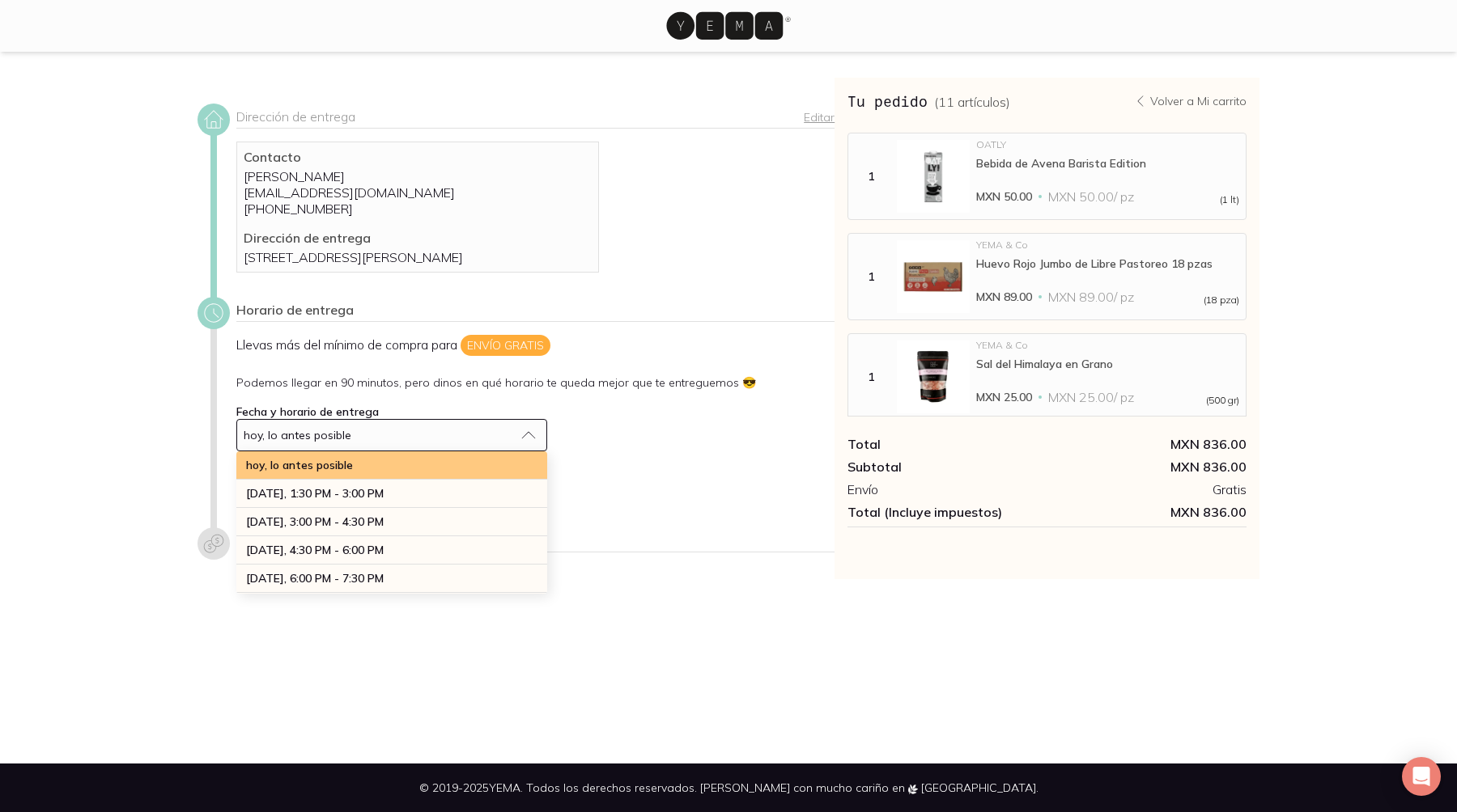
click at [380, 451] on div "hoy, lo antes posible" at bounding box center [391, 465] width 310 height 29
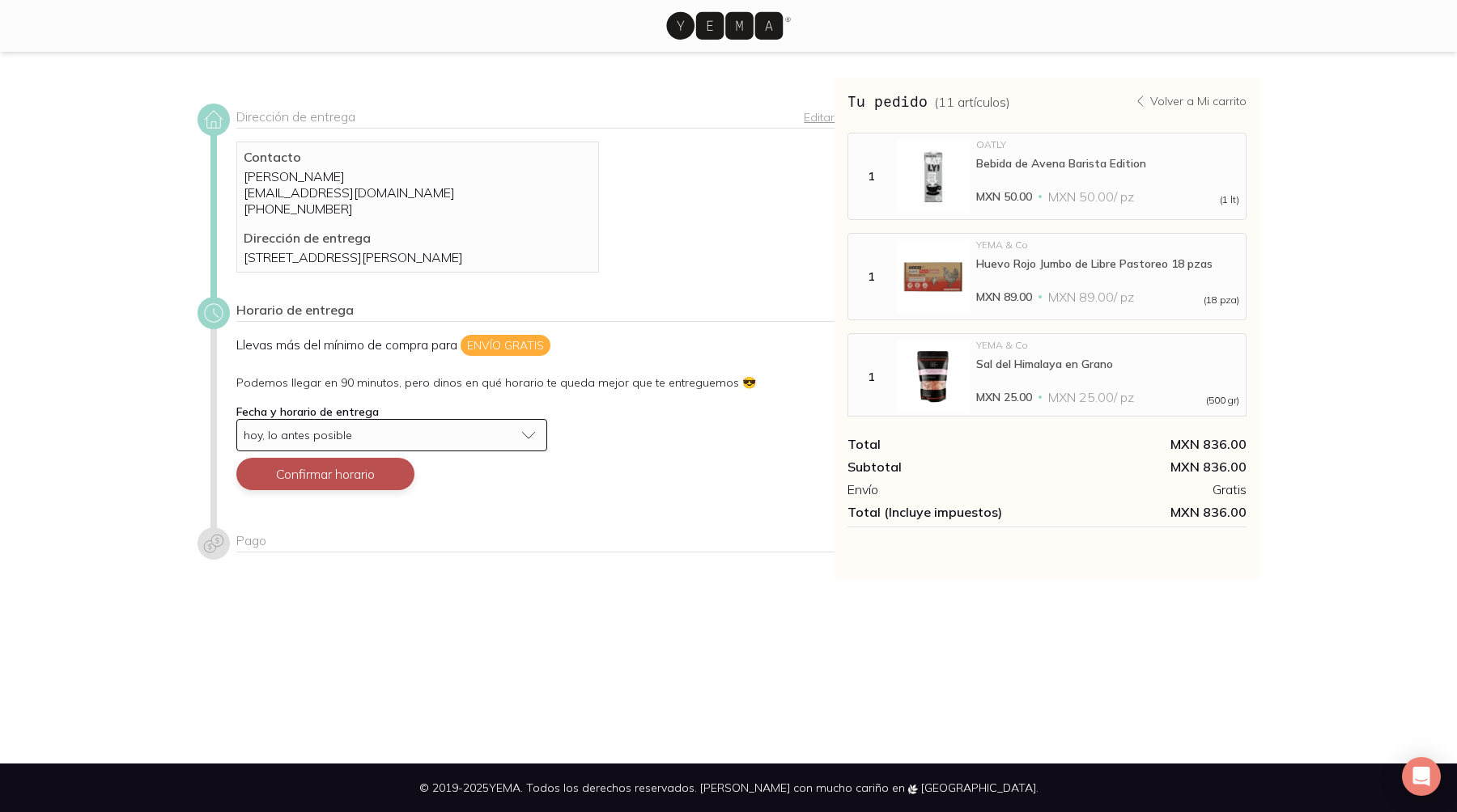
click at [352, 458] on button "Confirmar horario" at bounding box center [325, 474] width 178 height 32
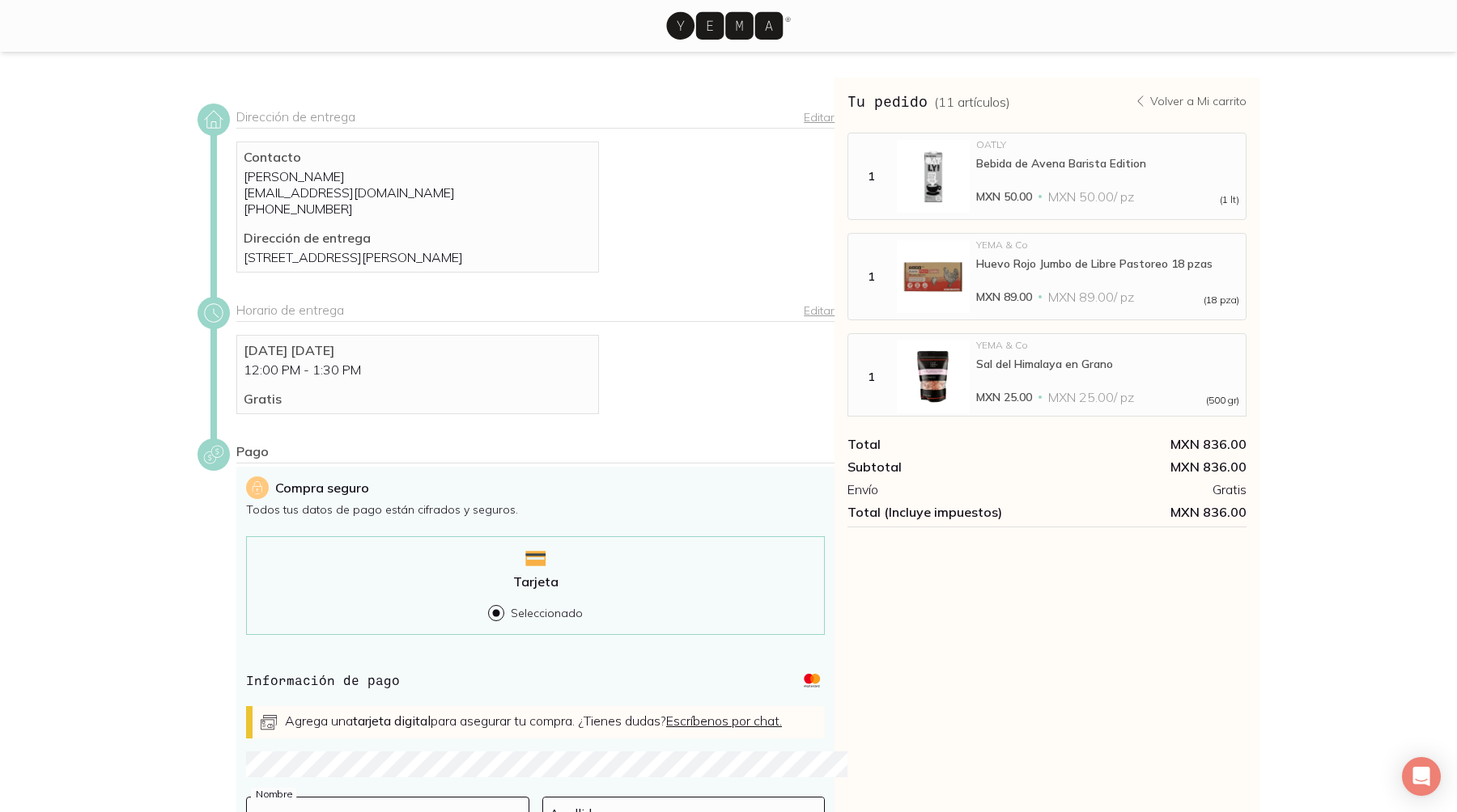
click at [440, 798] on input at bounding box center [388, 814] width 282 height 32
type input "Ricardo"
type input "Lobato R"
click at [308, 798] on input "Ricardo" at bounding box center [388, 814] width 282 height 32
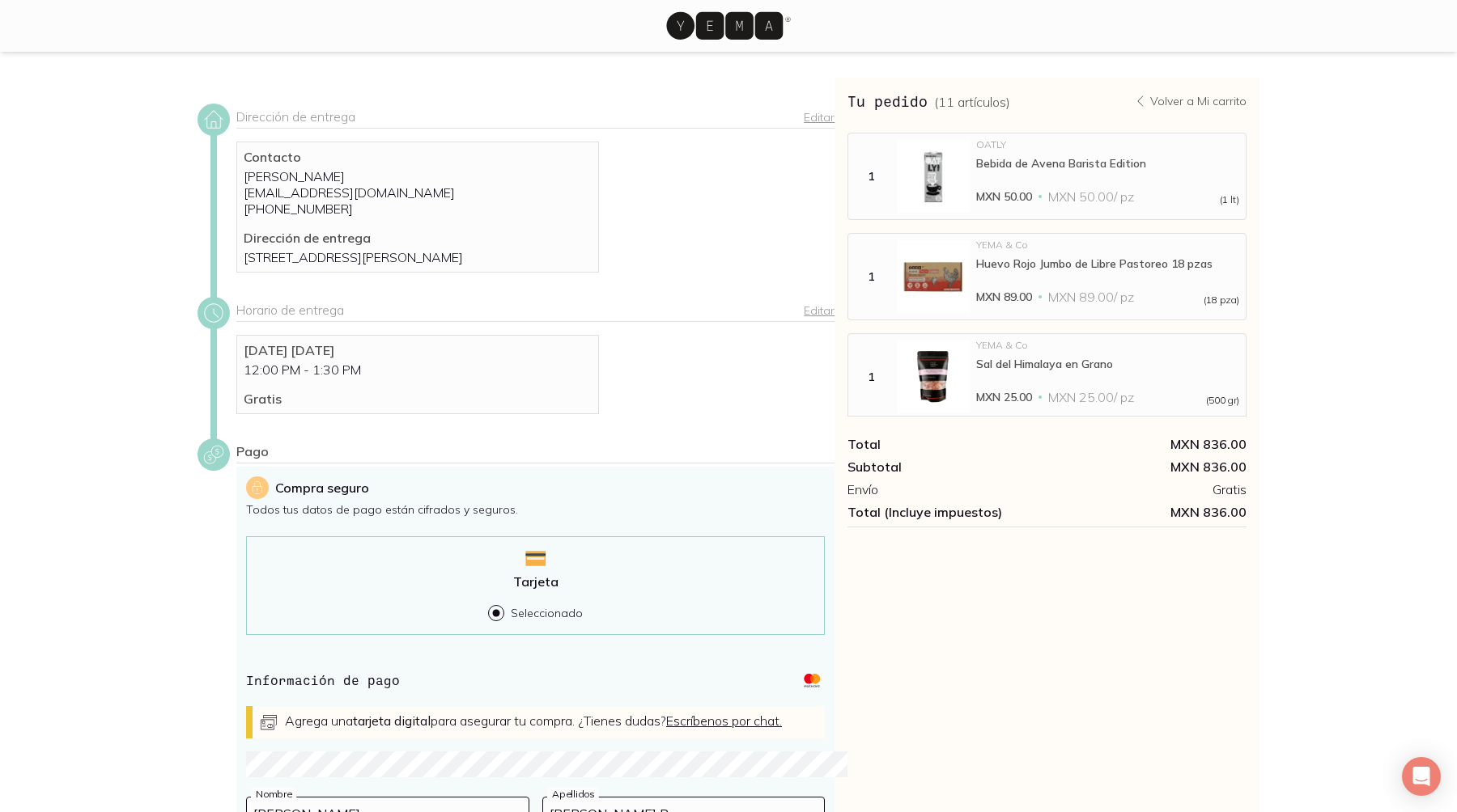
type input "Ricardo"
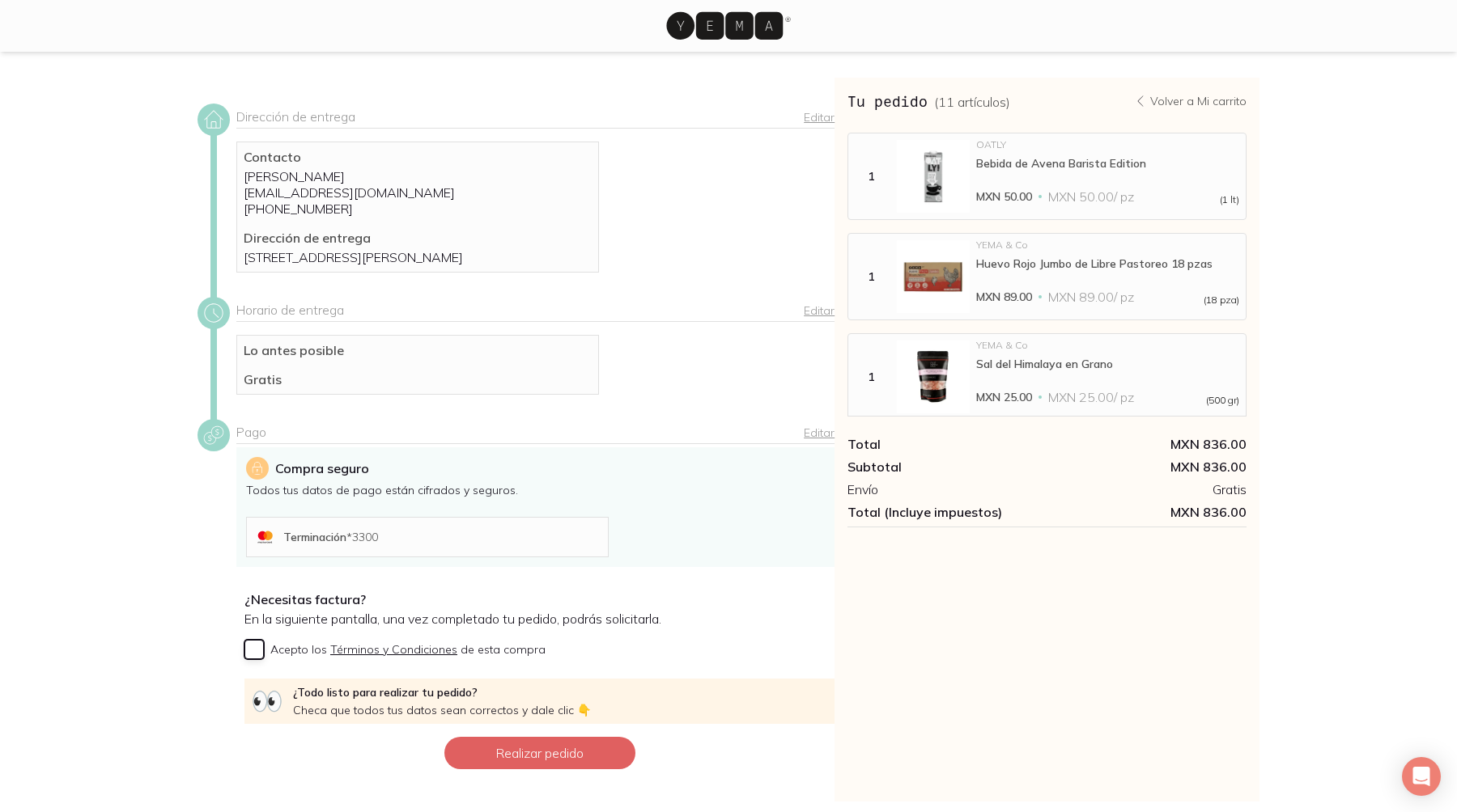
click at [245, 640] on input "Acepto los Términos y Condiciones de esta compra" at bounding box center [254, 649] width 19 height 19
checkbox input "true"
click at [546, 737] on button "Realizar pedido" at bounding box center [540, 753] width 191 height 32
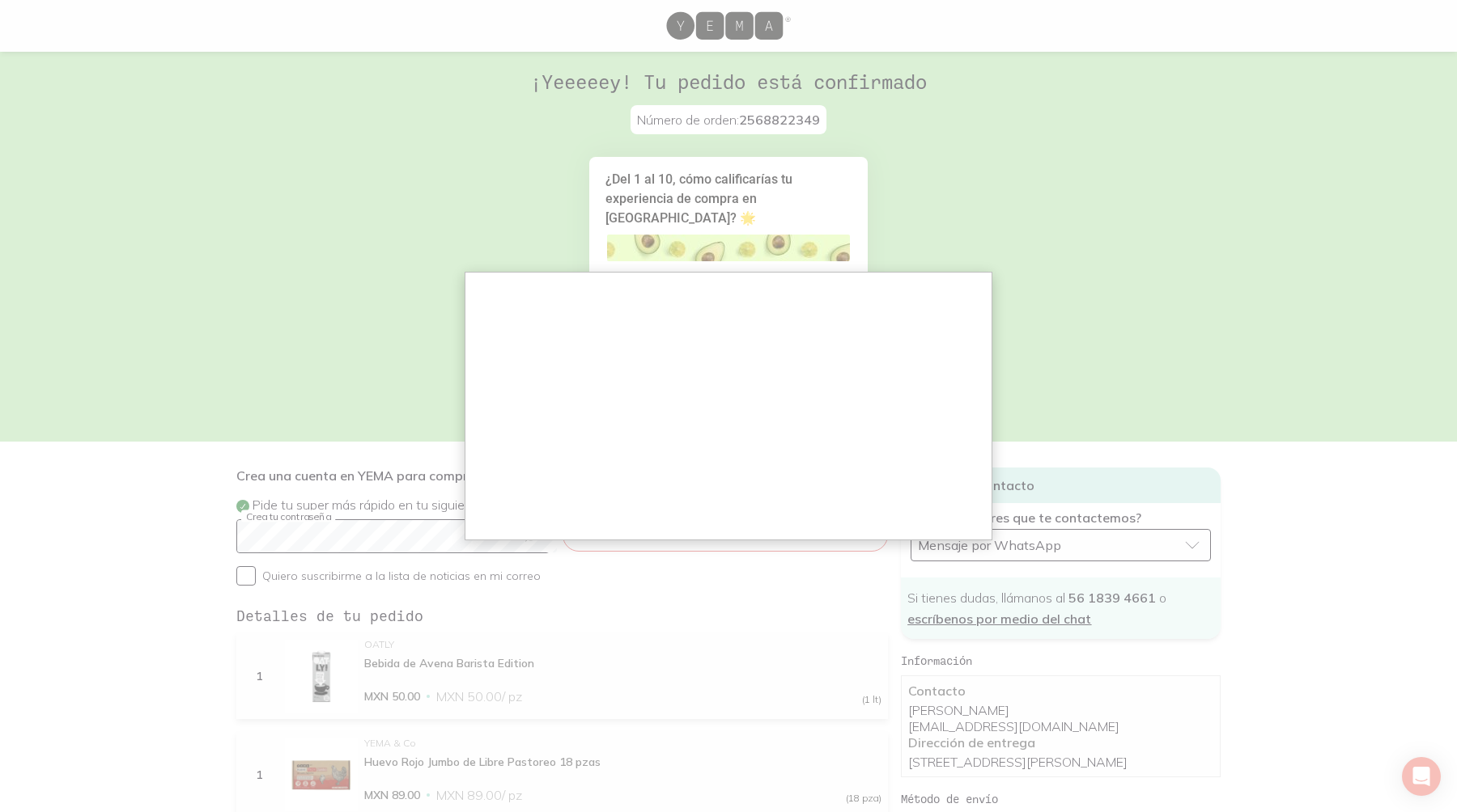
click at [1168, 182] on div at bounding box center [728, 822] width 1457 height 1645
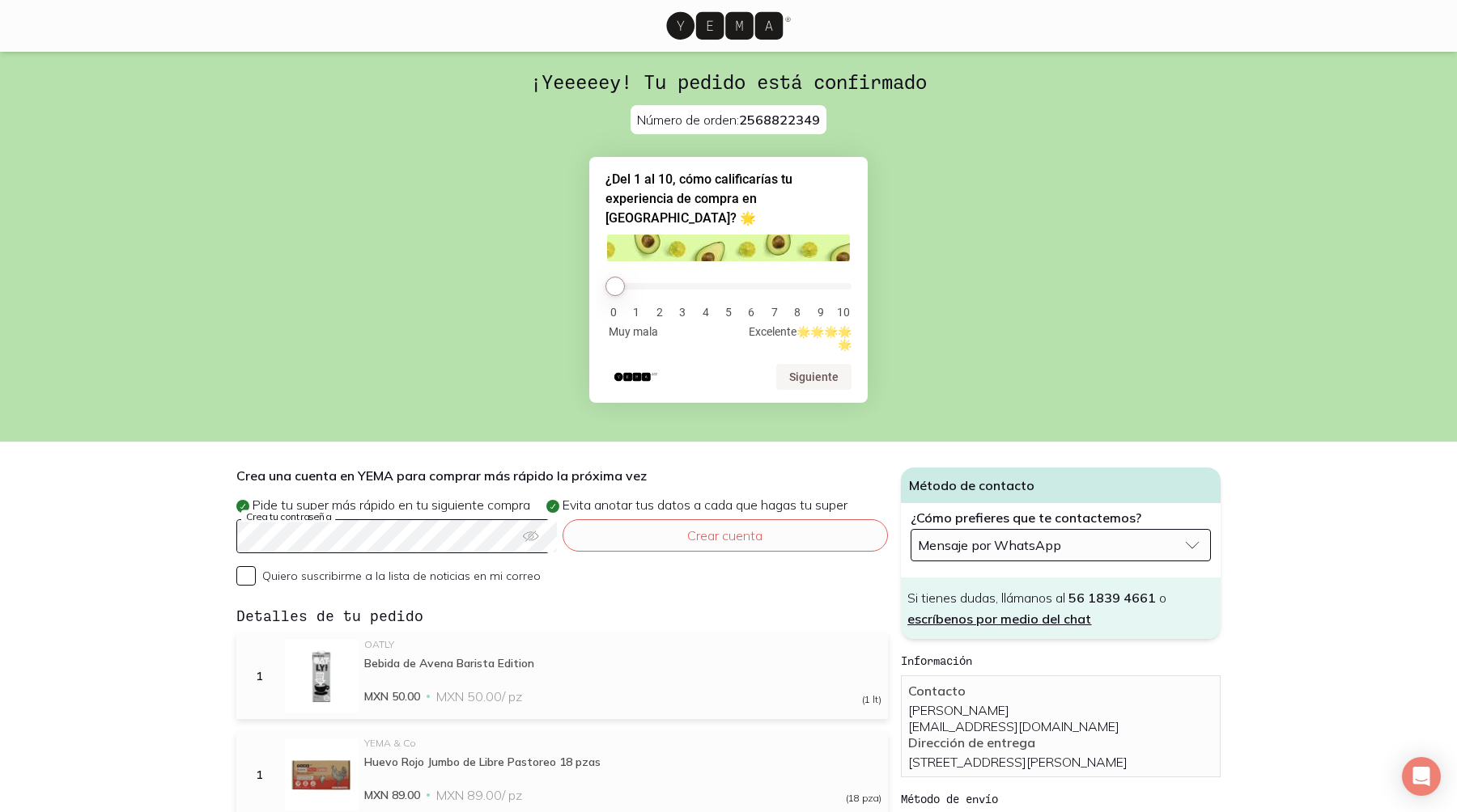
click at [1195, 529] on button "Mensaje por WhatsApp" at bounding box center [1060, 545] width 300 height 32
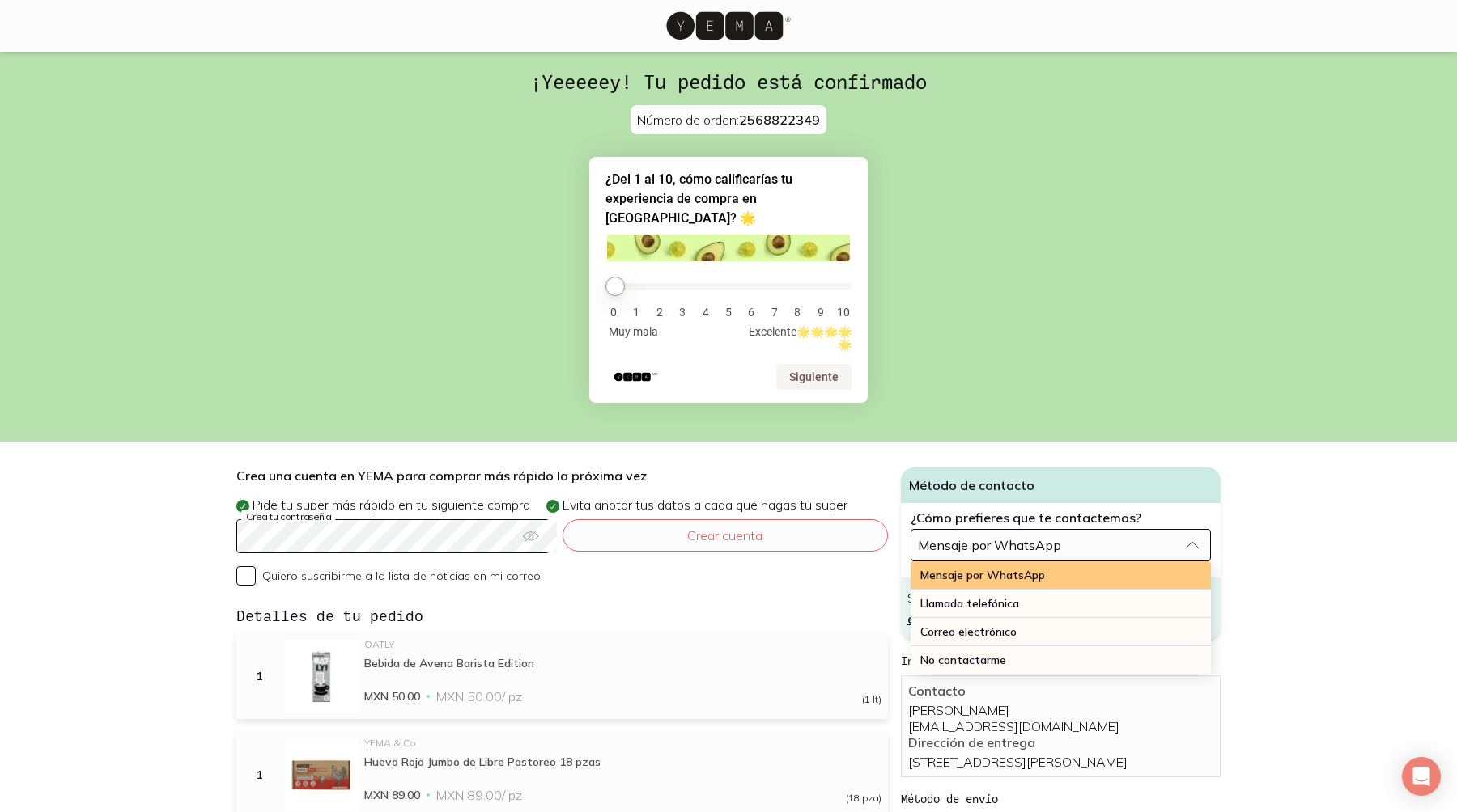
click at [1178, 562] on div "Mensaje por WhatsApp" at bounding box center [1060, 576] width 300 height 29
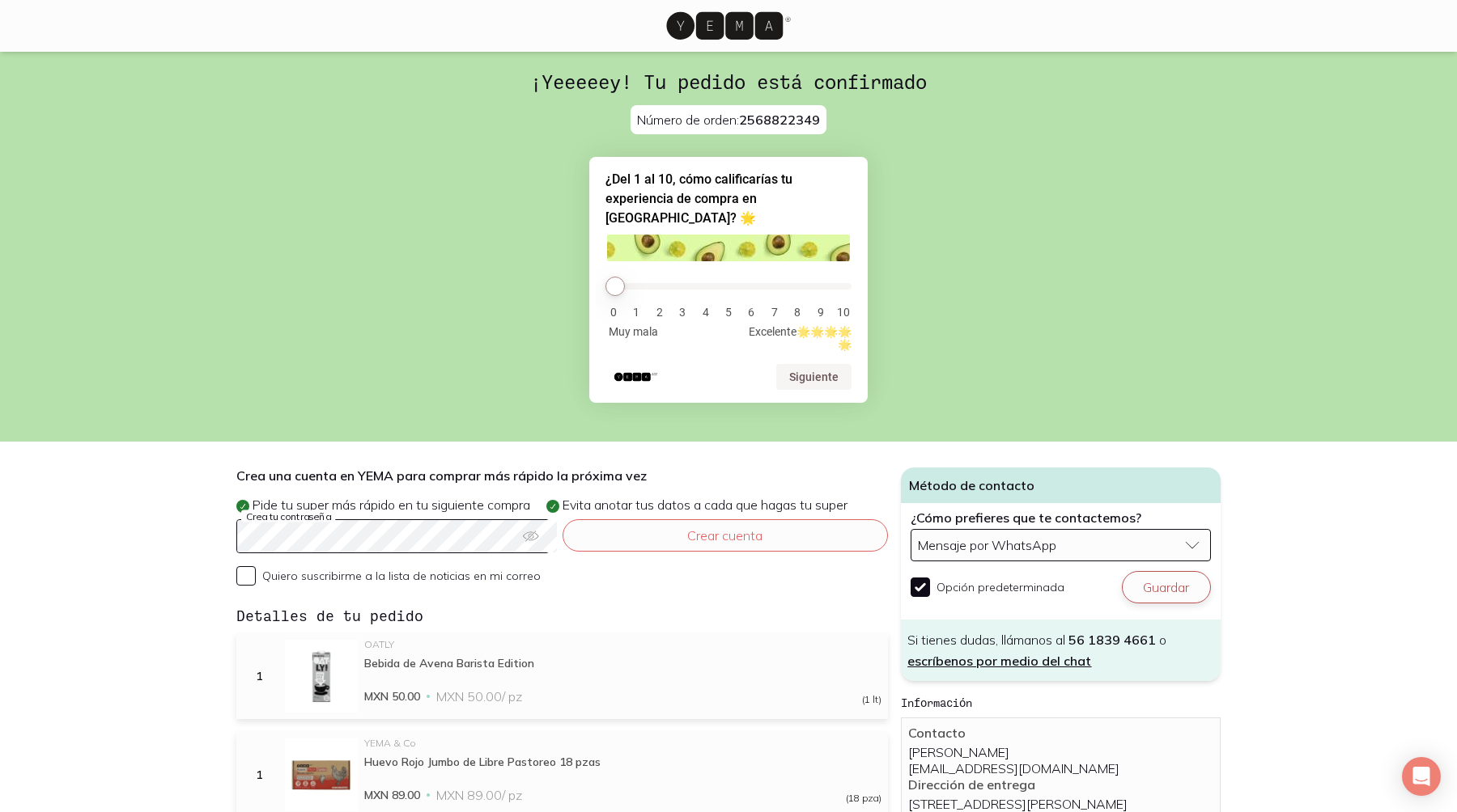
click at [1197, 571] on button "Guardar" at bounding box center [1166, 587] width 89 height 32
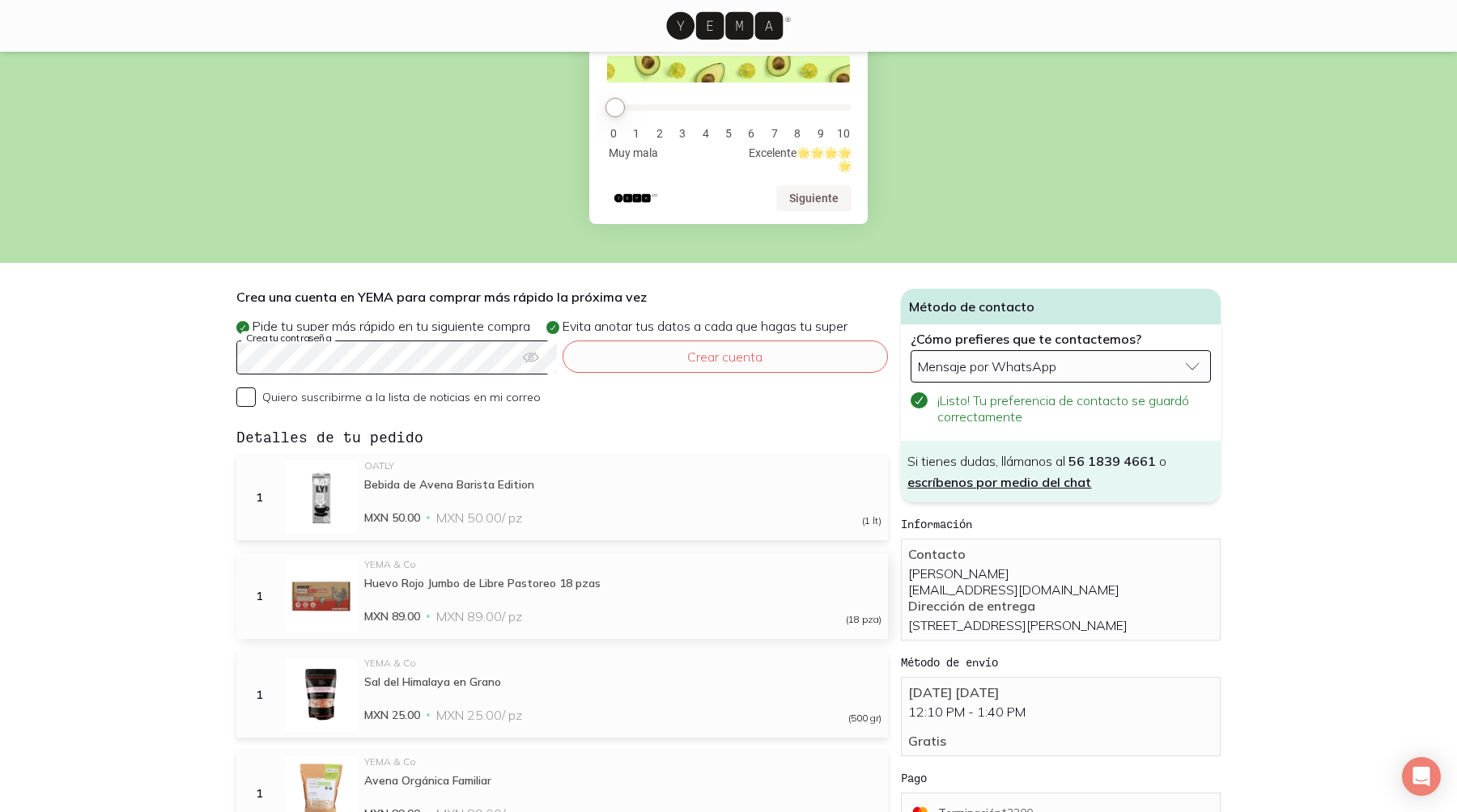
scroll to position [186, 0]
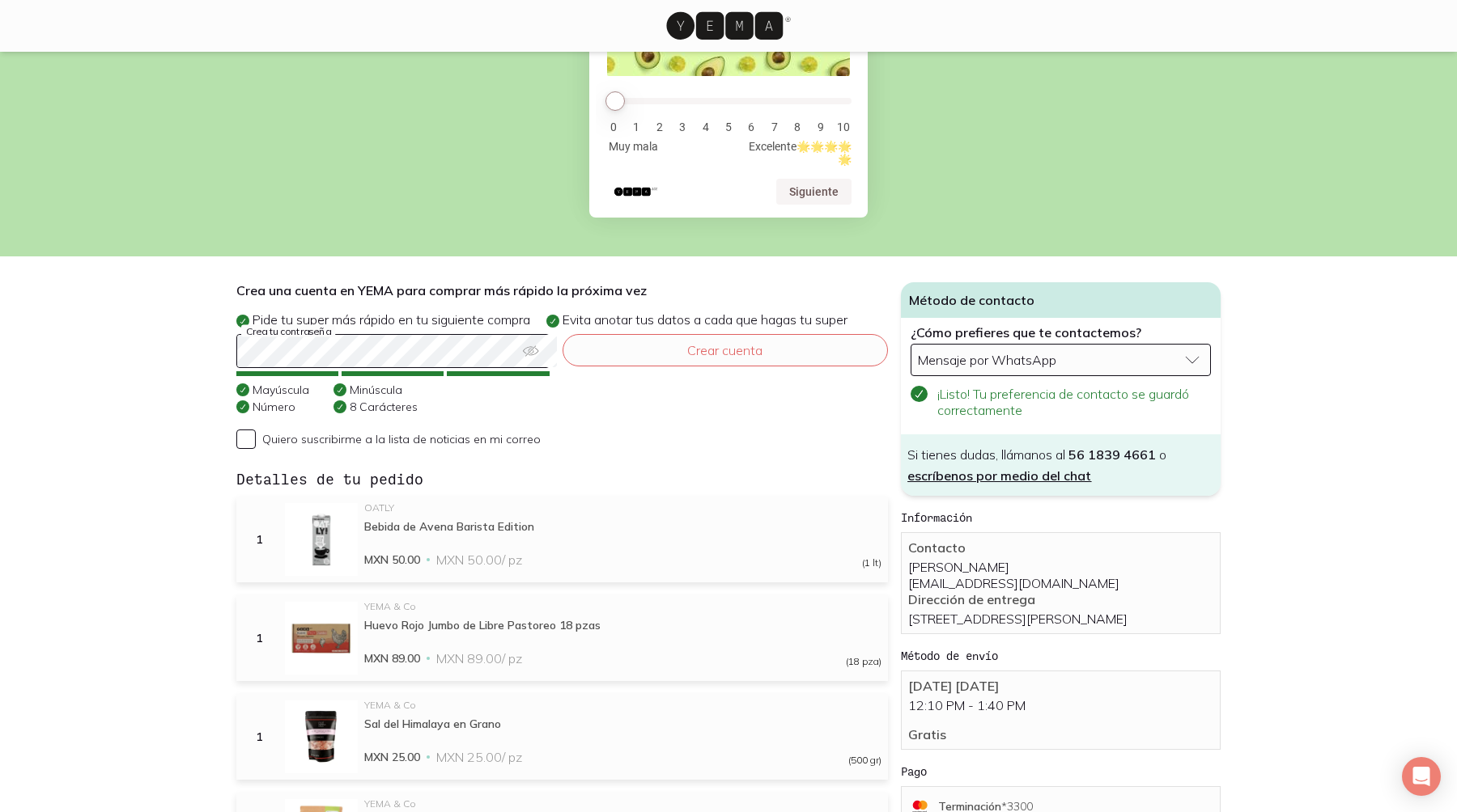
click at [267, 432] on span "Quiero suscribirme a la lista de noticias en mi correo" at bounding box center [401, 439] width 278 height 14
click at [256, 429] on input "Quiero suscribirme a la lista de noticias en mi correo" at bounding box center [246, 439] width 19 height 19
checkbox input "true"
click at [729, 334] on button "Crear cuenta" at bounding box center [726, 350] width 327 height 32
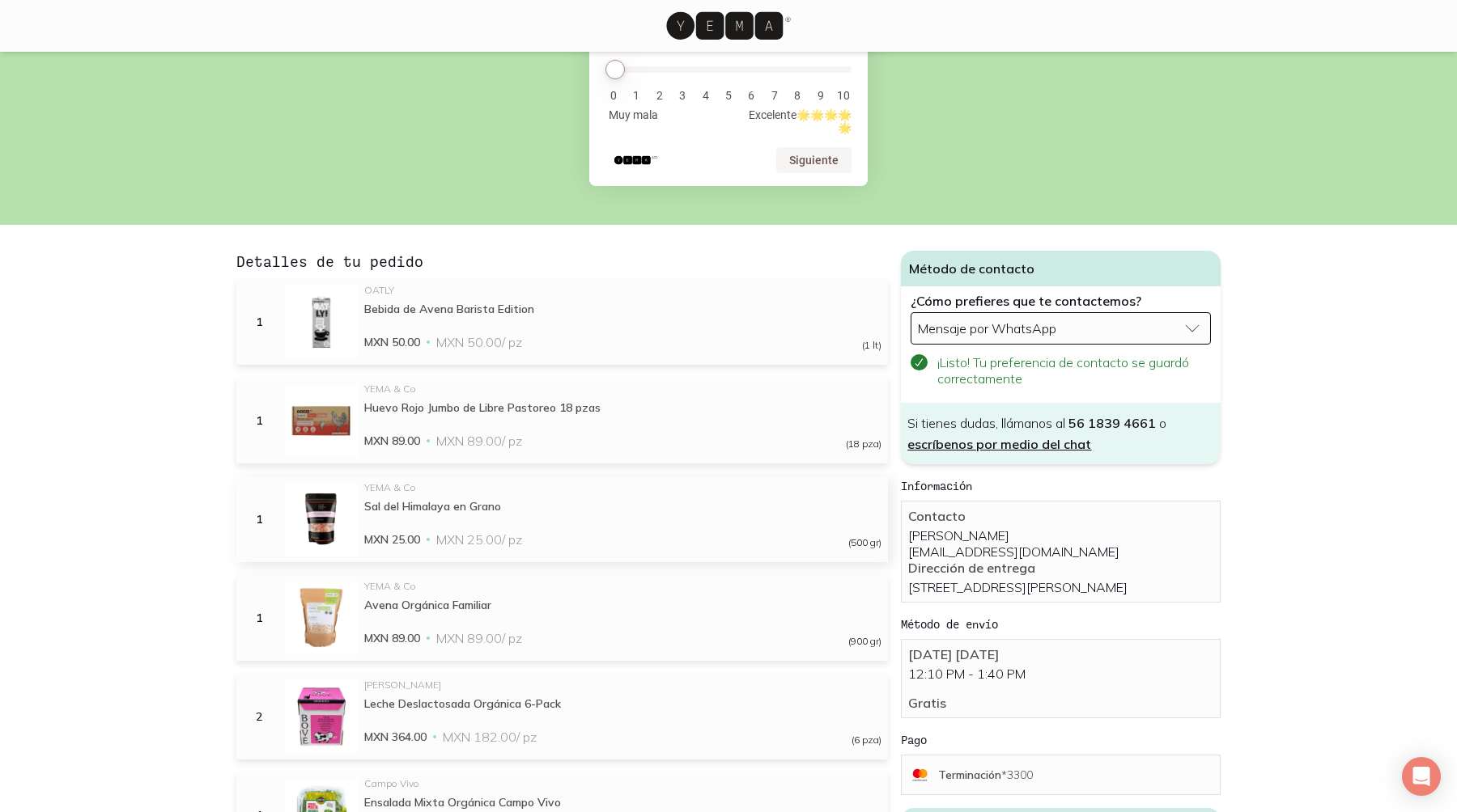
scroll to position [93, 0]
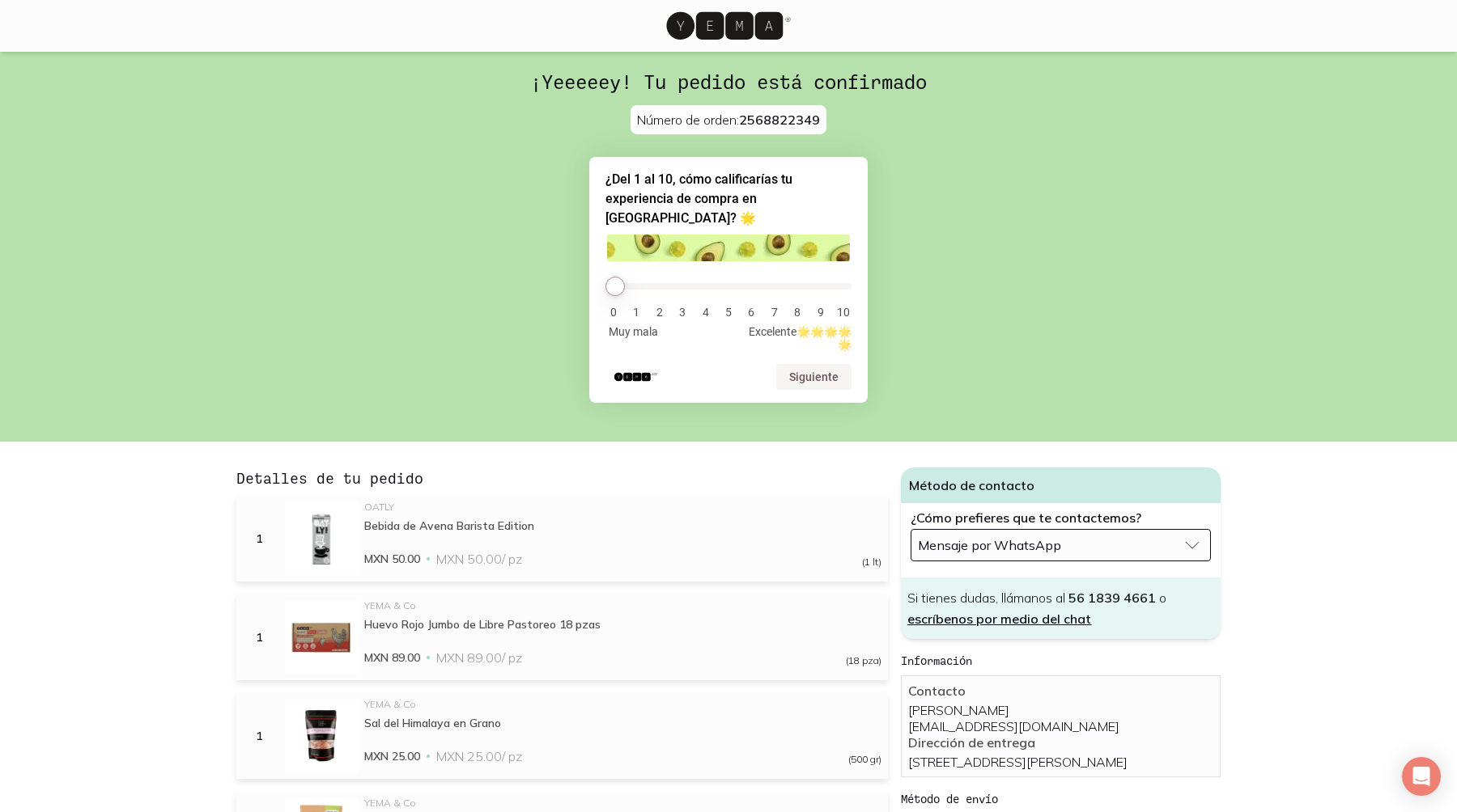
click at [766, 111] on span "2568822349" at bounding box center [779, 119] width 81 height 16
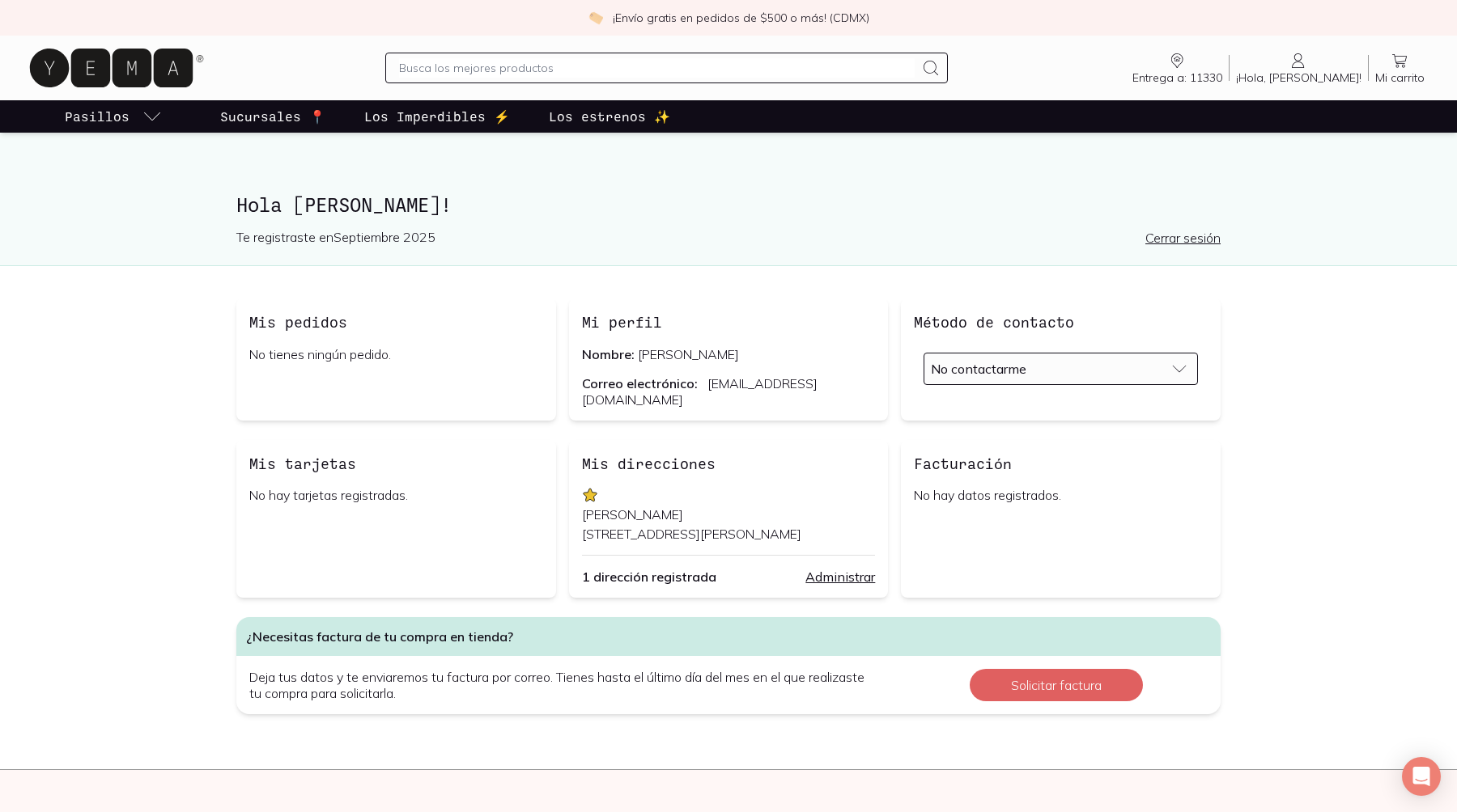
click at [1222, 70] on span "Entrega a: 11330" at bounding box center [1177, 77] width 90 height 14
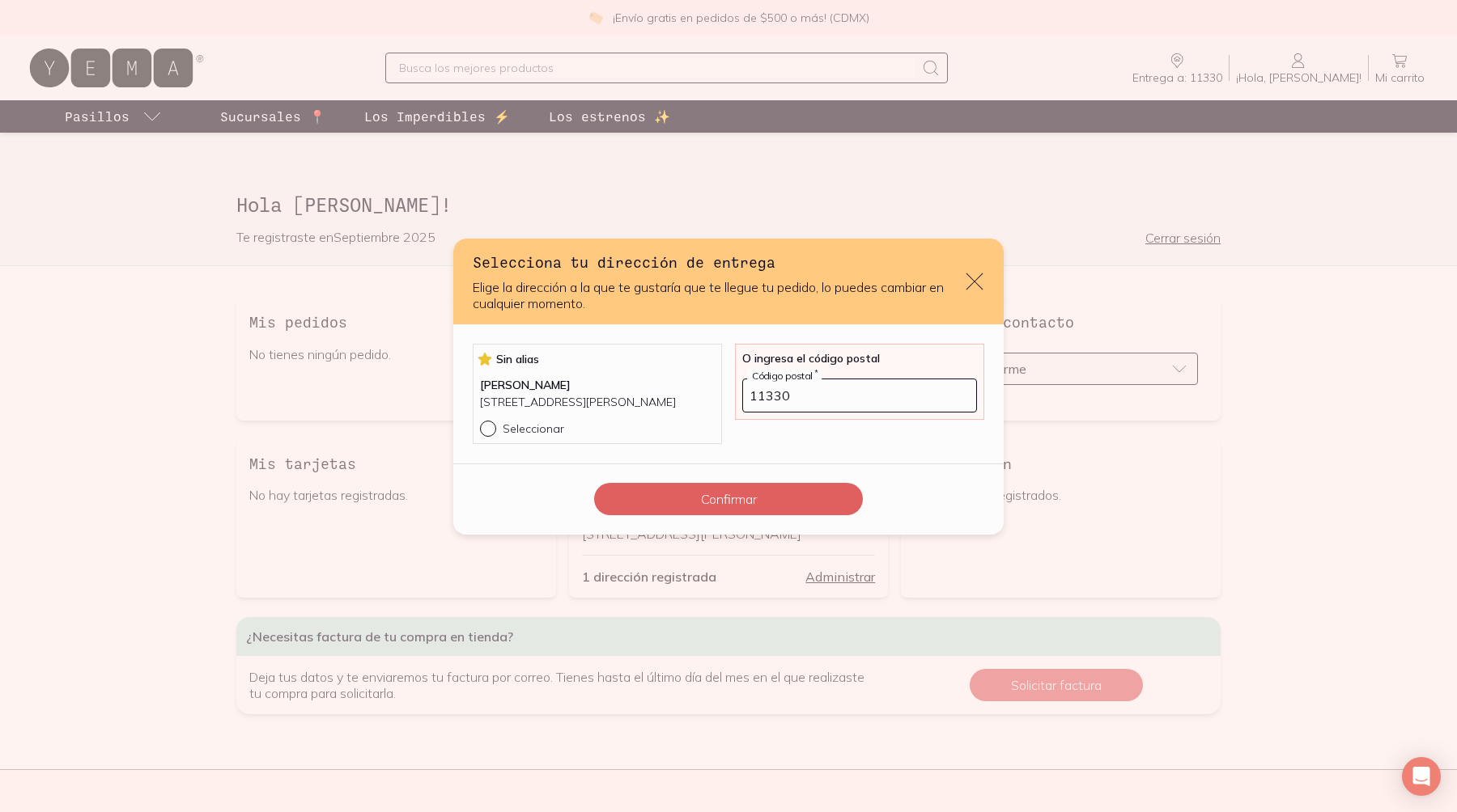
click at [963, 293] on icon "default" at bounding box center [974, 282] width 23 height 23
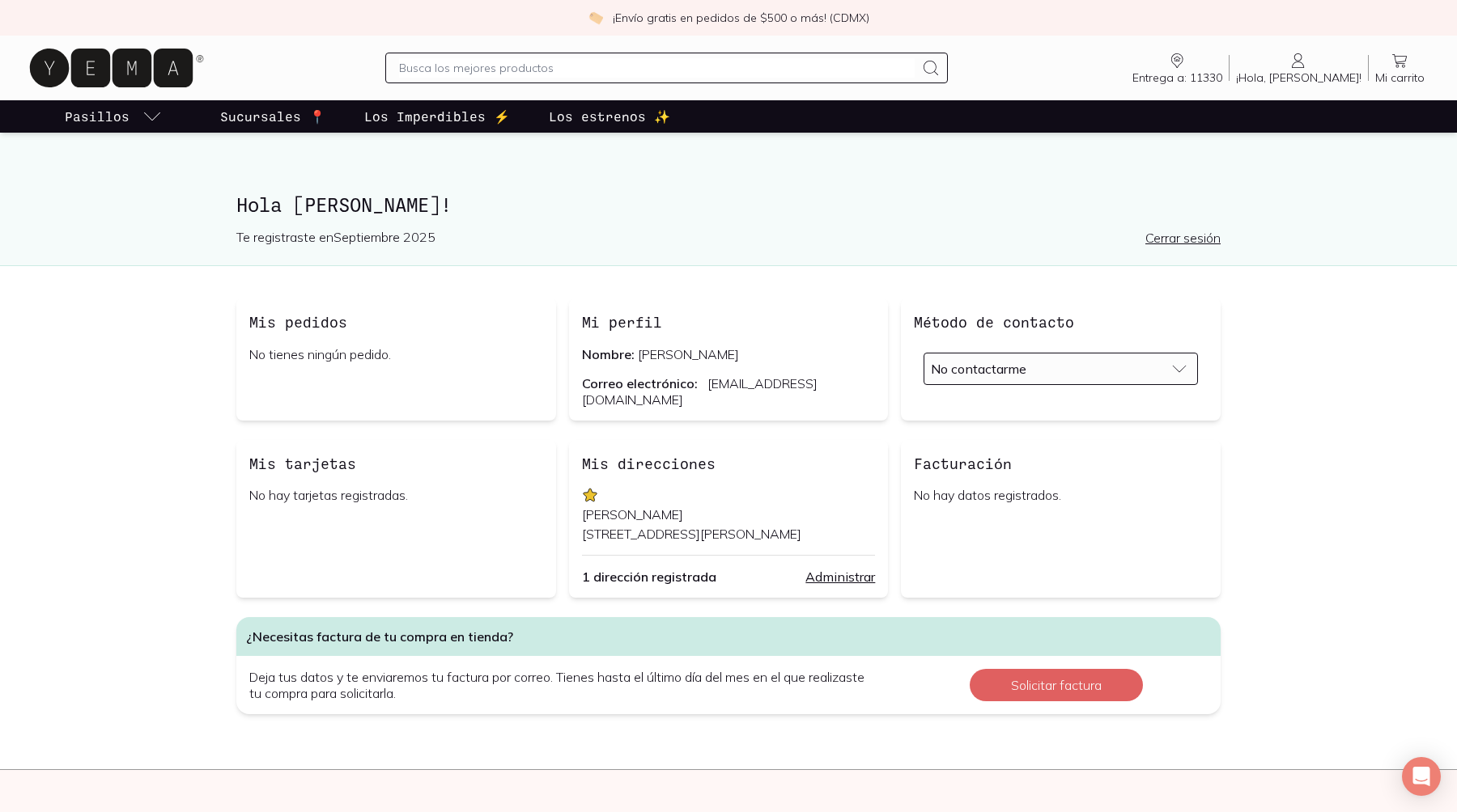
click at [1308, 54] on icon at bounding box center [1298, 61] width 19 height 19
click at [331, 347] on p "No tienes ningún pedido." at bounding box center [396, 354] width 294 height 16
click at [315, 228] on p "Te registraste en Septiembre 2025" at bounding box center [482, 237] width 492 height 18
click at [1348, 70] on span "¡Hola, [PERSON_NAME]!" at bounding box center [1299, 77] width 126 height 14
click at [1429, 51] on link "Mi carrito Carrito" at bounding box center [1399, 69] width 62 height 34
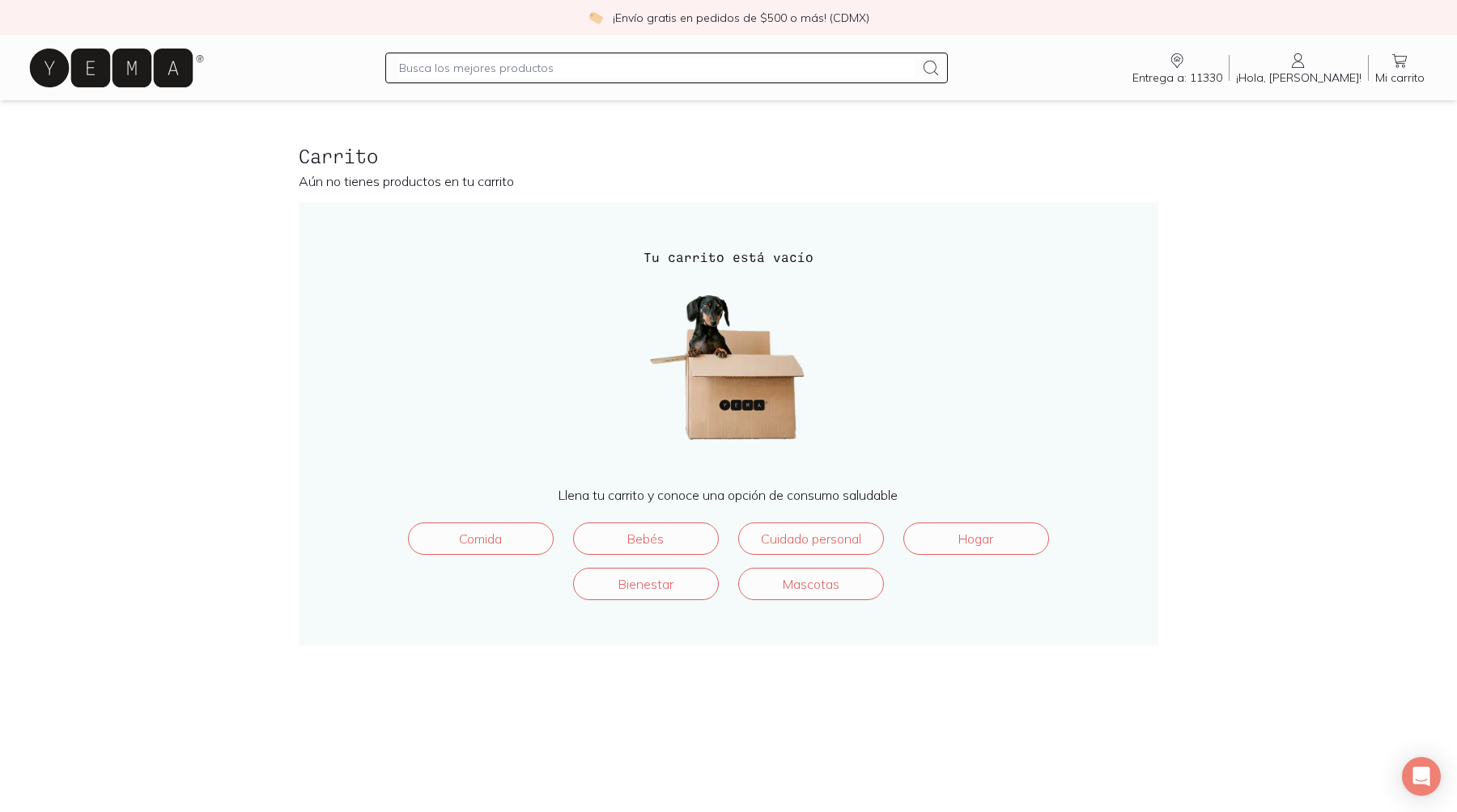
click at [708, 16] on p "¡Envío gratis en pedidos de $500 o más! (CDMX)" at bounding box center [740, 17] width 256 height 16
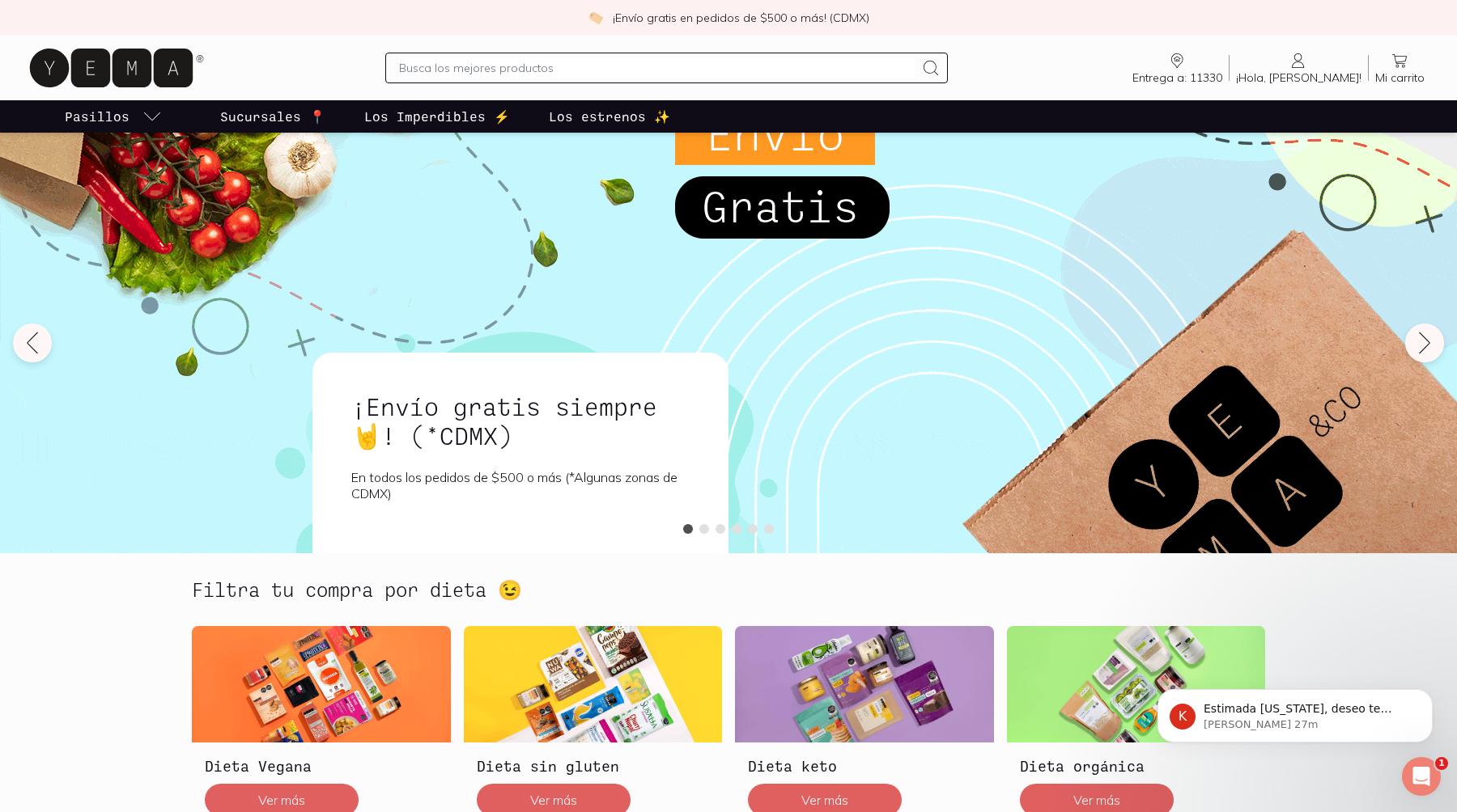
click at [1347, 70] on span "¡Hola, [PERSON_NAME]!" at bounding box center [1299, 77] width 126 height 14
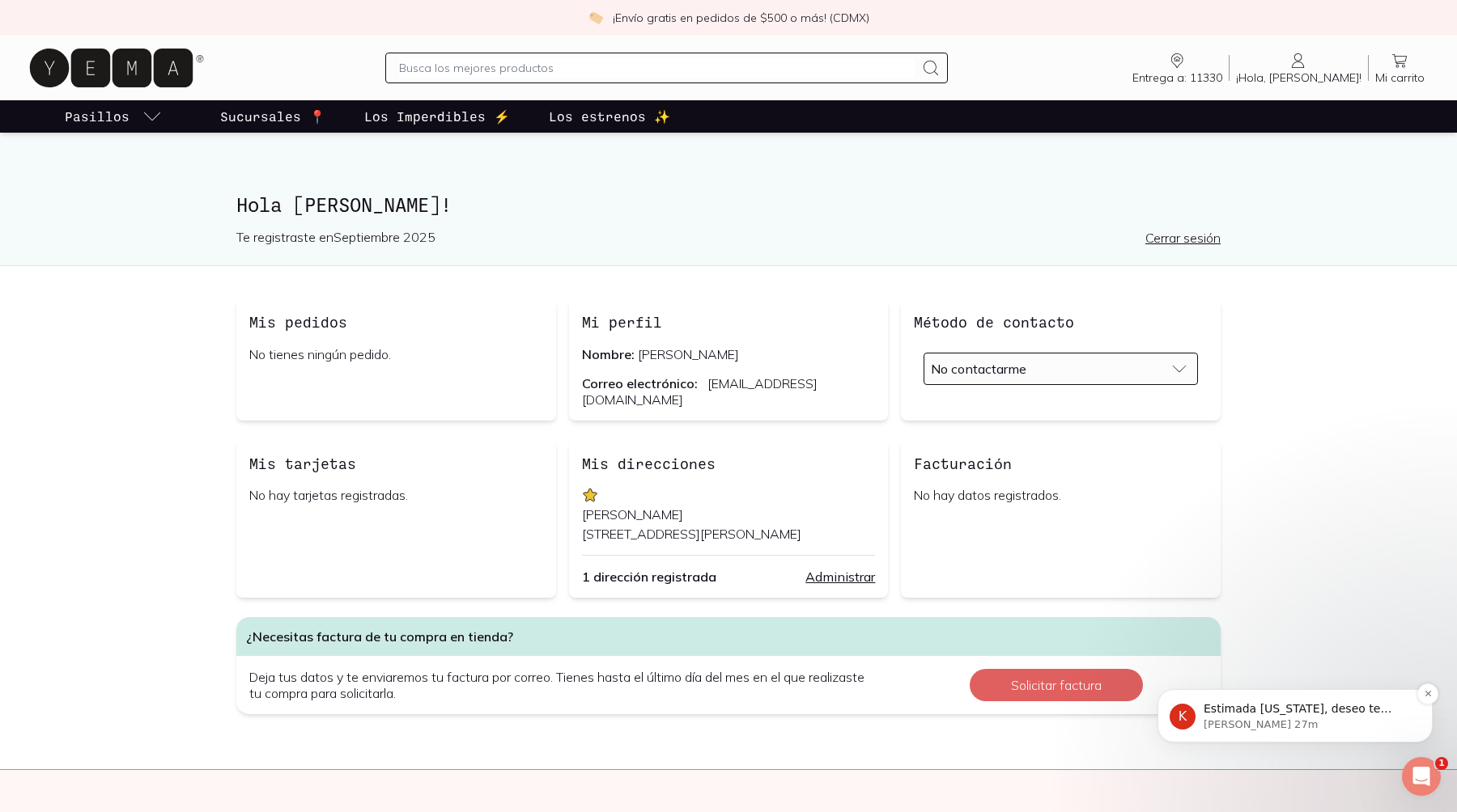
click at [1336, 701] on div "Estimada [US_STATE], deseo te encuentres muy bien. Mi correo tiene como finalid…" at bounding box center [1307, 709] width 213 height 21
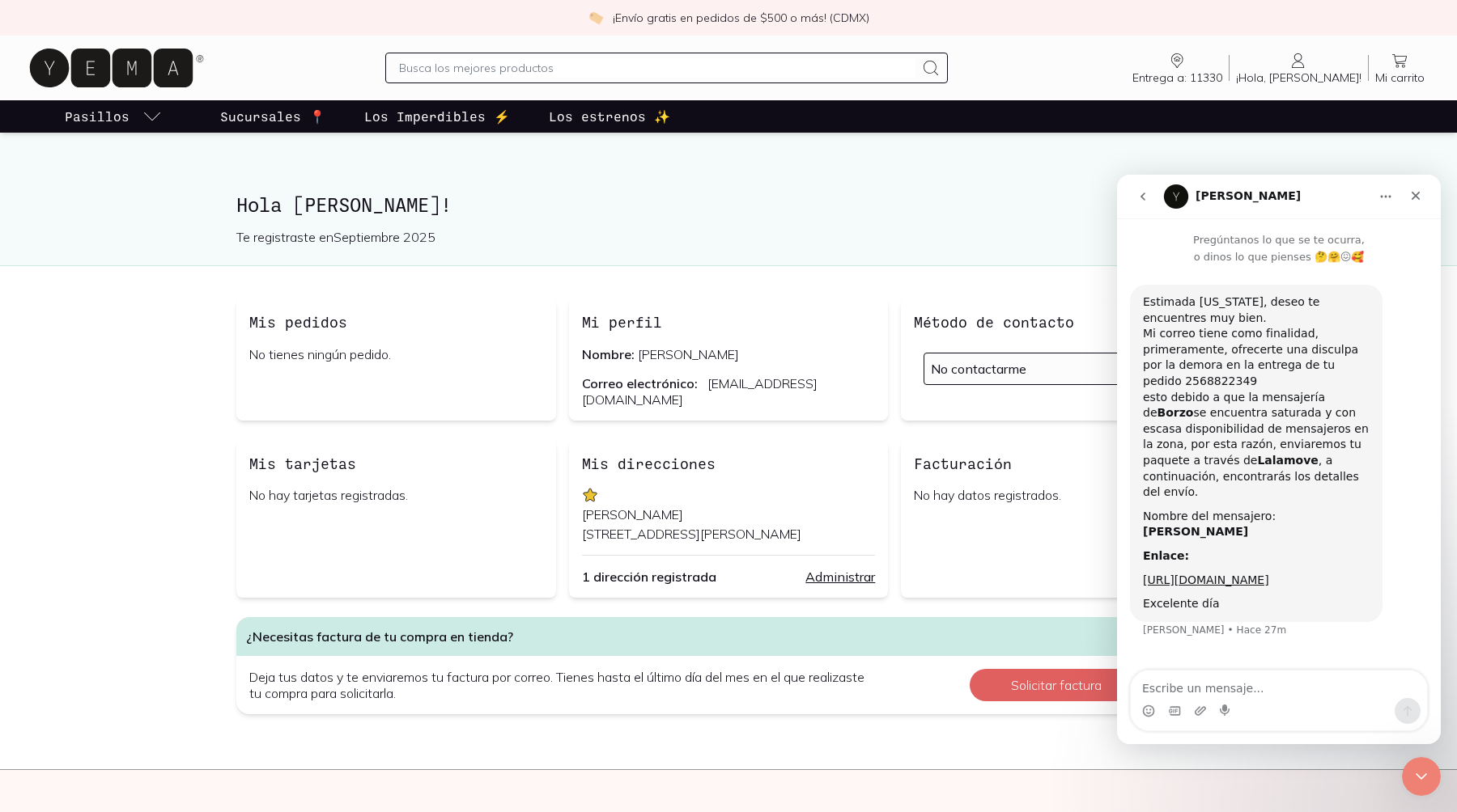
scroll to position [17, 0]
click at [1238, 687] on textarea "Escribe un mensaje..." at bounding box center [1278, 684] width 296 height 28
type textarea "Muchas gracias por la aclaración"
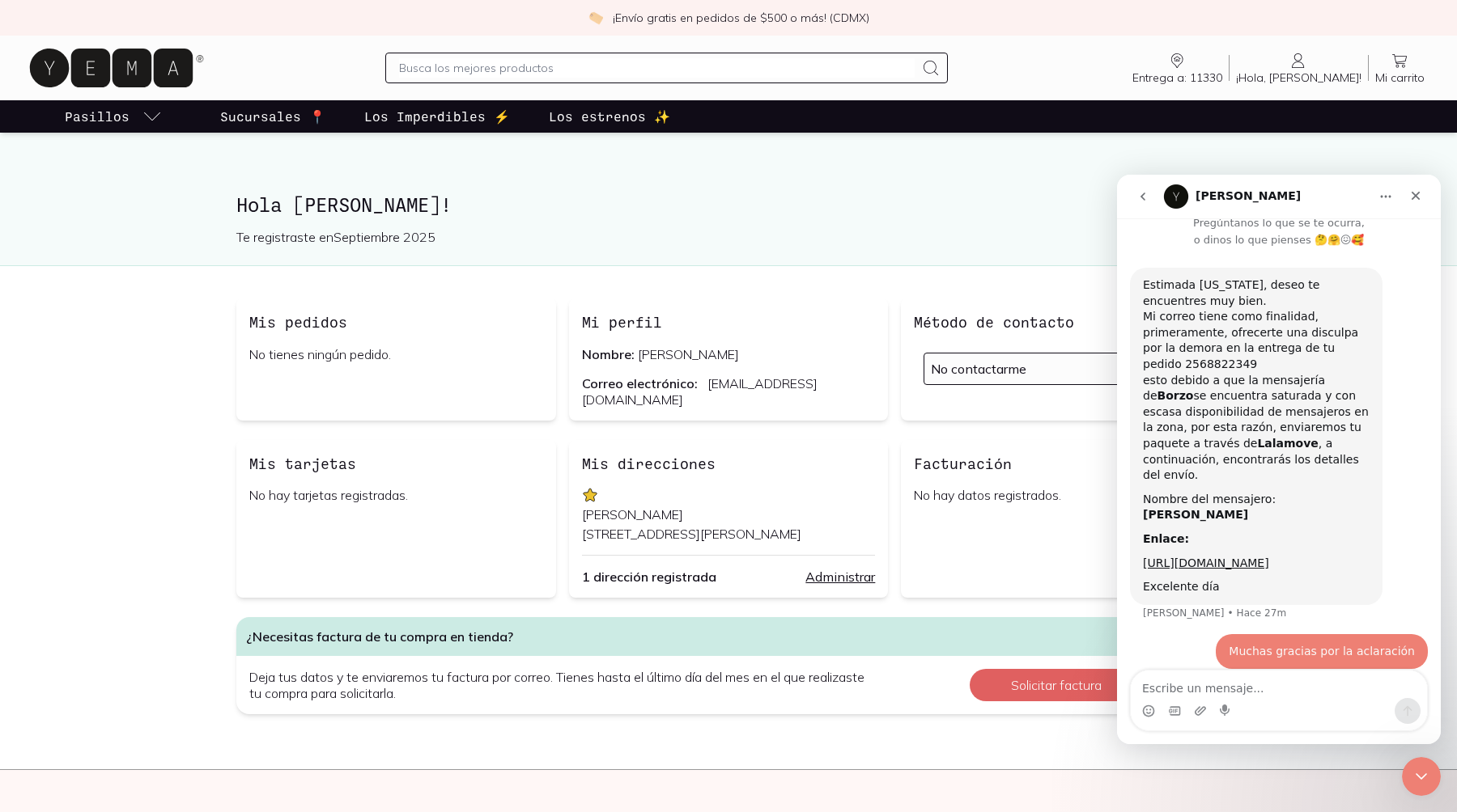
scroll to position [65, 0]
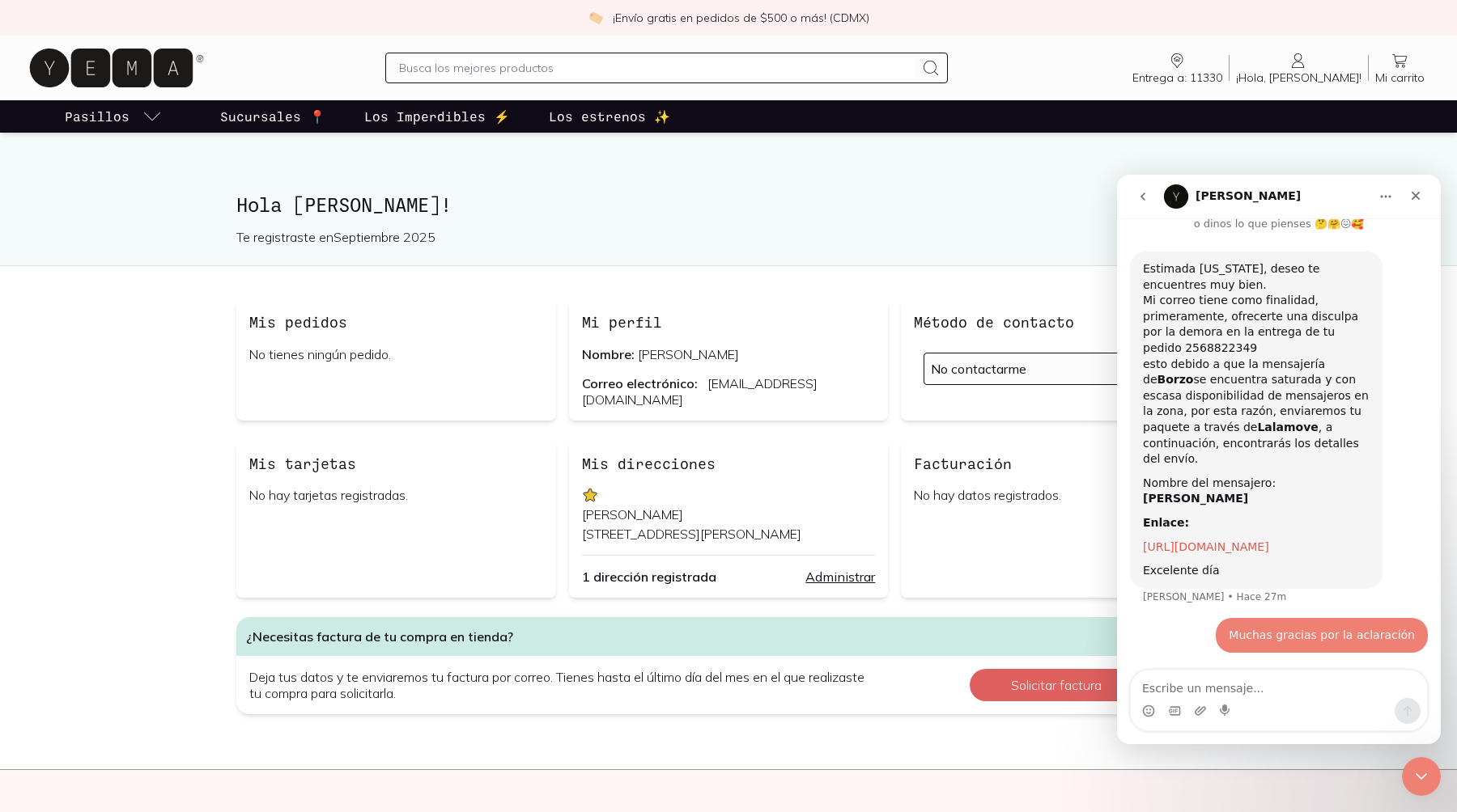
click at [1210, 541] on link "[URL][DOMAIN_NAME]" at bounding box center [1206, 547] width 127 height 13
click at [1246, 683] on textarea "Escribe un mensaje..." at bounding box center [1278, 684] width 296 height 28
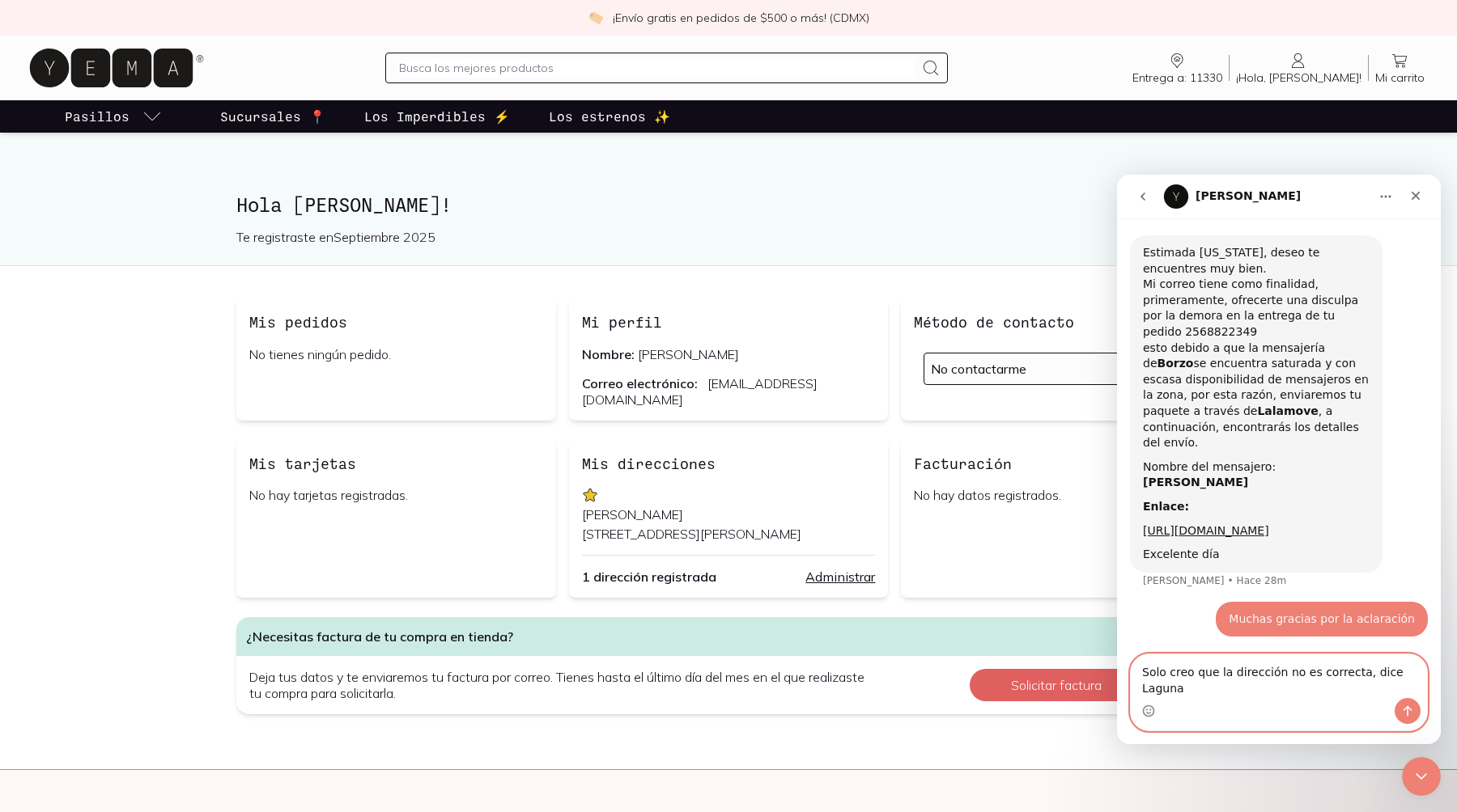
scroll to position [81, 0]
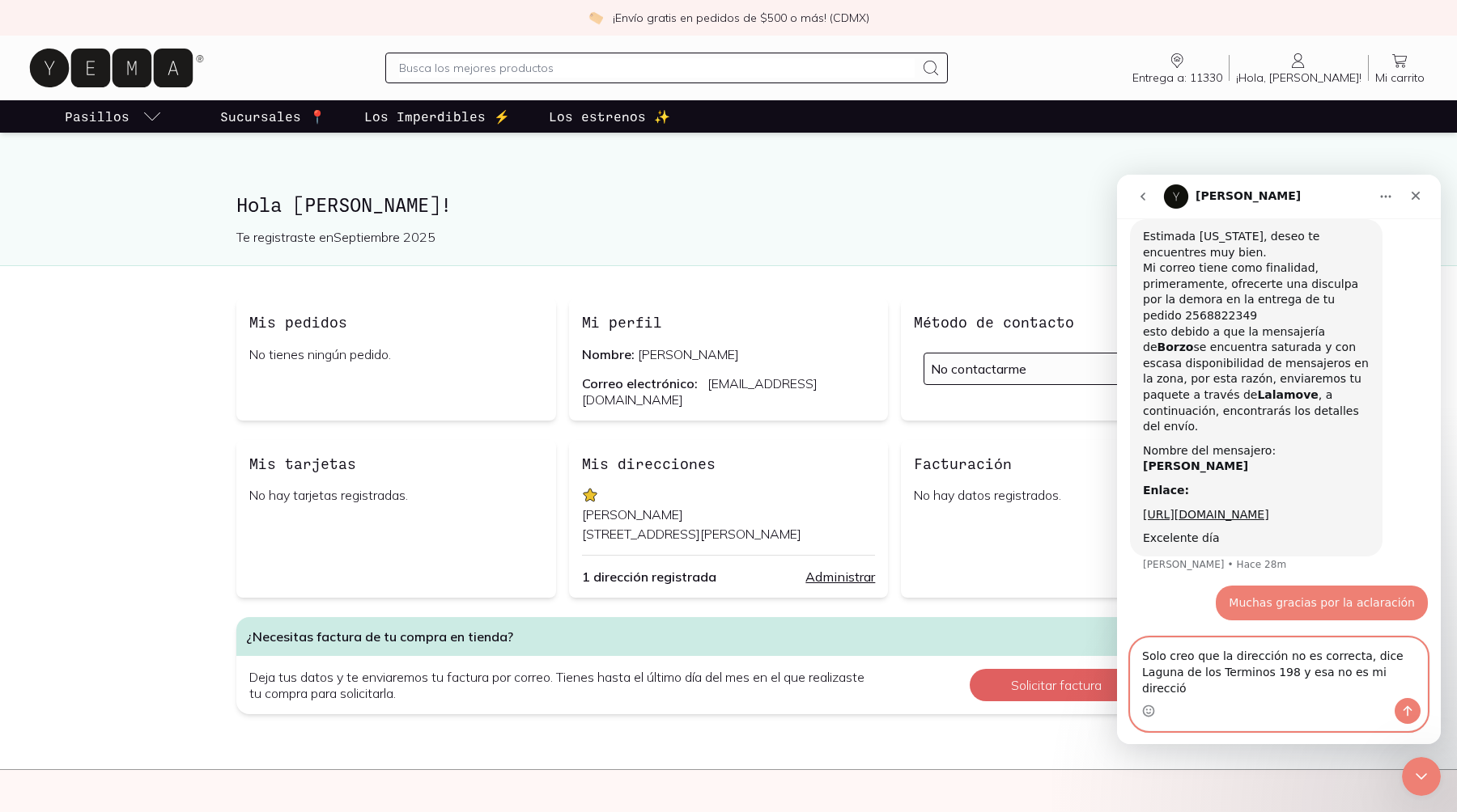
type textarea "Solo creo que la dirección no es correcta, dice Laguna de los Terminos 198 y es…"
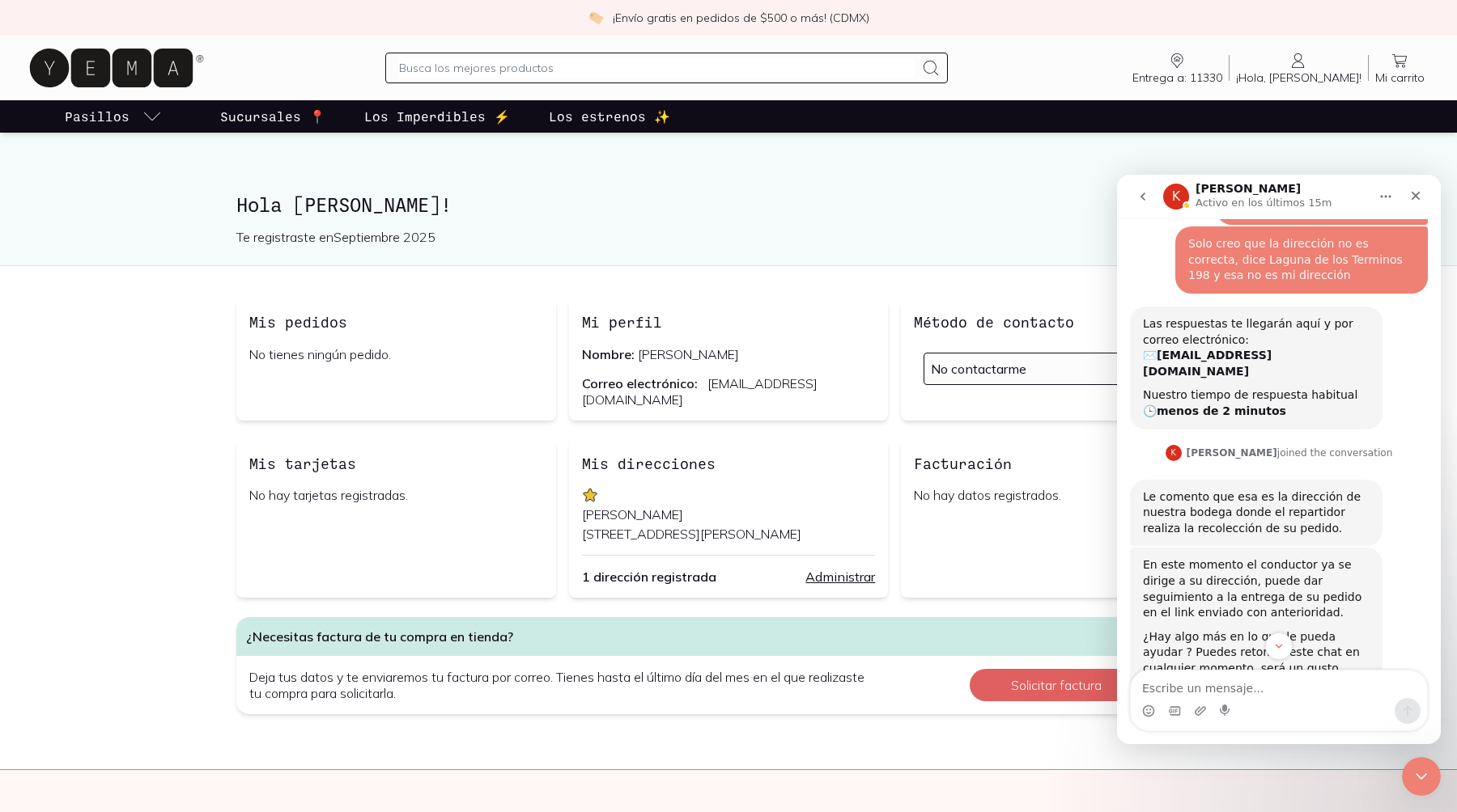
scroll to position [526, 0]
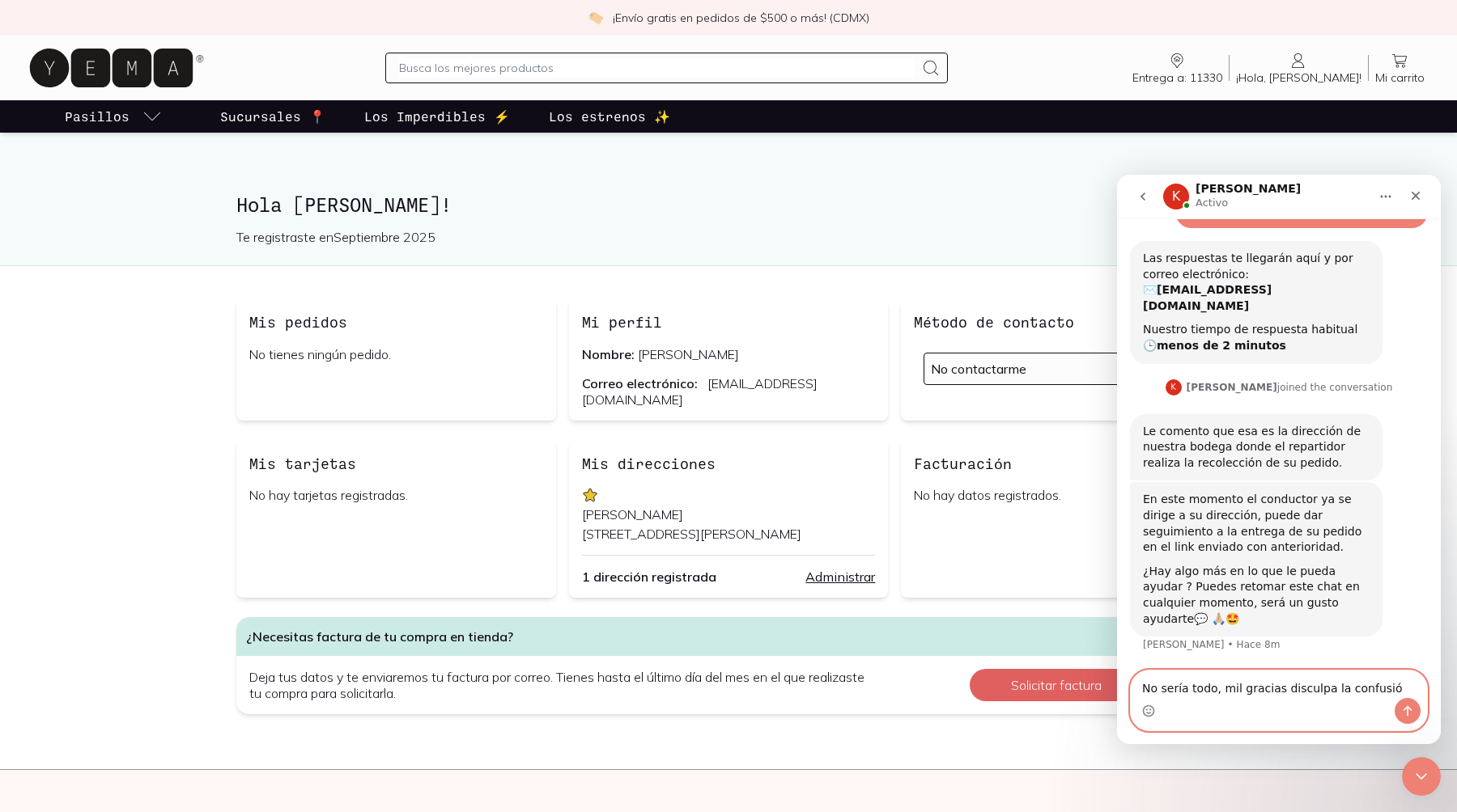
type textarea "No sería todo, mil gracias disculpa la confusión"
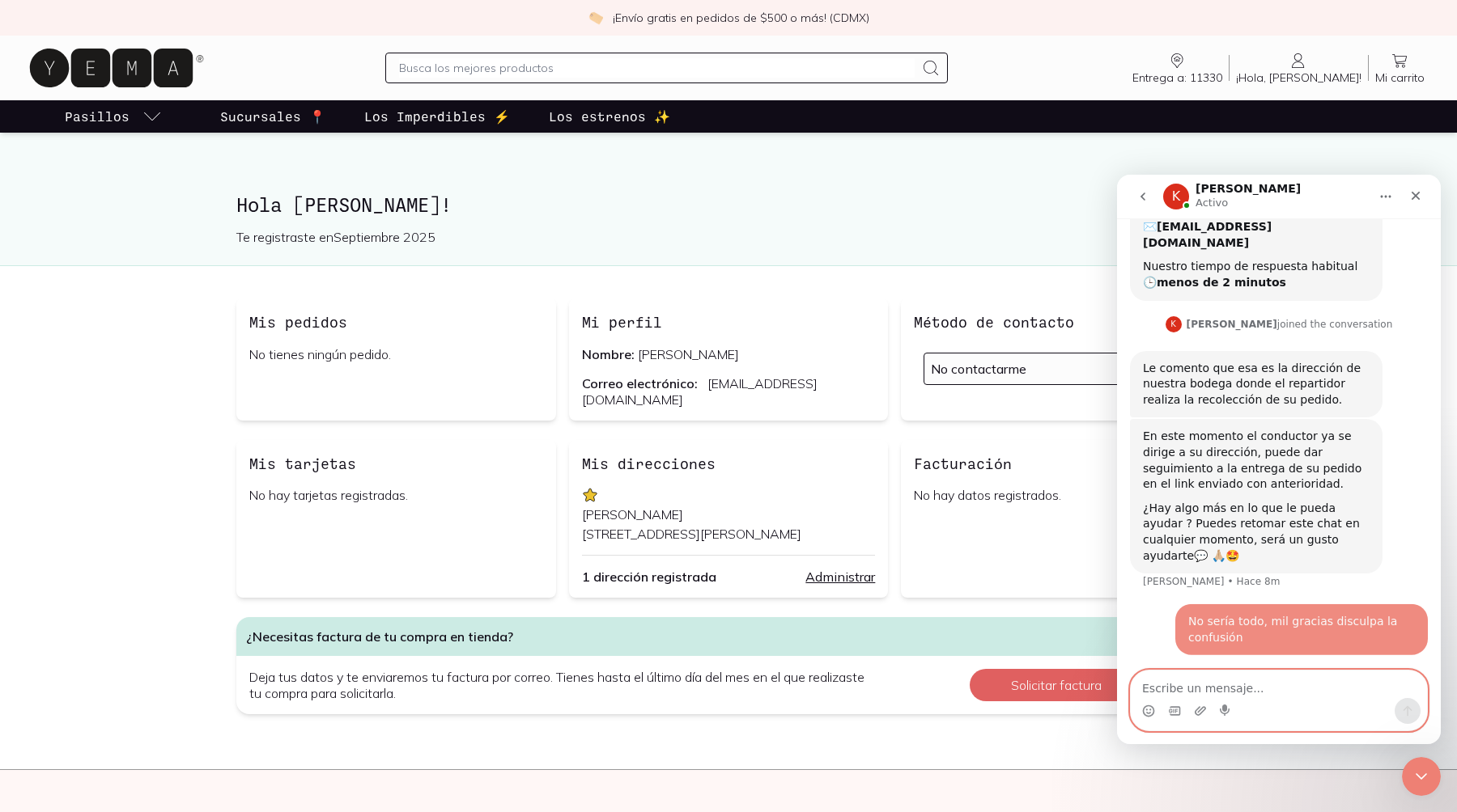
scroll to position [590, 0]
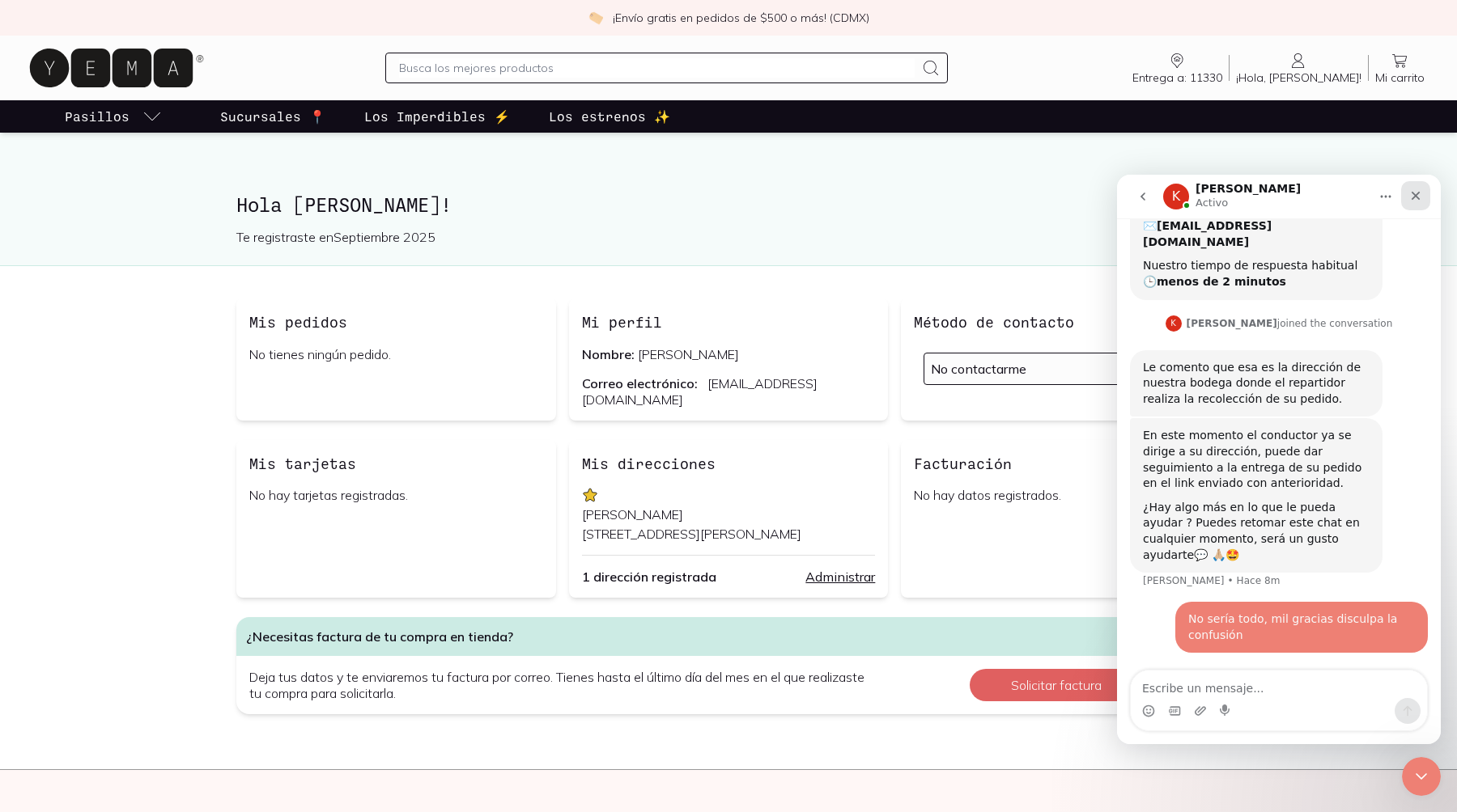
click at [1419, 201] on icon "Cerrar" at bounding box center [1416, 196] width 13 height 13
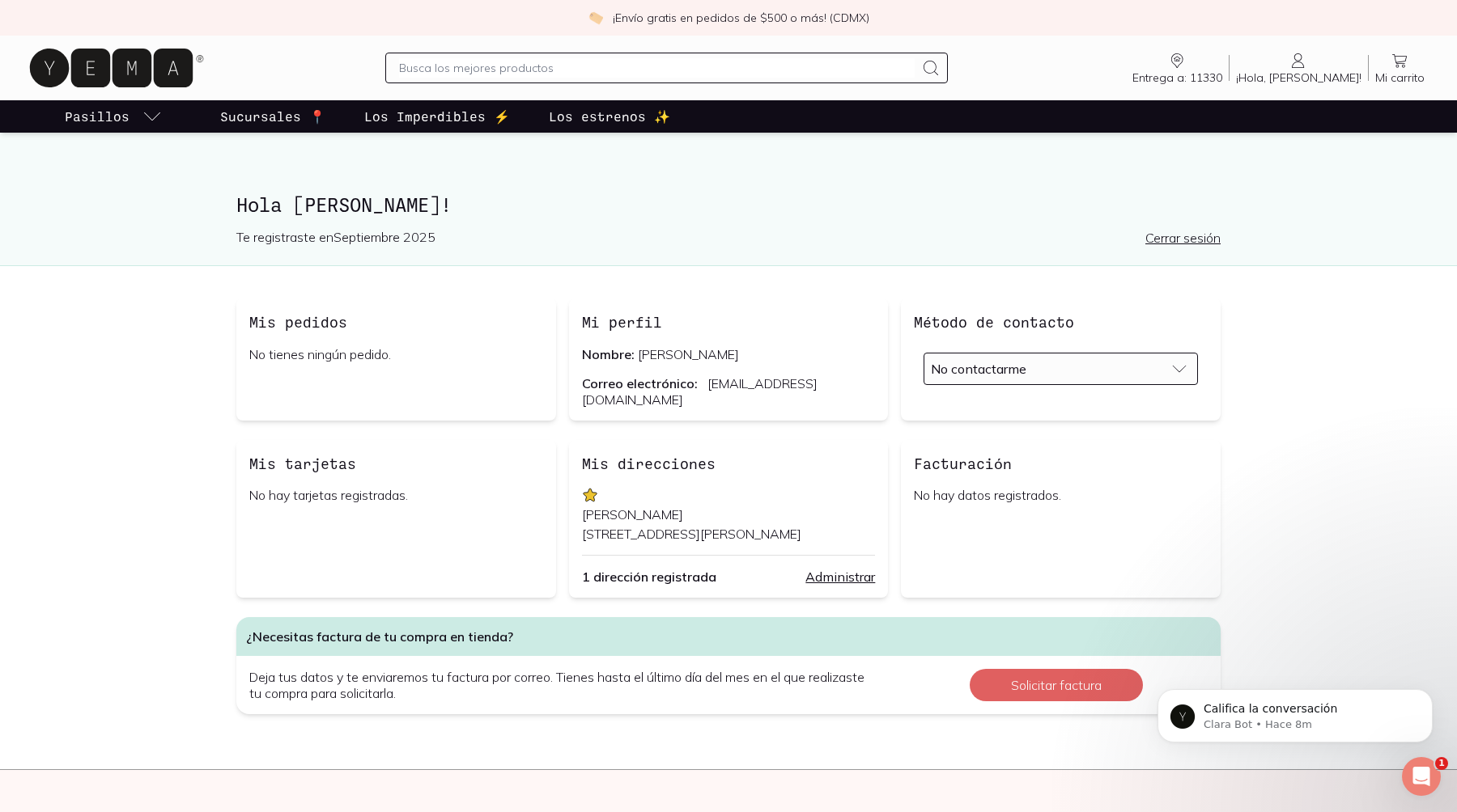
scroll to position [823, 0]
